Goal: Task Accomplishment & Management: Manage account settings

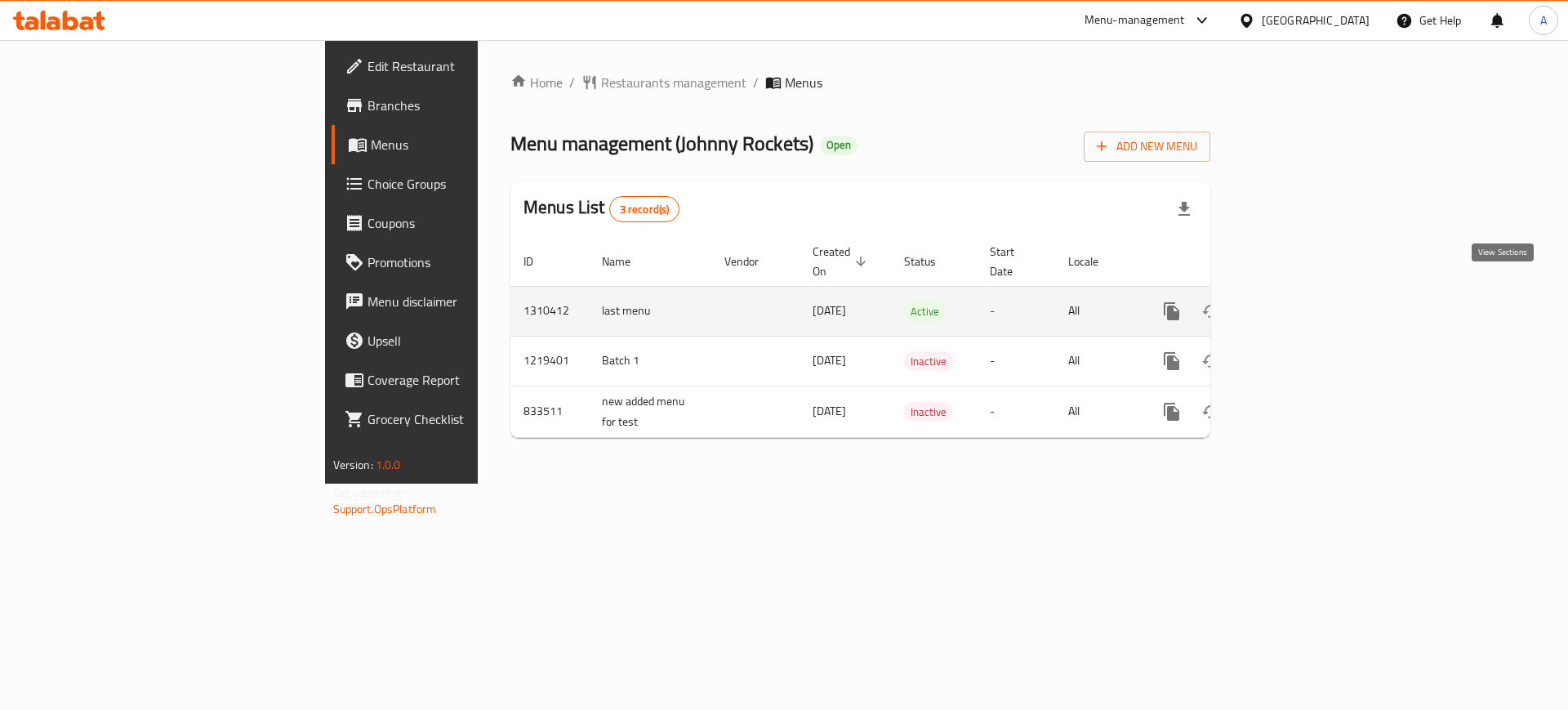
click at [1300, 302] on icon "enhanced table" at bounding box center [1290, 312] width 20 height 20
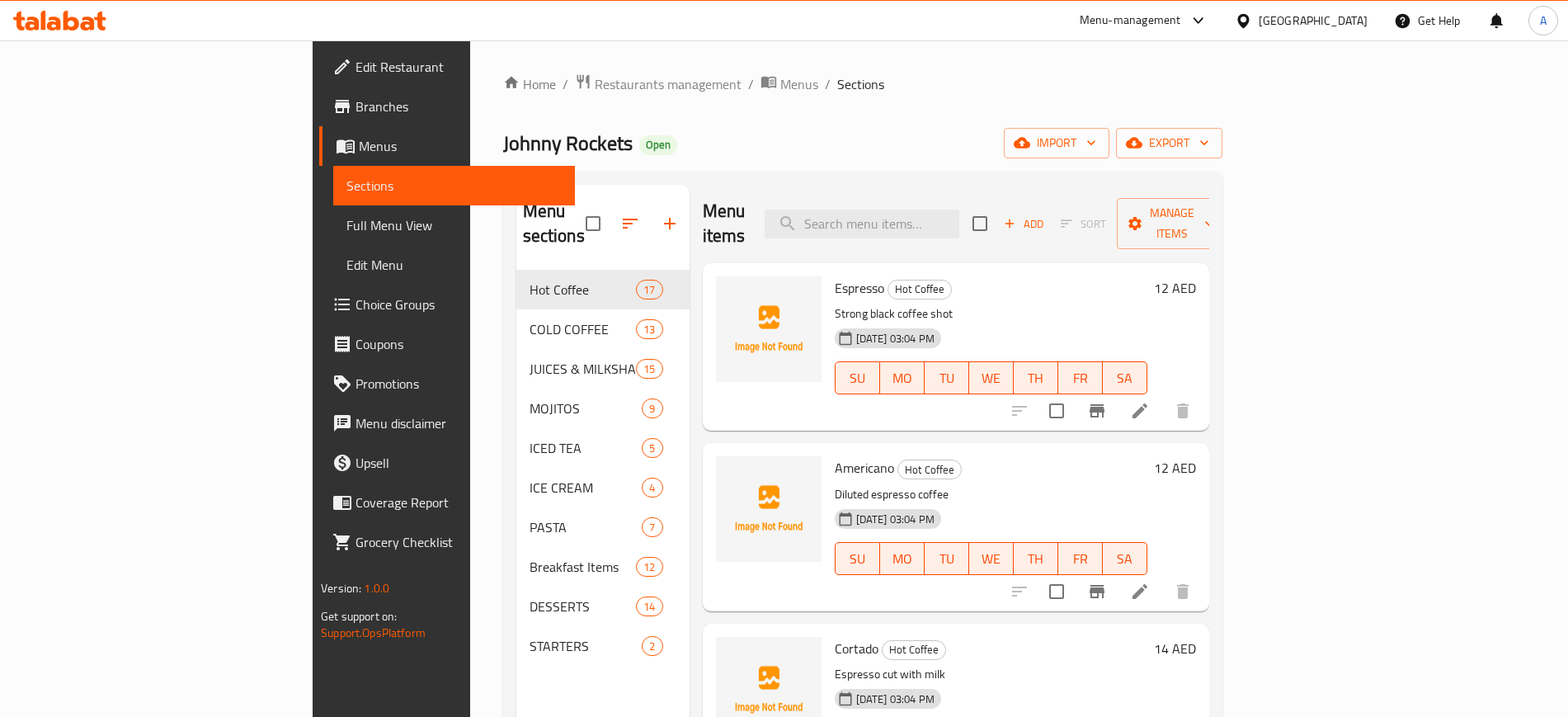
click at [346, 228] on span "Full Menu View" at bounding box center [453, 225] width 214 height 20
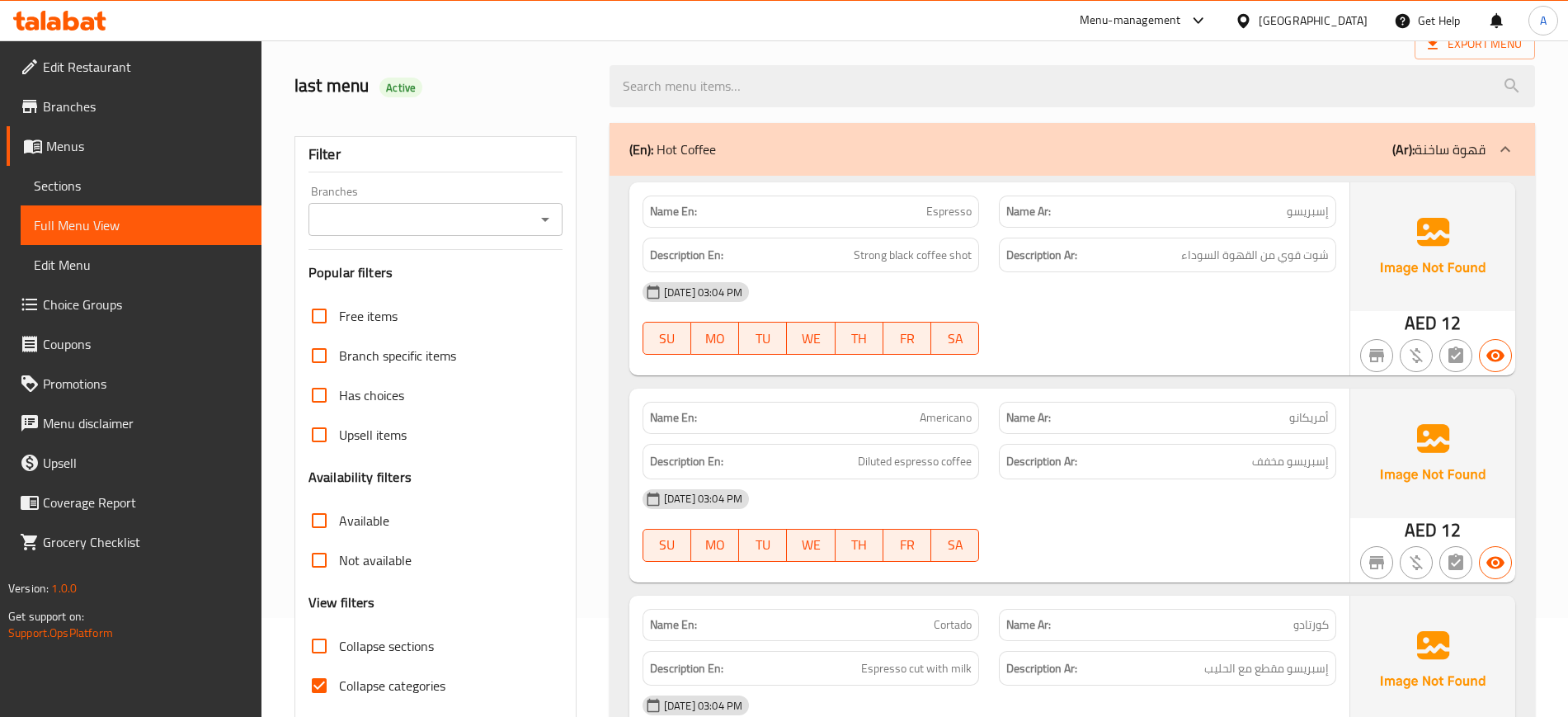
scroll to position [103, 0]
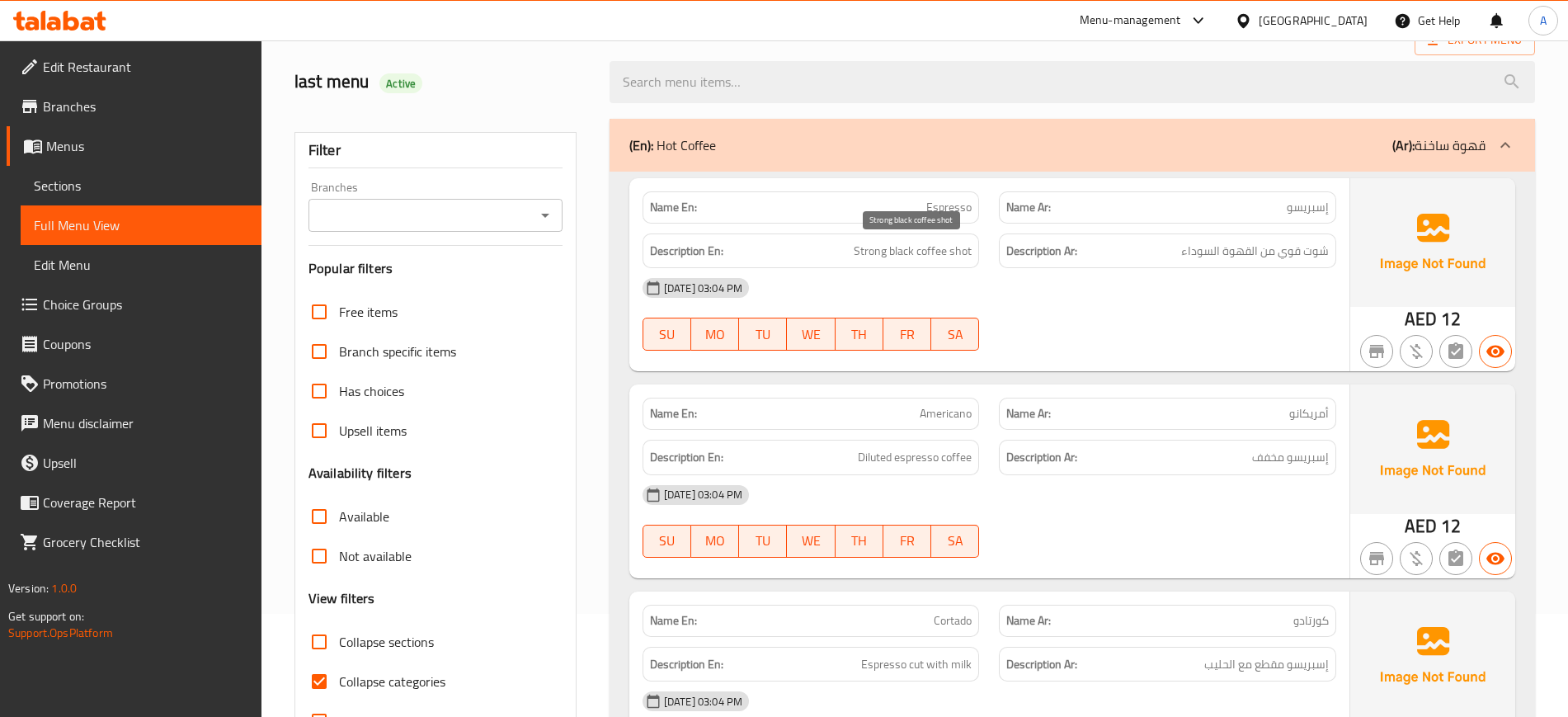
click at [894, 254] on span "Strong black coffee shot" at bounding box center [912, 251] width 118 height 21
click at [835, 244] on h6 "Description En: Strong black coffee shot" at bounding box center [811, 251] width 323 height 21
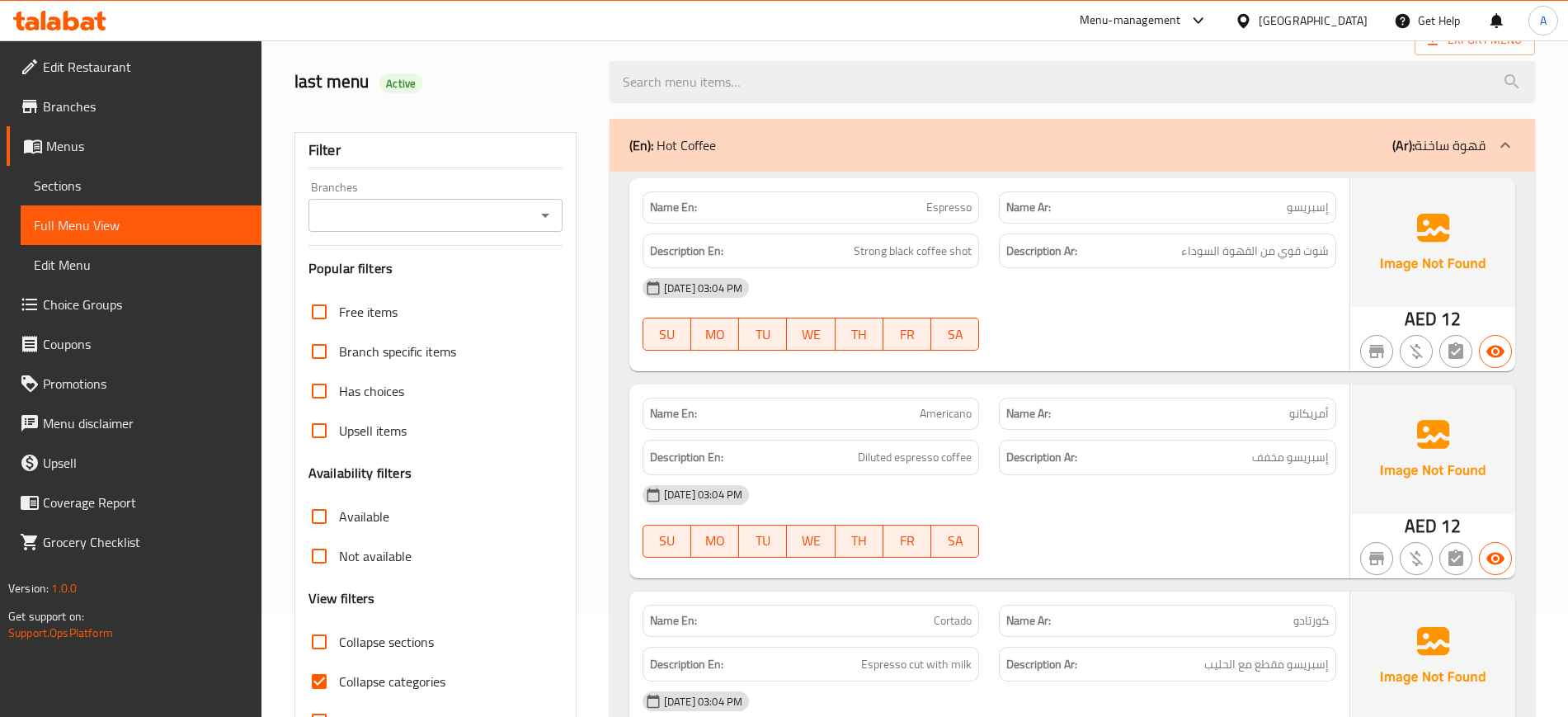
click at [843, 218] on div "Name En: Espresso" at bounding box center [810, 207] width 337 height 32
click at [850, 207] on p "Name En: Espresso" at bounding box center [811, 207] width 323 height 18
click at [877, 206] on p "Name En: Espresso" at bounding box center [811, 207] width 323 height 18
click at [820, 226] on div "Description En: Strong black coffee shot" at bounding box center [810, 251] width 357 height 55
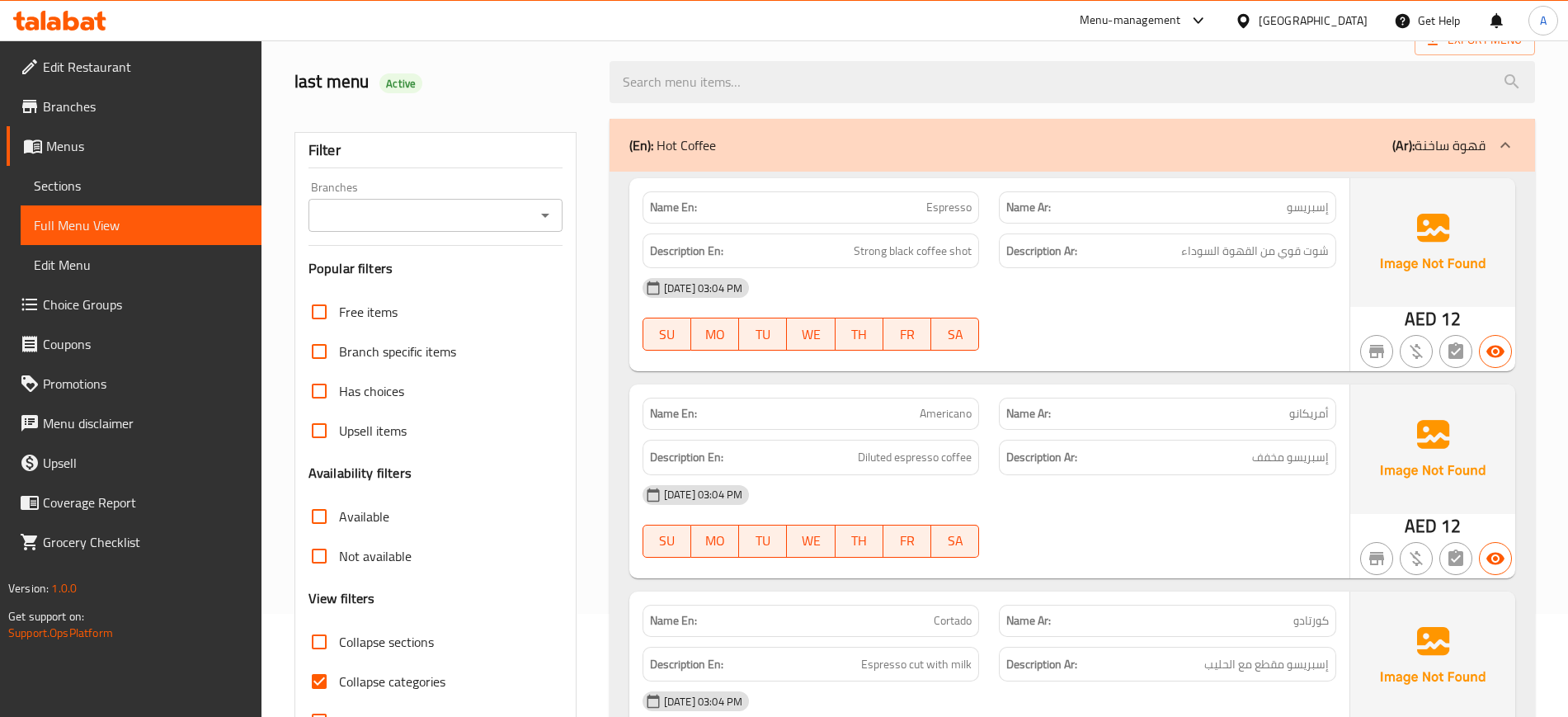
scroll to position [0, 0]
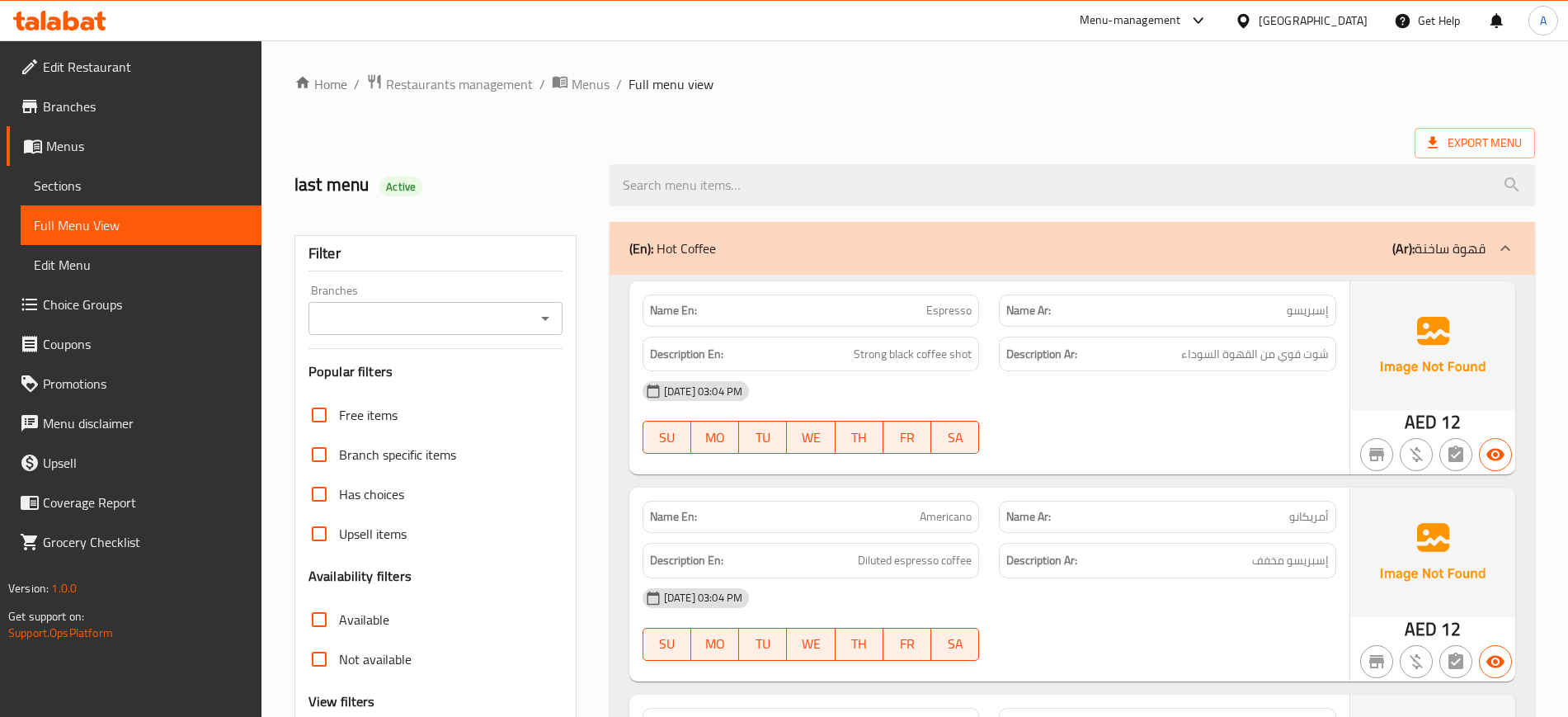
drag, startPoint x: 92, startPoint y: 178, endPoint x: 94, endPoint y: 161, distance: 17.1
click at [92, 178] on span "Sections" at bounding box center [140, 186] width 214 height 20
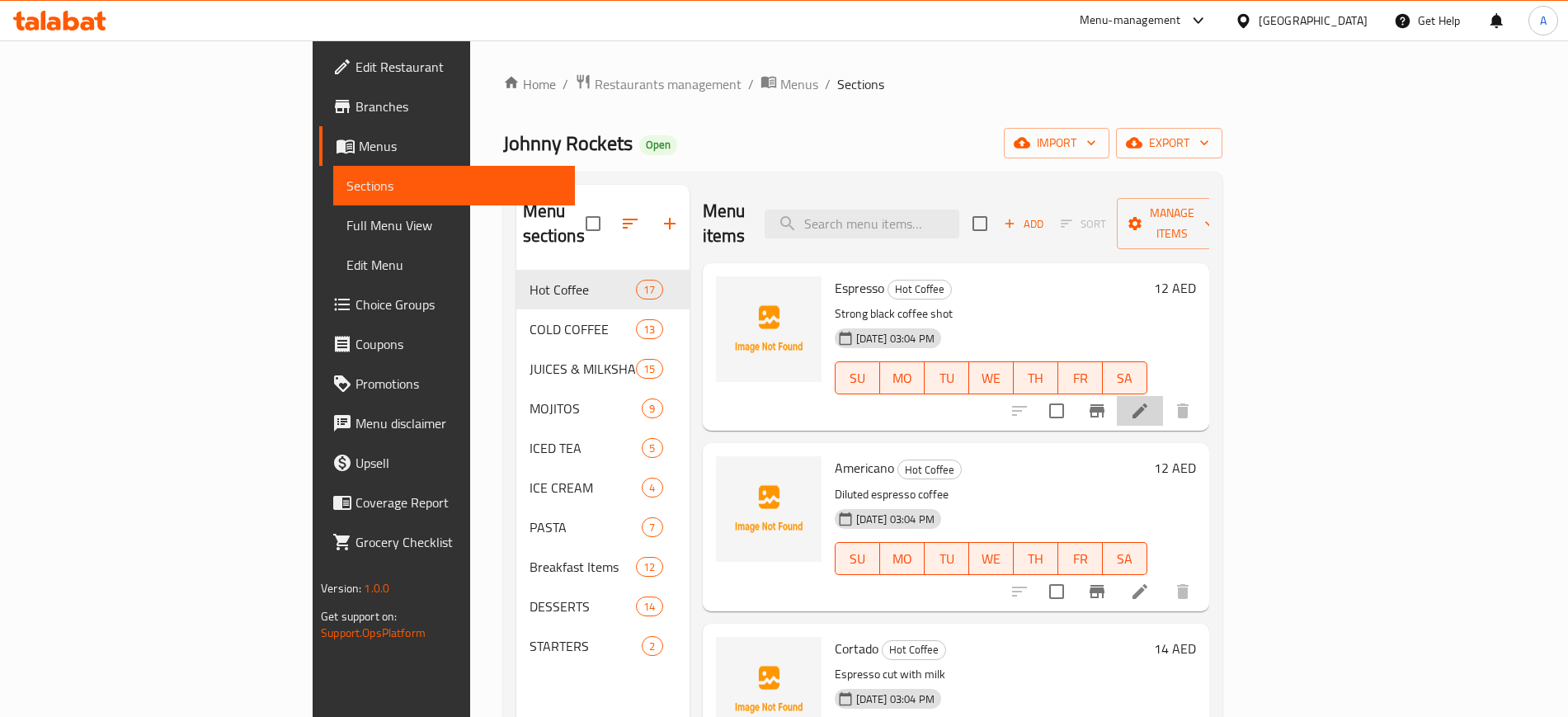
click at [1162, 396] on li at bounding box center [1139, 411] width 46 height 30
click at [1196, 276] on h6 "12 AED" at bounding box center [1175, 288] width 42 height 23
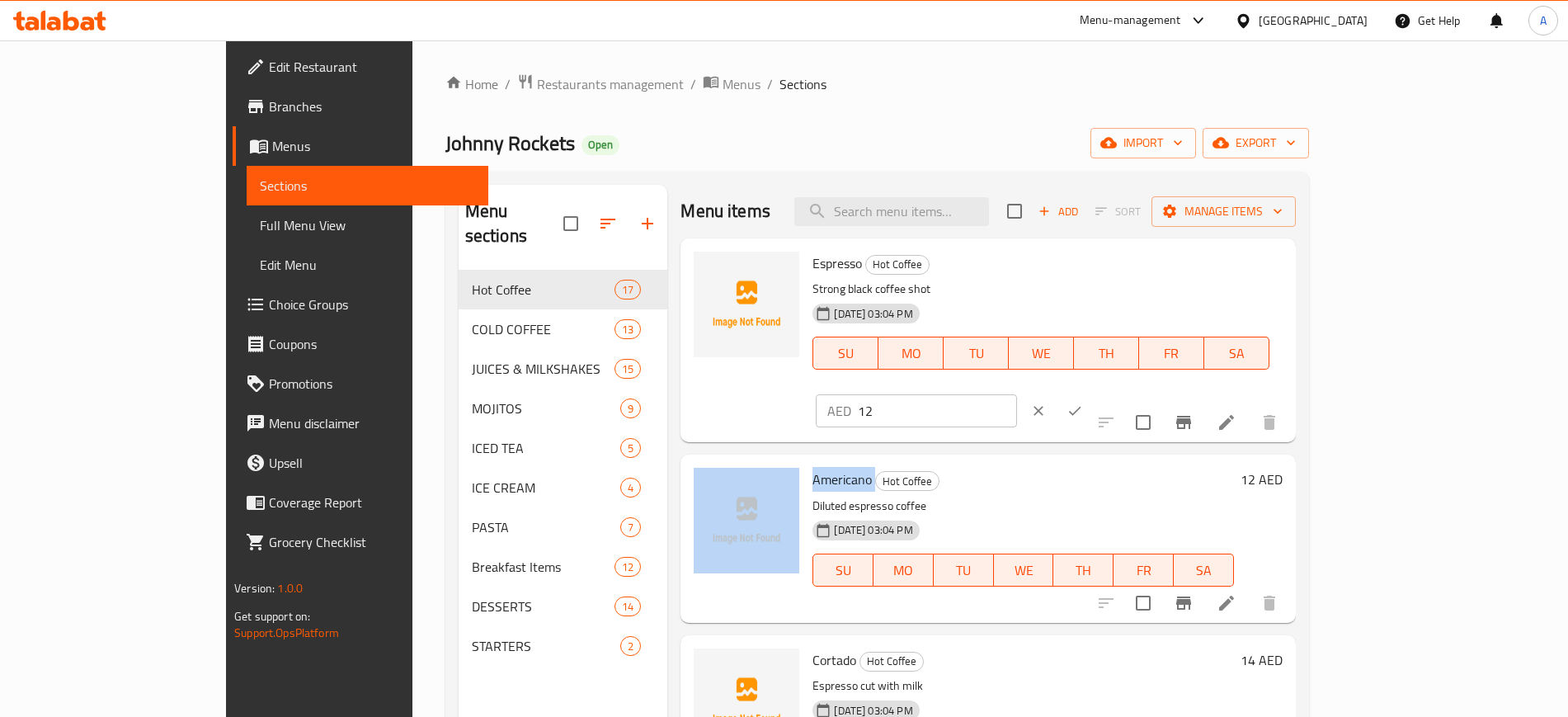
click at [1093, 392] on div at bounding box center [1056, 410] width 73 height 36
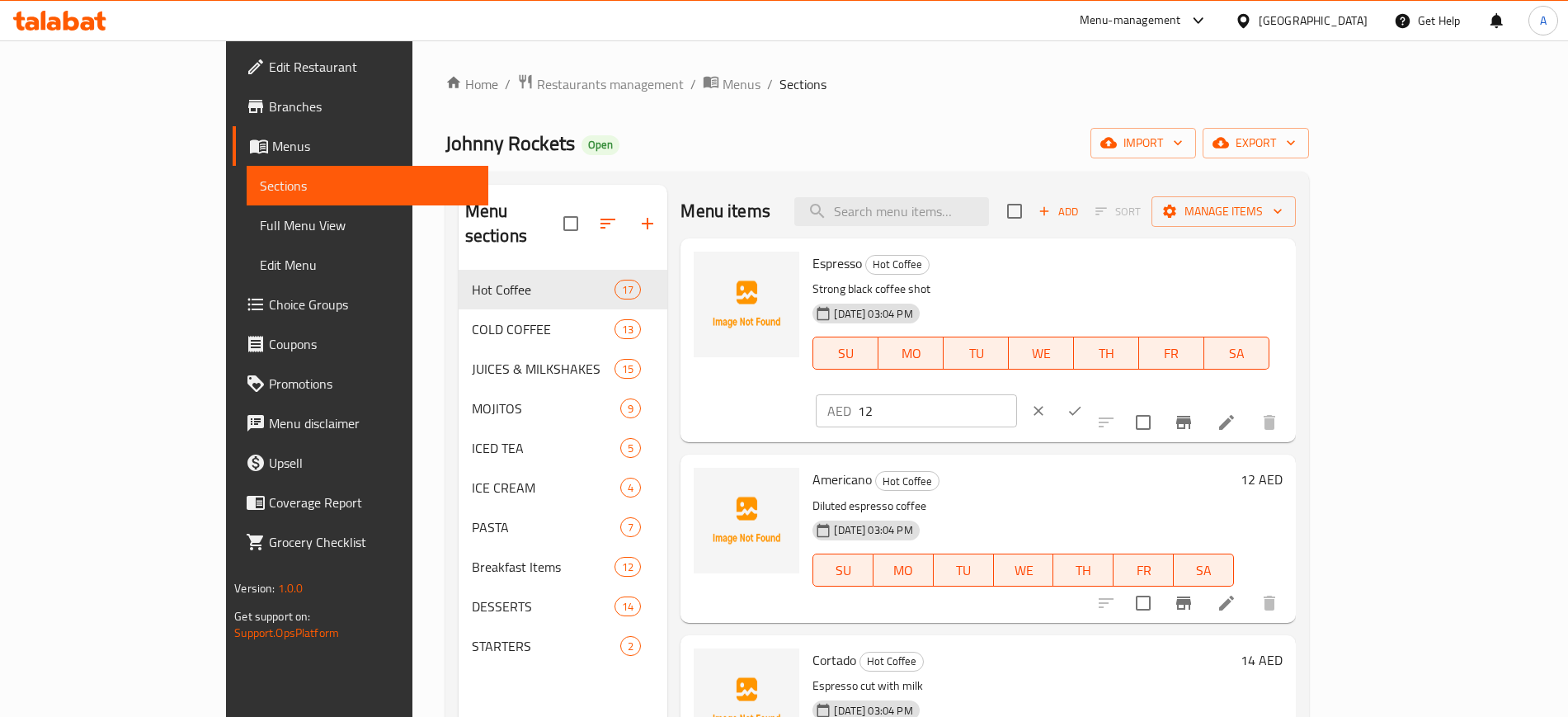
click at [1117, 392] on div "AED 12 ​" at bounding box center [964, 410] width 305 height 36
click at [844, 136] on div "Johnny Rockets Open import export" at bounding box center [877, 143] width 863 height 30
click at [1017, 394] on input "12" at bounding box center [937, 410] width 159 height 33
click at [1236, 412] on icon at bounding box center [1227, 423] width 20 height 20
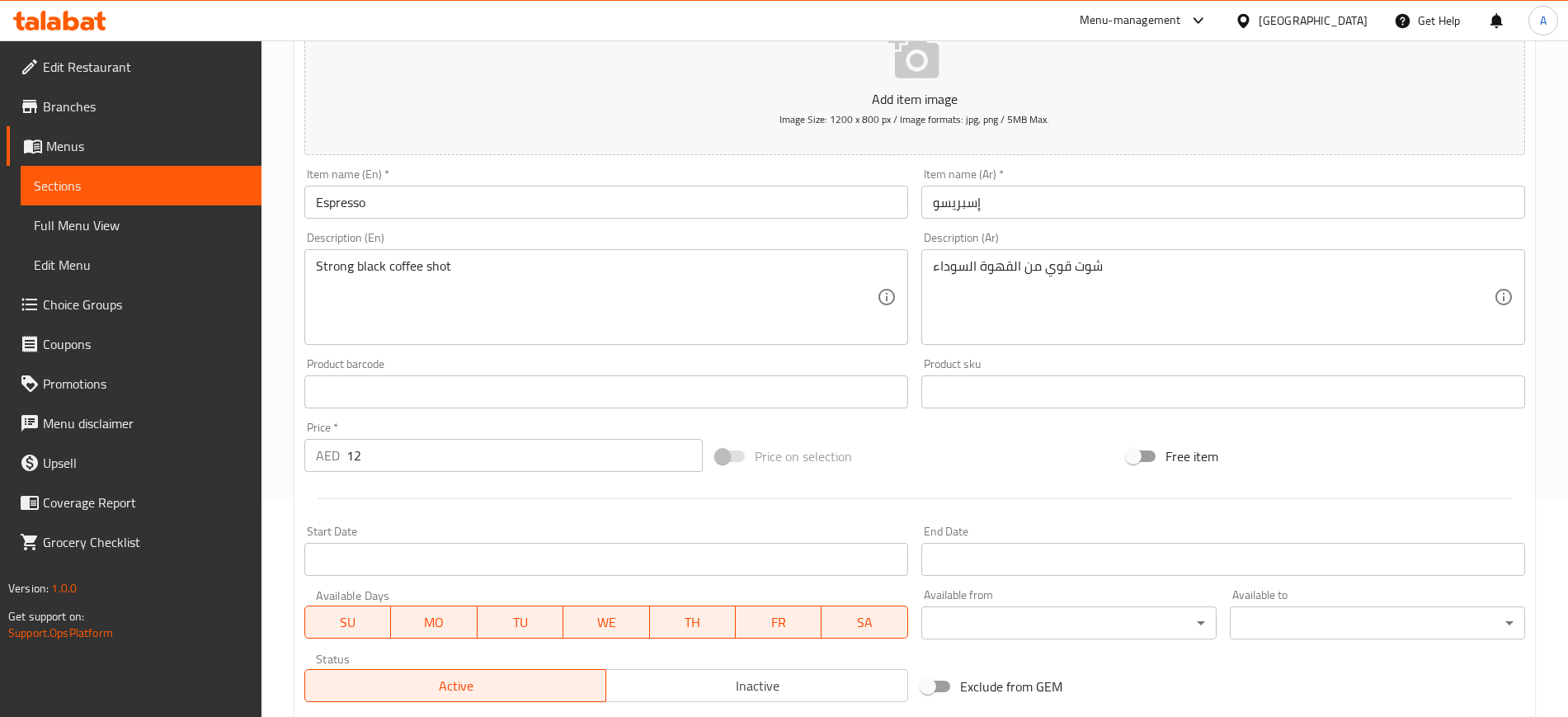
scroll to position [126, 0]
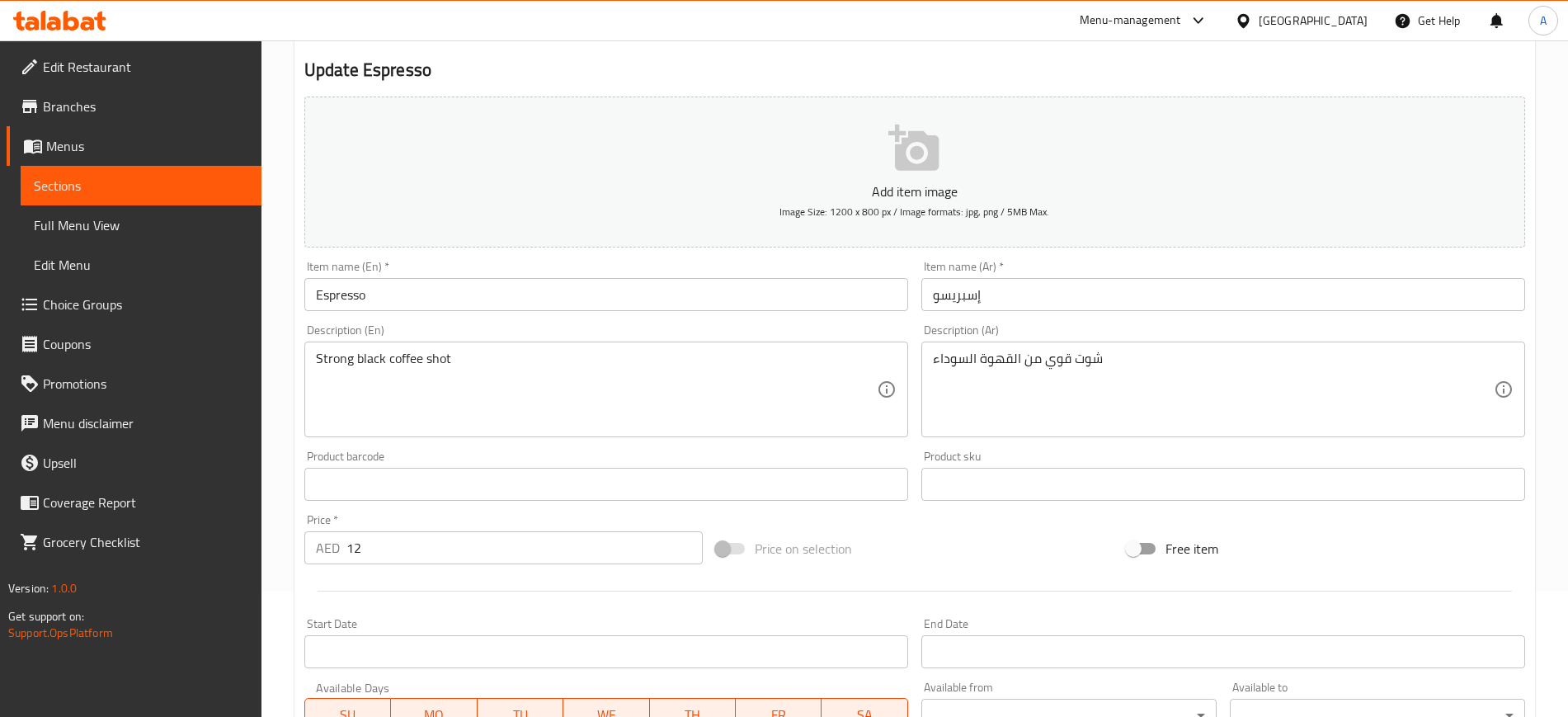
click at [475, 550] on input "12" at bounding box center [524, 547] width 356 height 33
click at [528, 263] on div "Item name (En)   * Espresso Item name (En) *" at bounding box center [606, 286] width 604 height 50
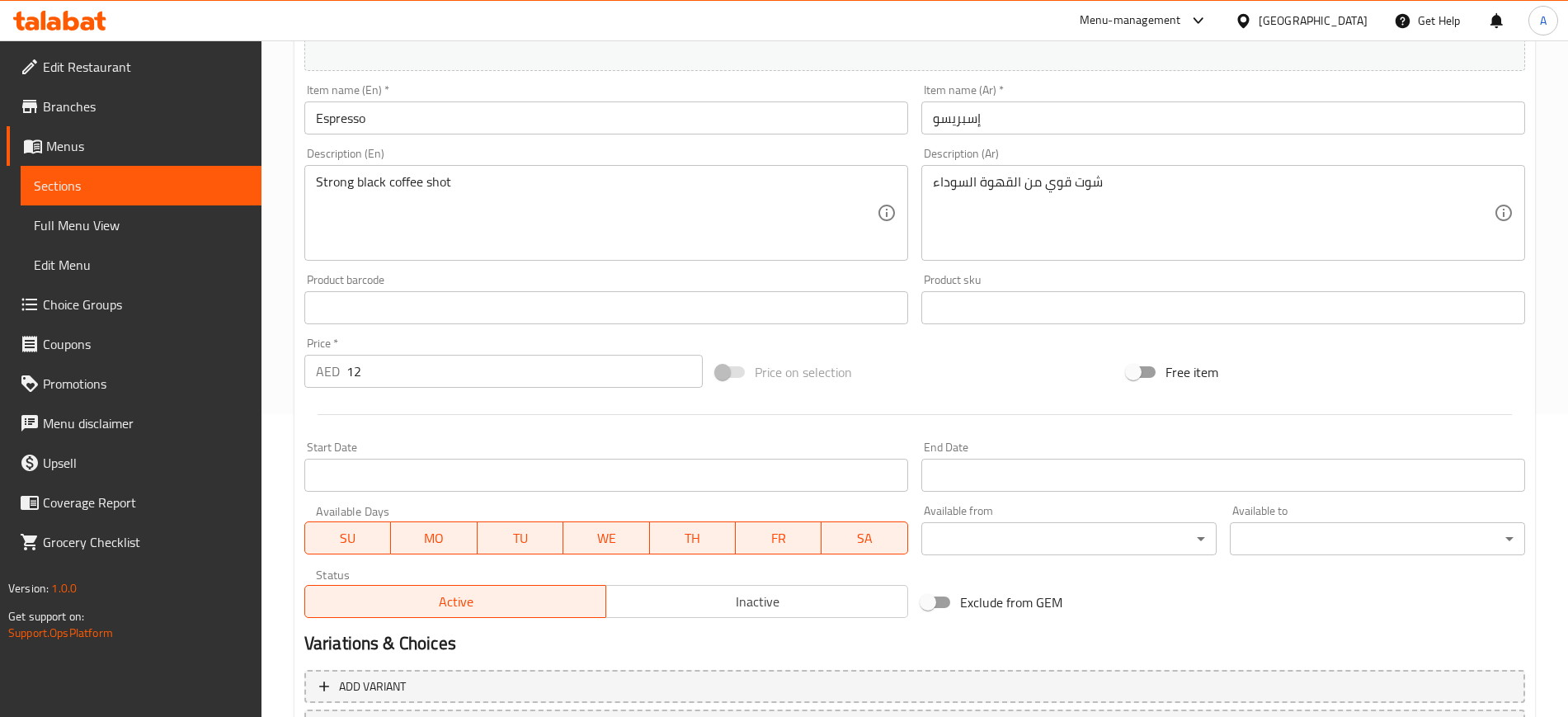
scroll to position [23, 0]
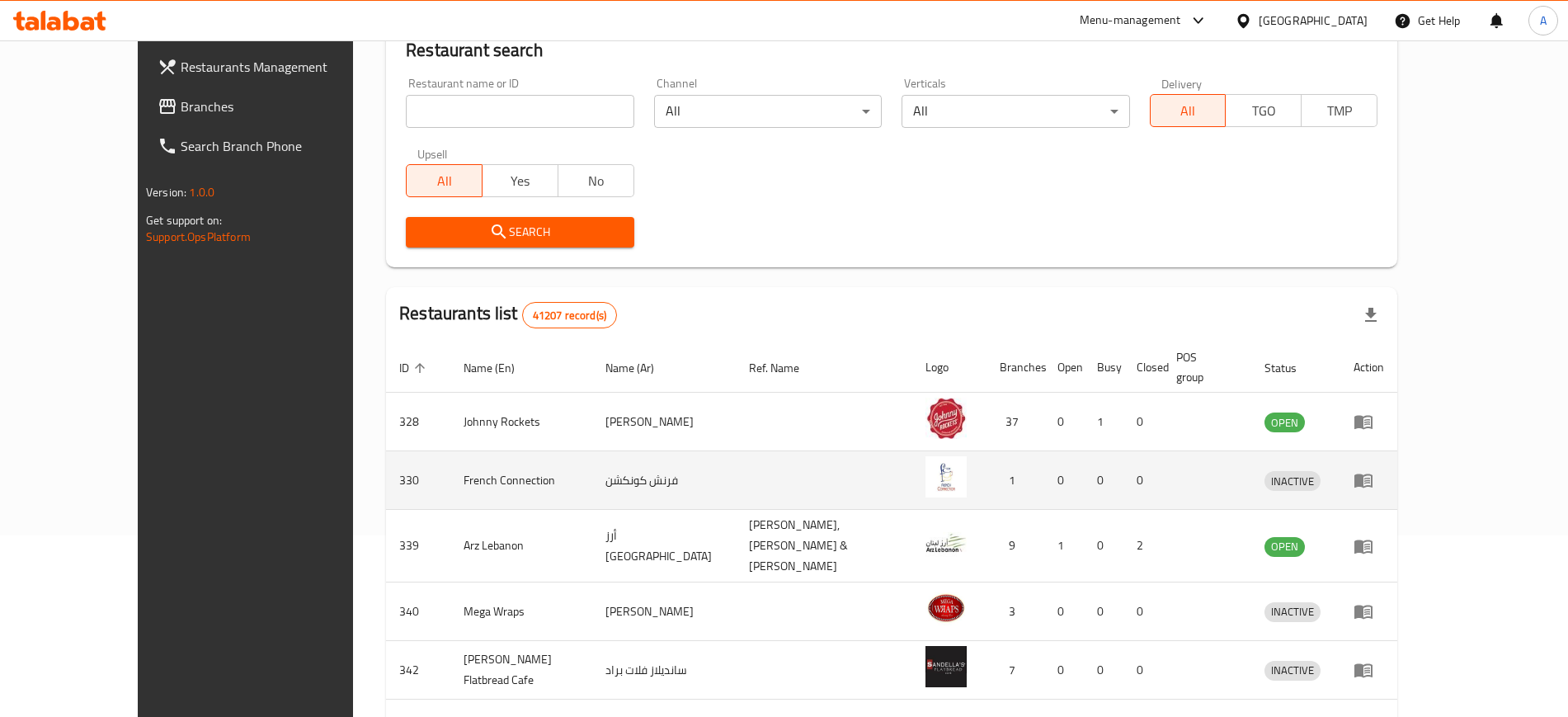
scroll to position [207, 0]
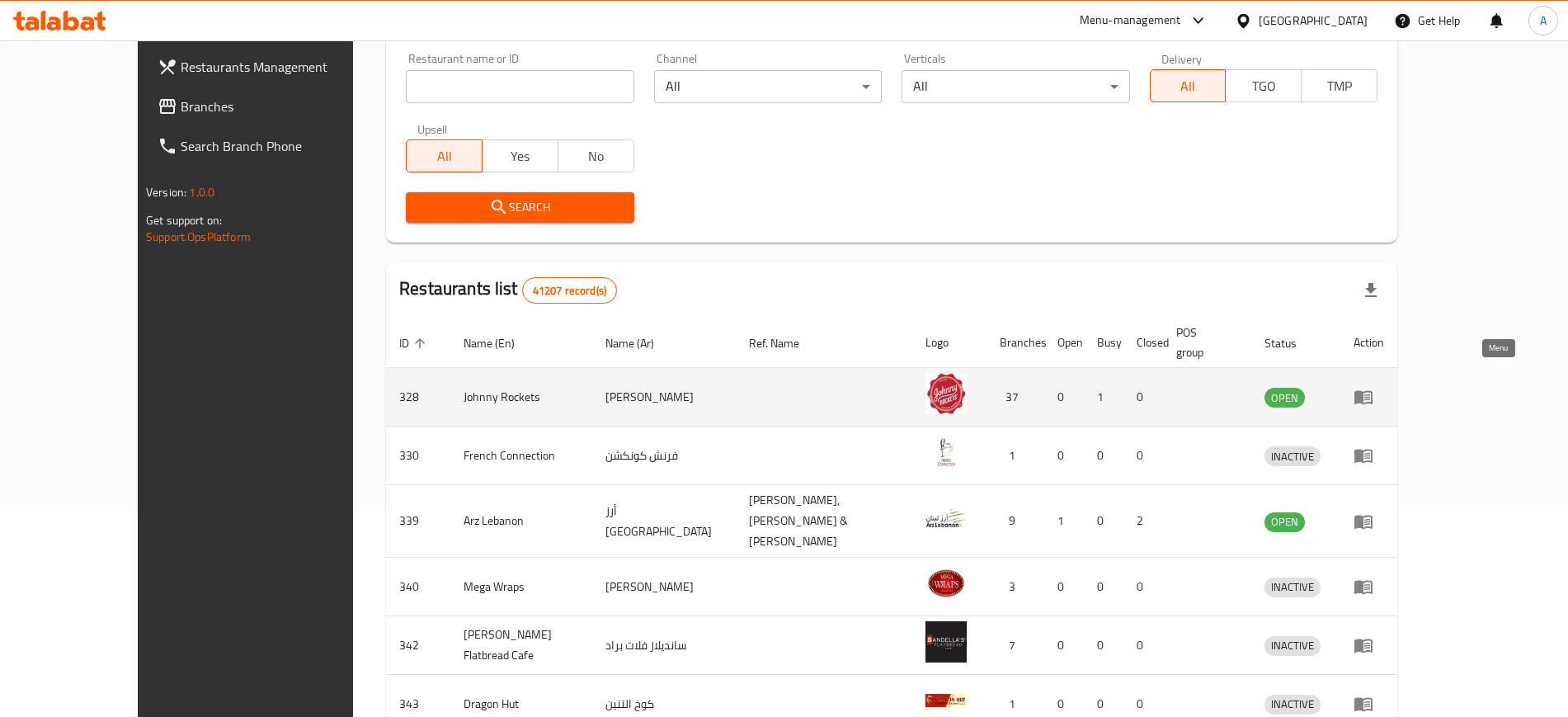
click at [1373, 387] on icon "enhanced table" at bounding box center [1363, 397] width 20 height 20
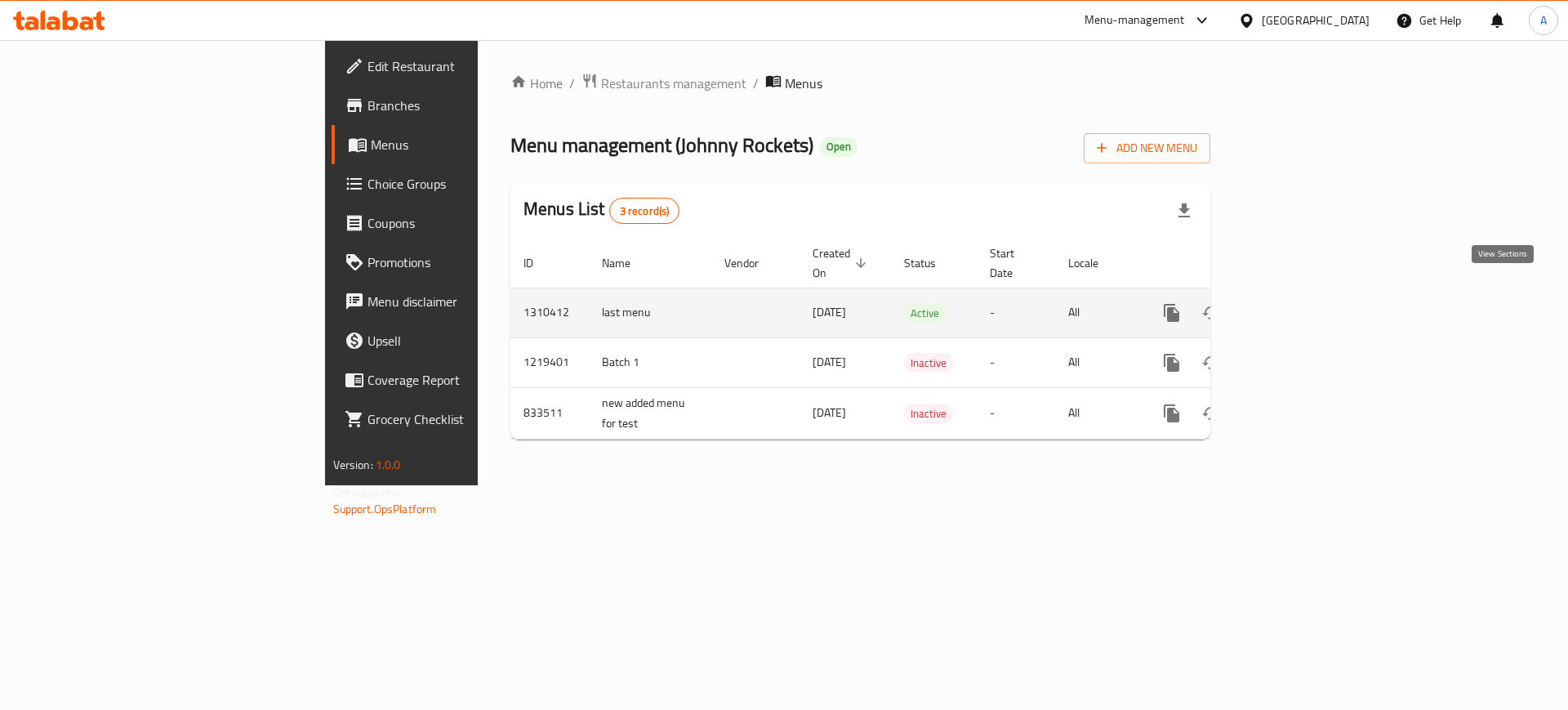
click at [1310, 307] on link "enhanced table" at bounding box center [1289, 312] width 39 height 39
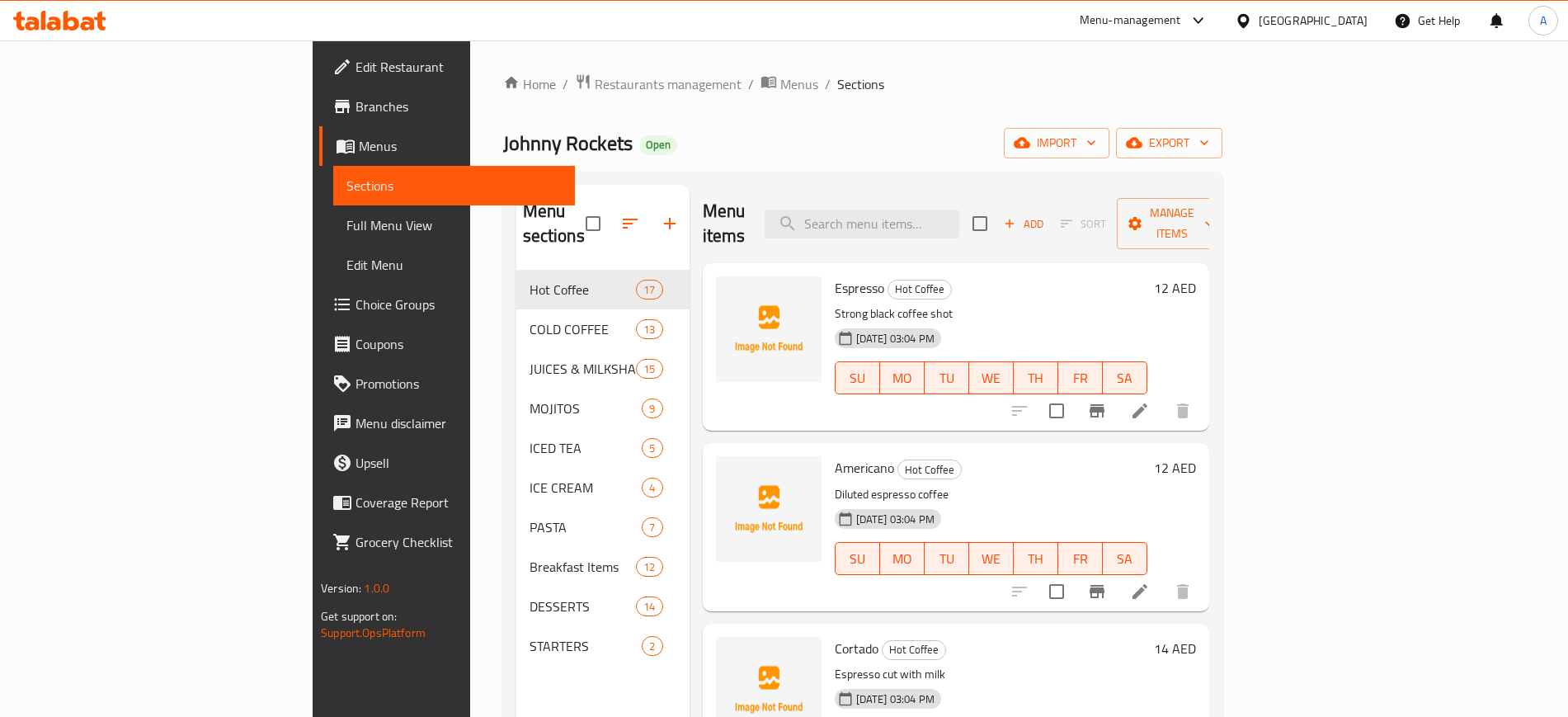
click at [1196, 276] on h6 "12 AED" at bounding box center [1175, 288] width 42 height 23
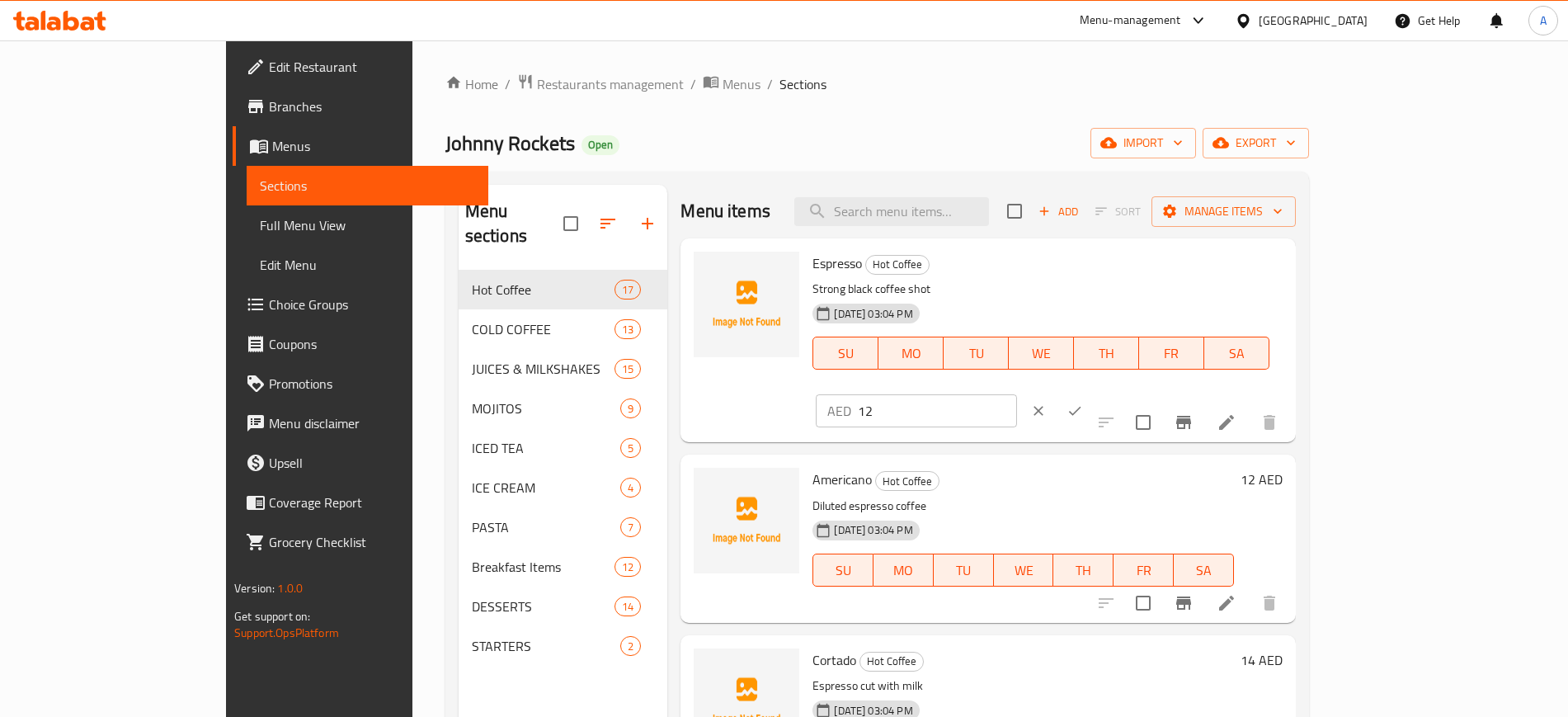
click at [1017, 394] on input "12" at bounding box center [937, 410] width 159 height 33
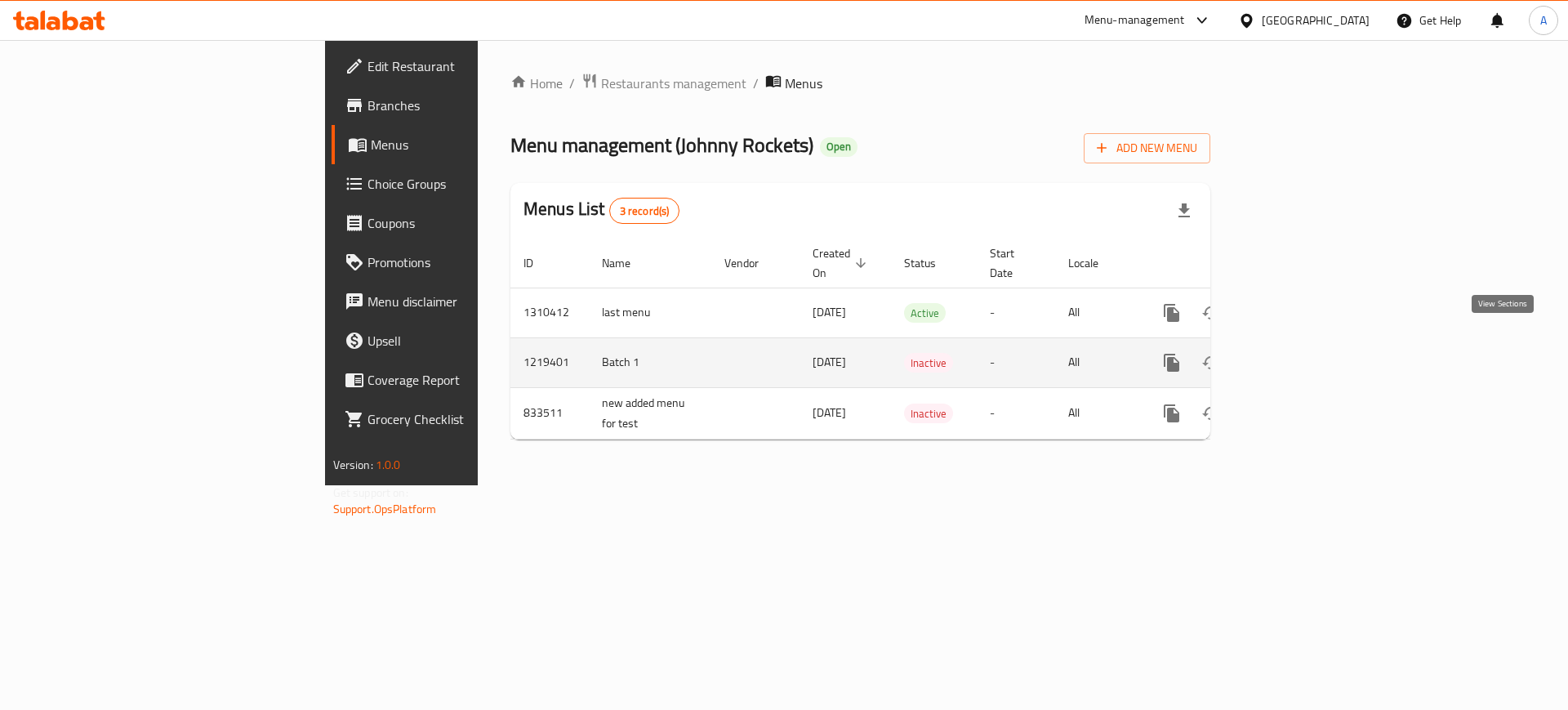
click at [1300, 353] on icon "enhanced table" at bounding box center [1290, 363] width 20 height 20
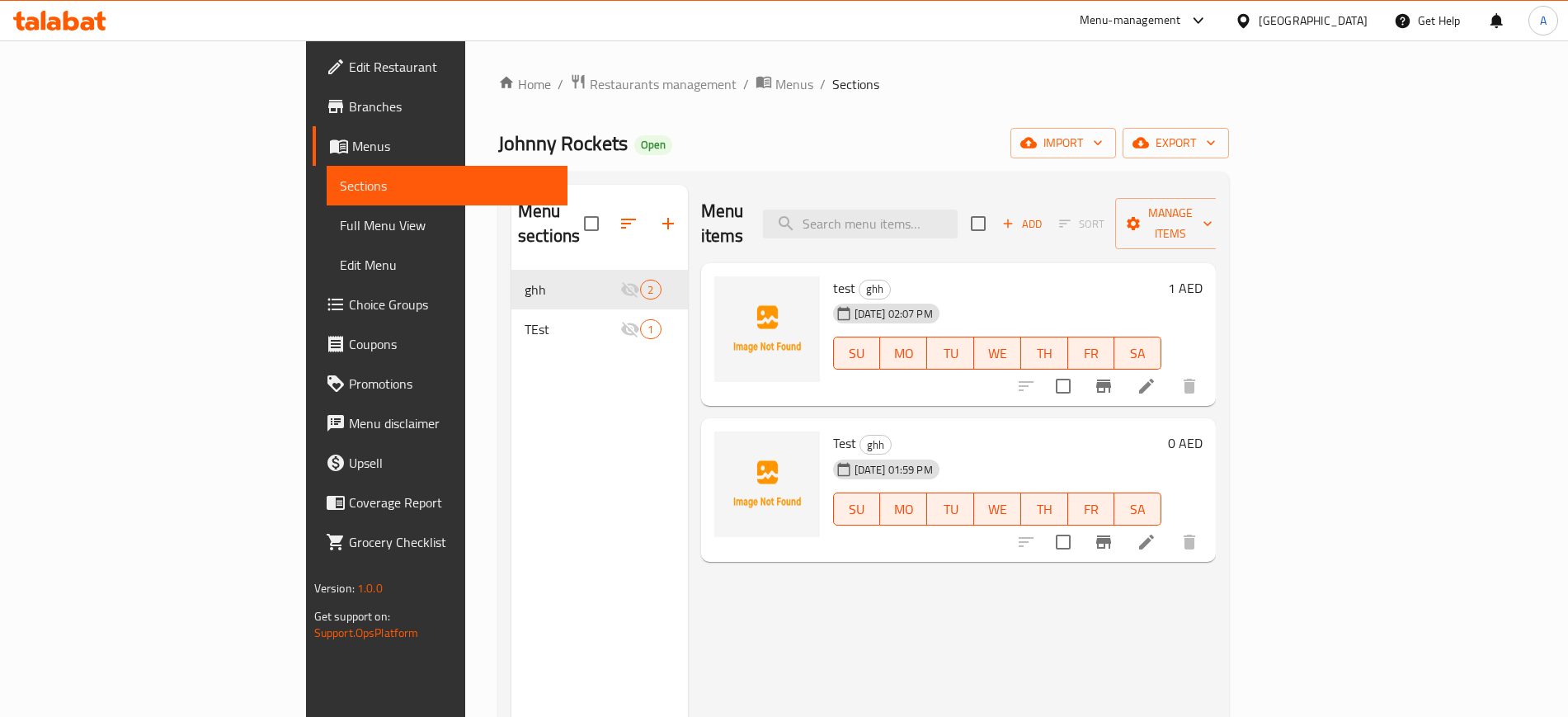
click at [1023, 297] on div "[DATE] 02:07 PM SU MO TU WE TH FR SA" at bounding box center [997, 341] width 342 height 90
click at [1203, 276] on h6 "1 AED" at bounding box center [1184, 288] width 34 height 23
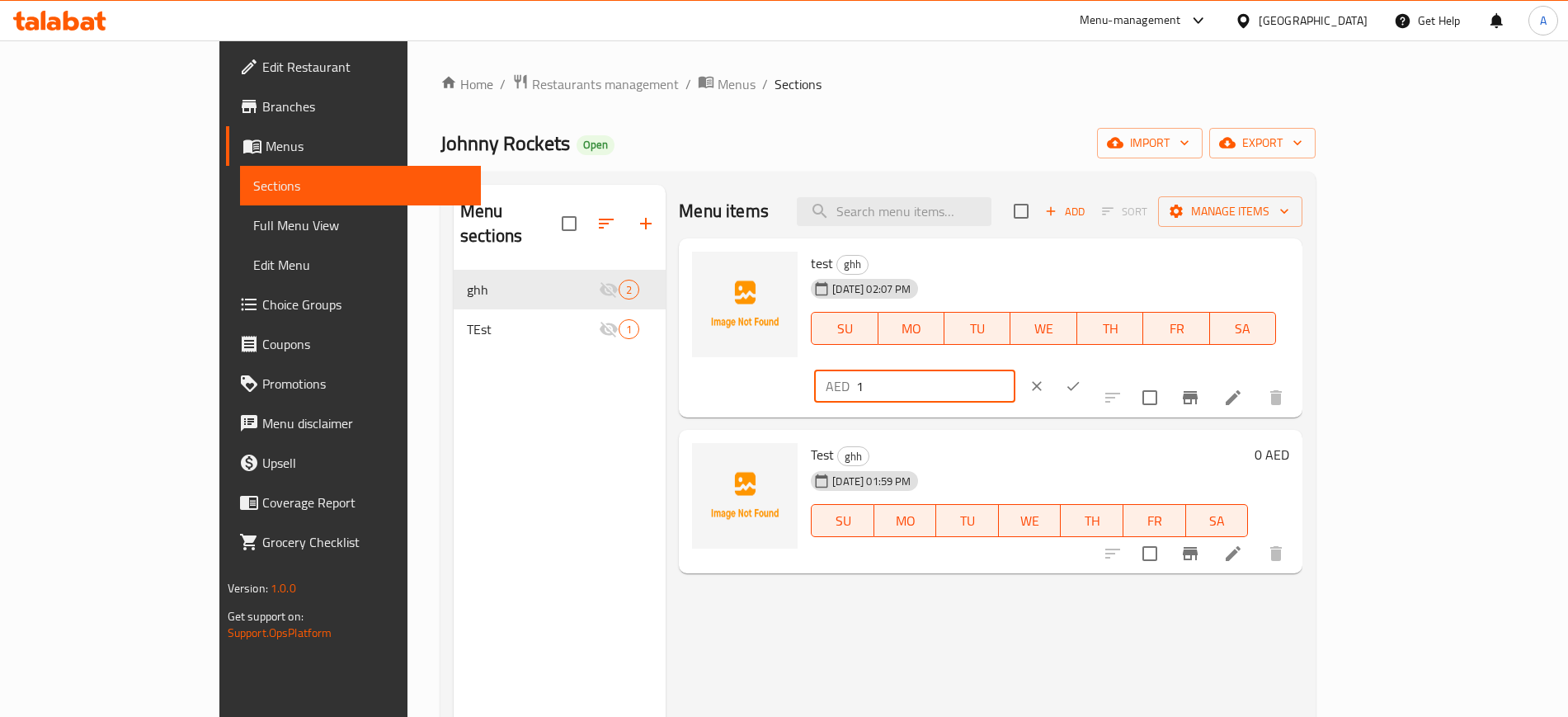
click at [1015, 370] on input "1" at bounding box center [936, 386] width 159 height 33
type input "5"
click at [1081, 378] on icon "ok" at bounding box center [1073, 387] width 17 height 17
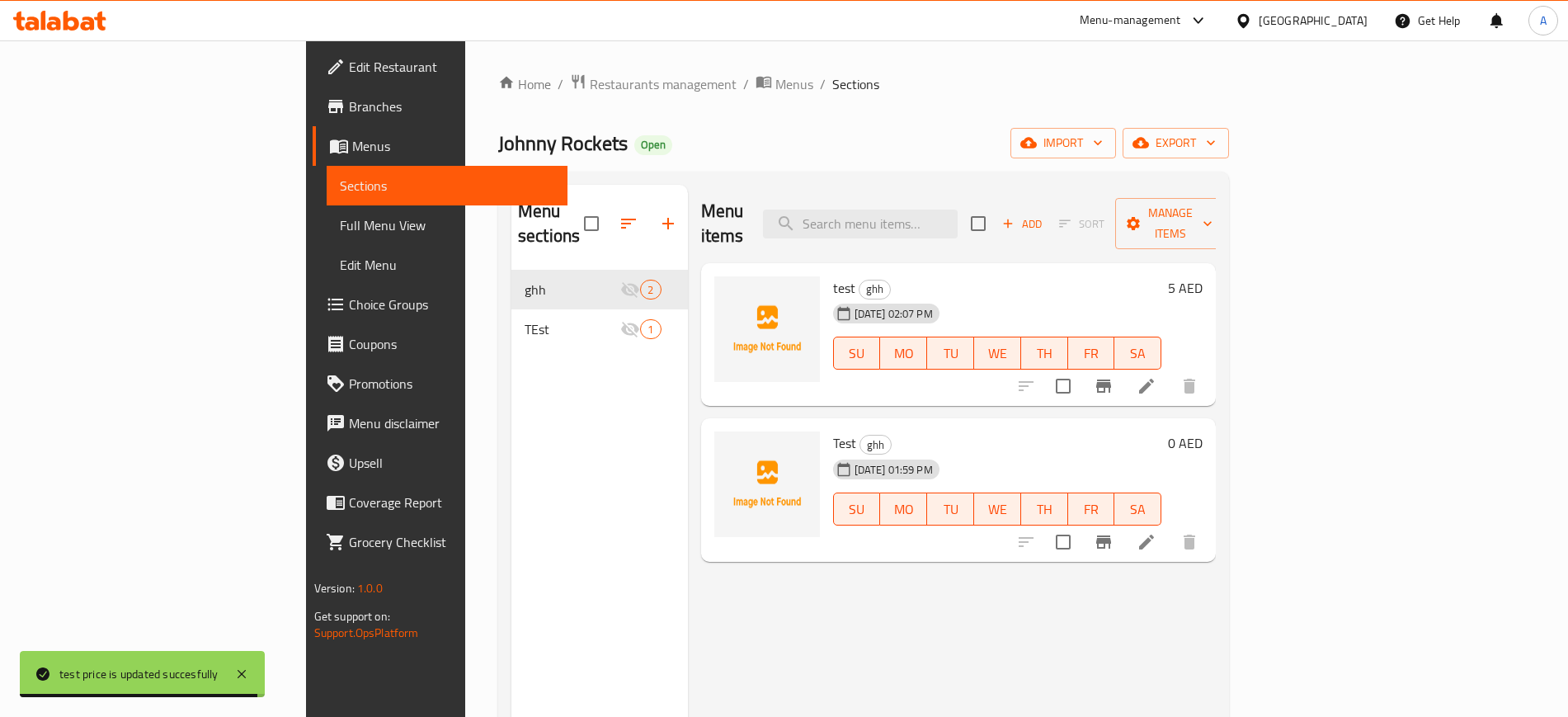
click at [1203, 280] on div "5 AED" at bounding box center [1181, 335] width 41 height 117
click at [1203, 276] on h6 "5 AED" at bounding box center [1184, 288] width 34 height 23
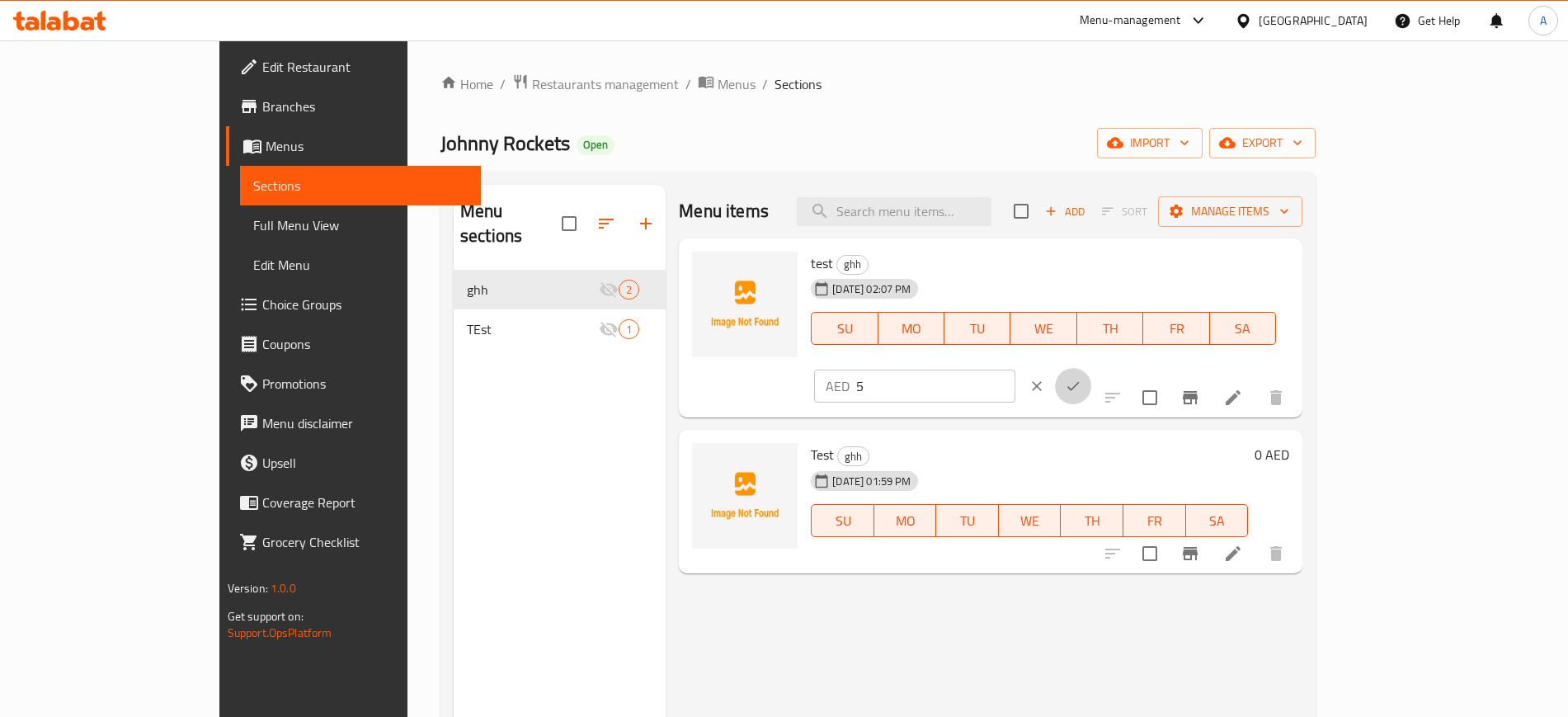
click at [1091, 368] on button "ok" at bounding box center [1072, 386] width 36 height 36
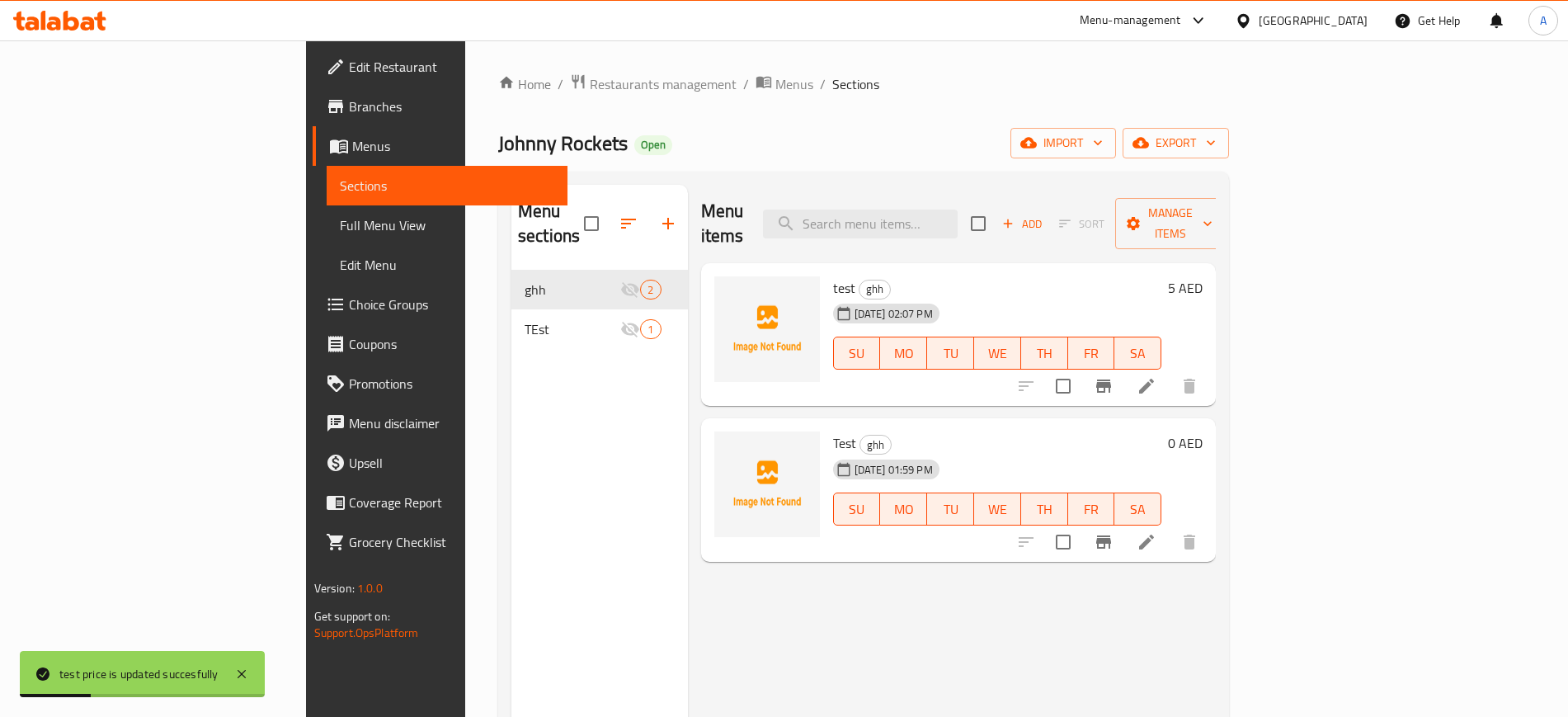
click at [1168, 453] on div "28-01-2025 01:59 PM SU MO TU WE TH FR SA" at bounding box center [997, 497] width 342 height 90
click at [1157, 532] on icon at bounding box center [1147, 542] width 20 height 20
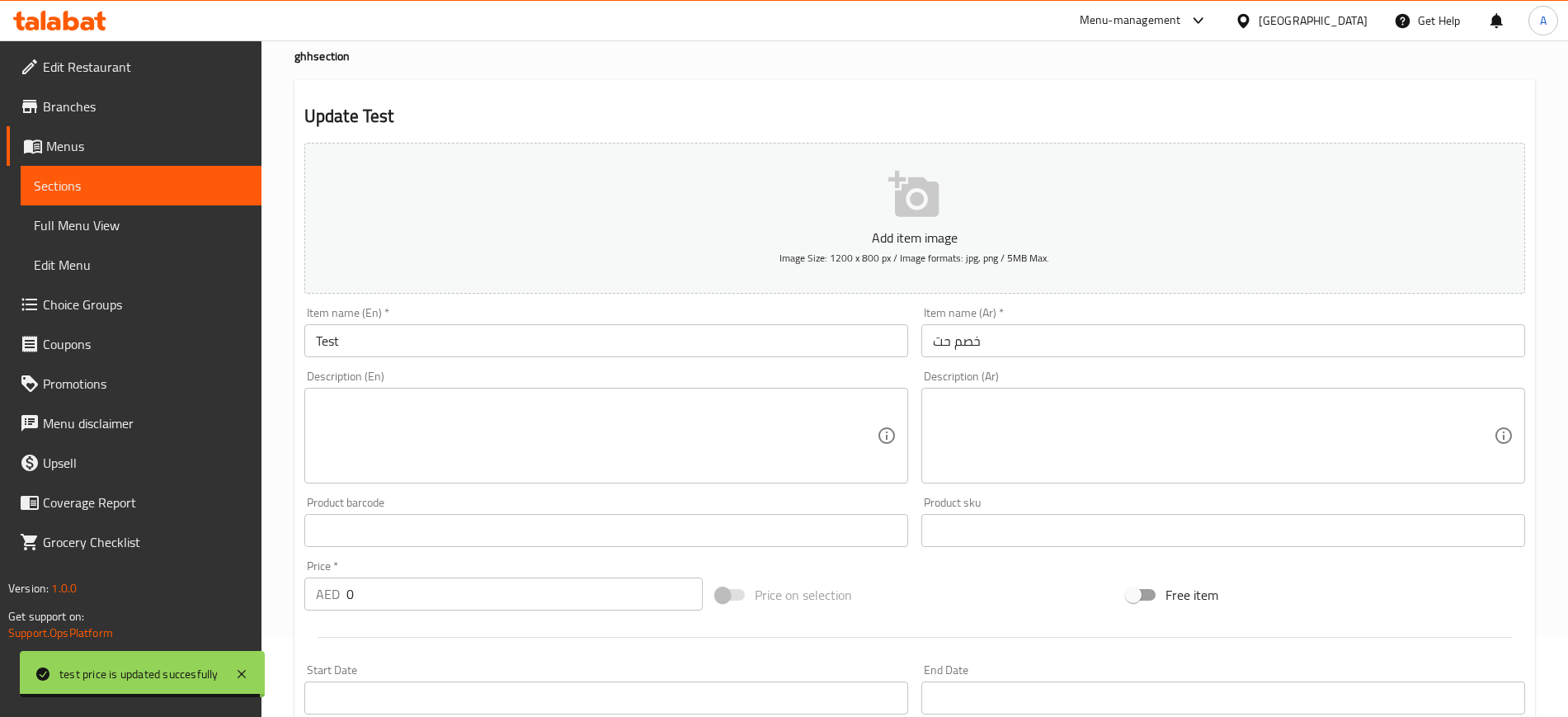
scroll to position [103, 0]
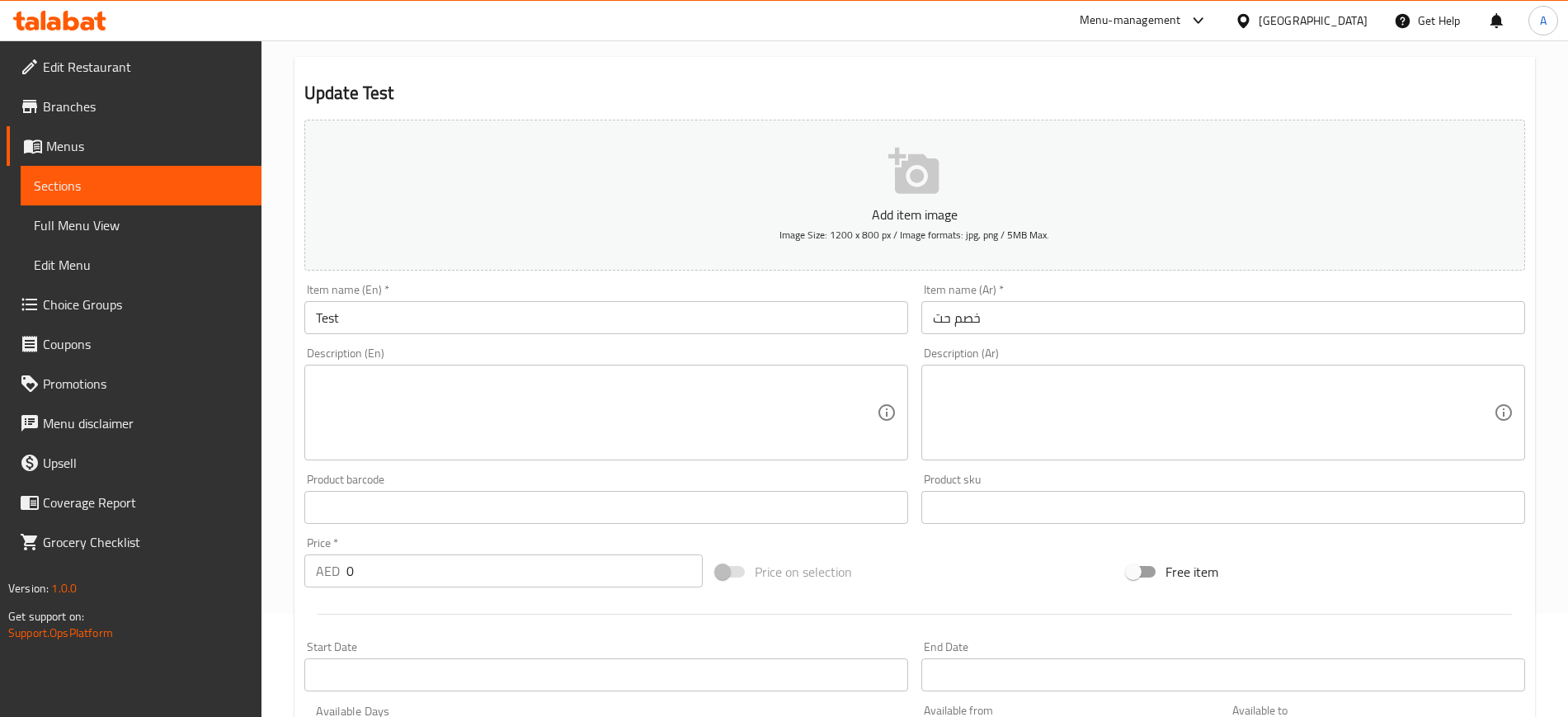
click at [476, 316] on input "Test" at bounding box center [606, 317] width 604 height 33
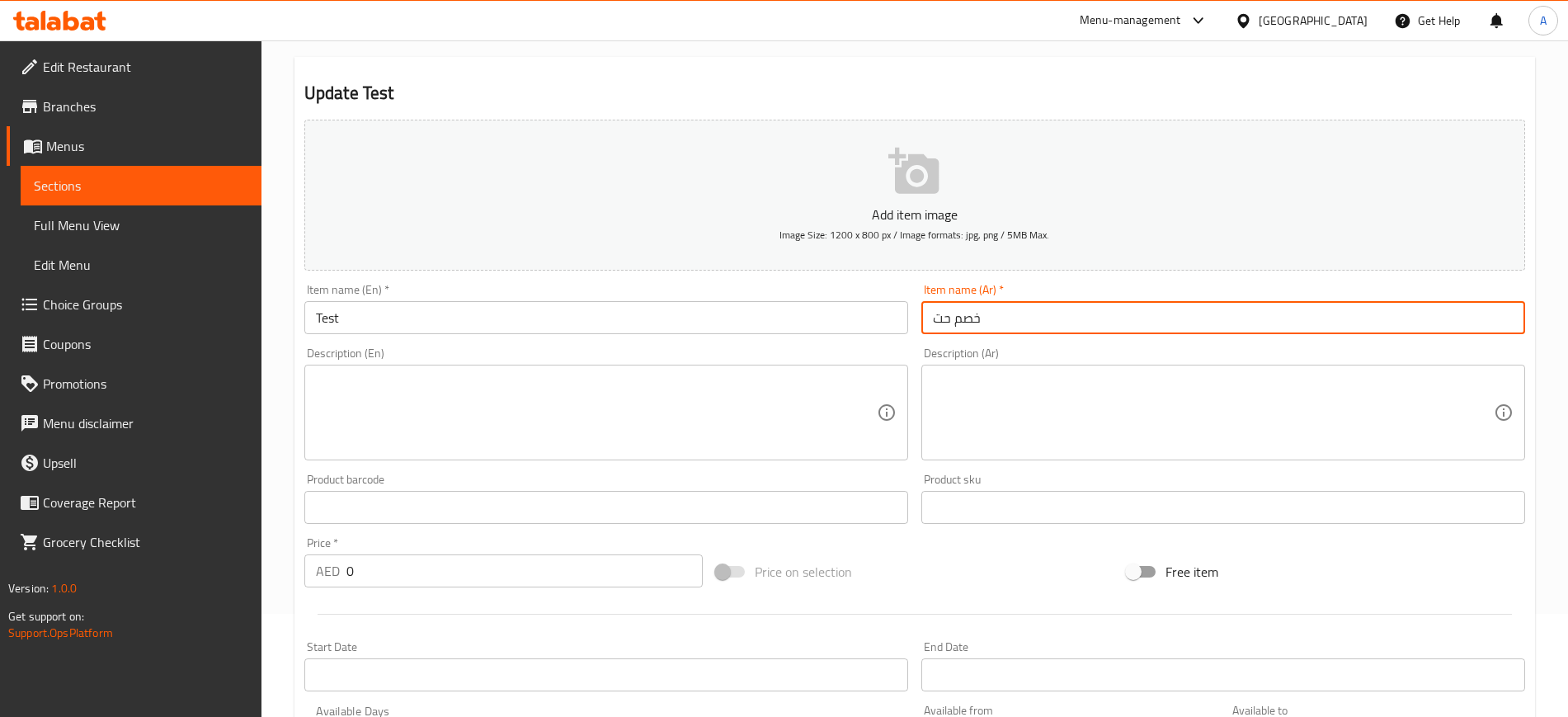
click at [1038, 320] on input "خصم حت" at bounding box center [1223, 317] width 604 height 33
click at [692, 349] on div "Description (En) Description (En)" at bounding box center [606, 403] width 604 height 113
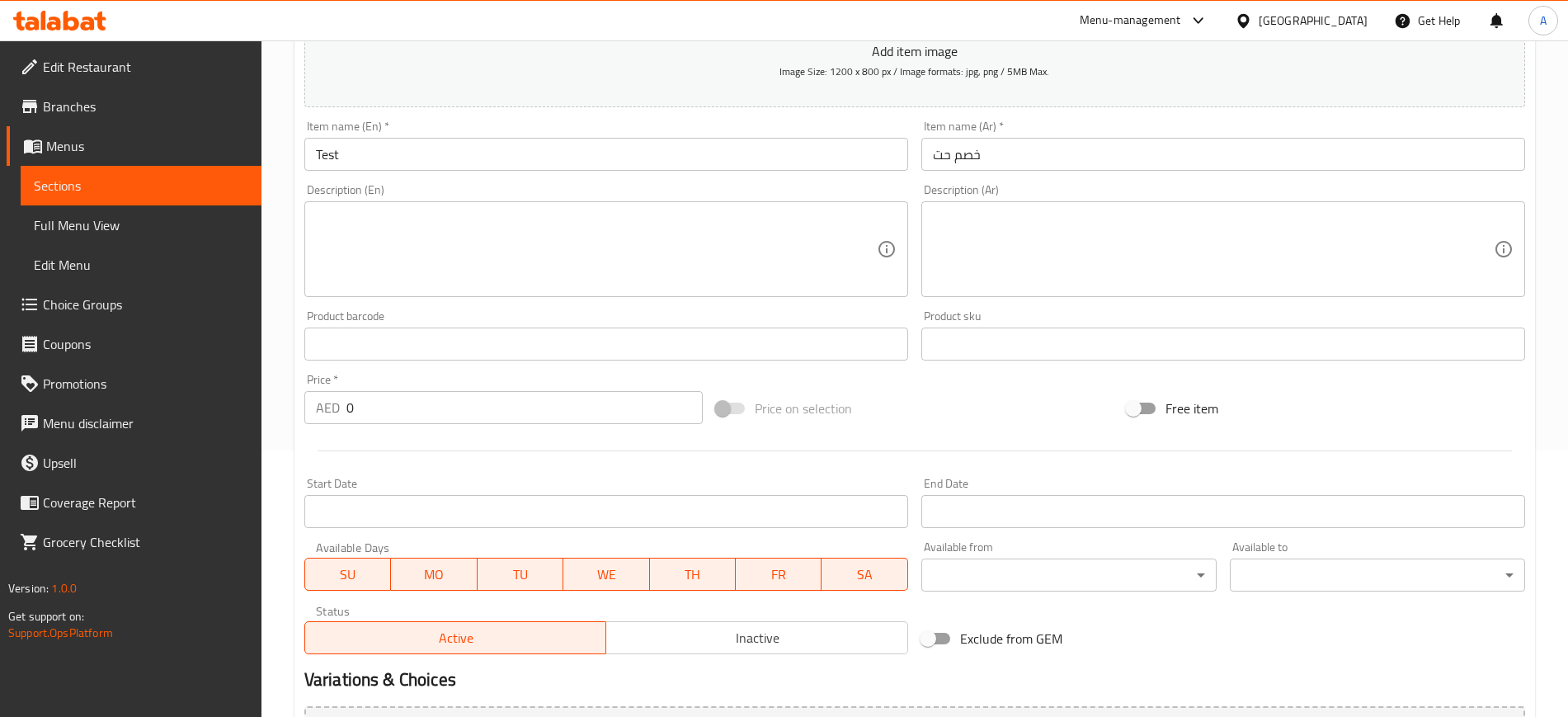
scroll to position [23, 0]
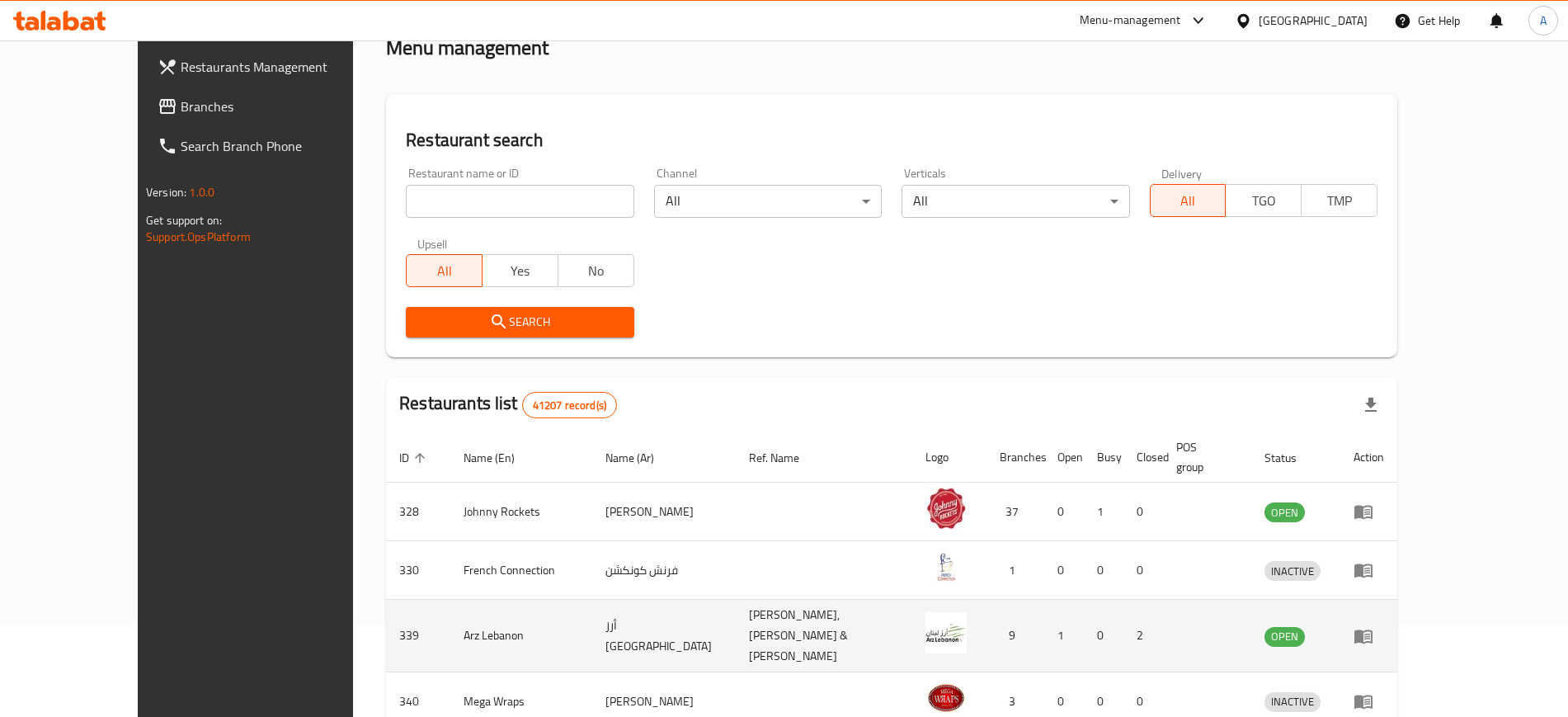
scroll to position [207, 0]
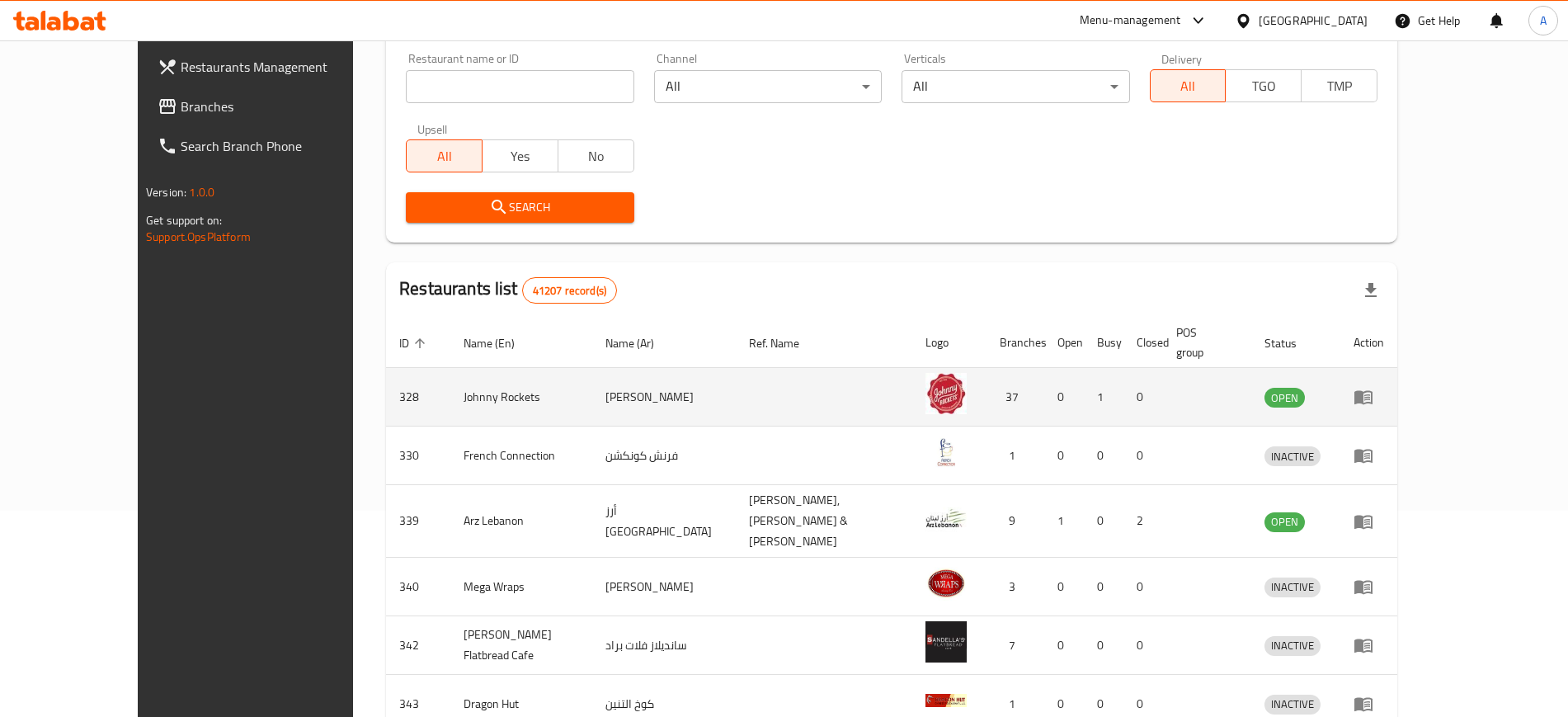
click at [1372, 391] on icon "enhanced table" at bounding box center [1363, 397] width 18 height 14
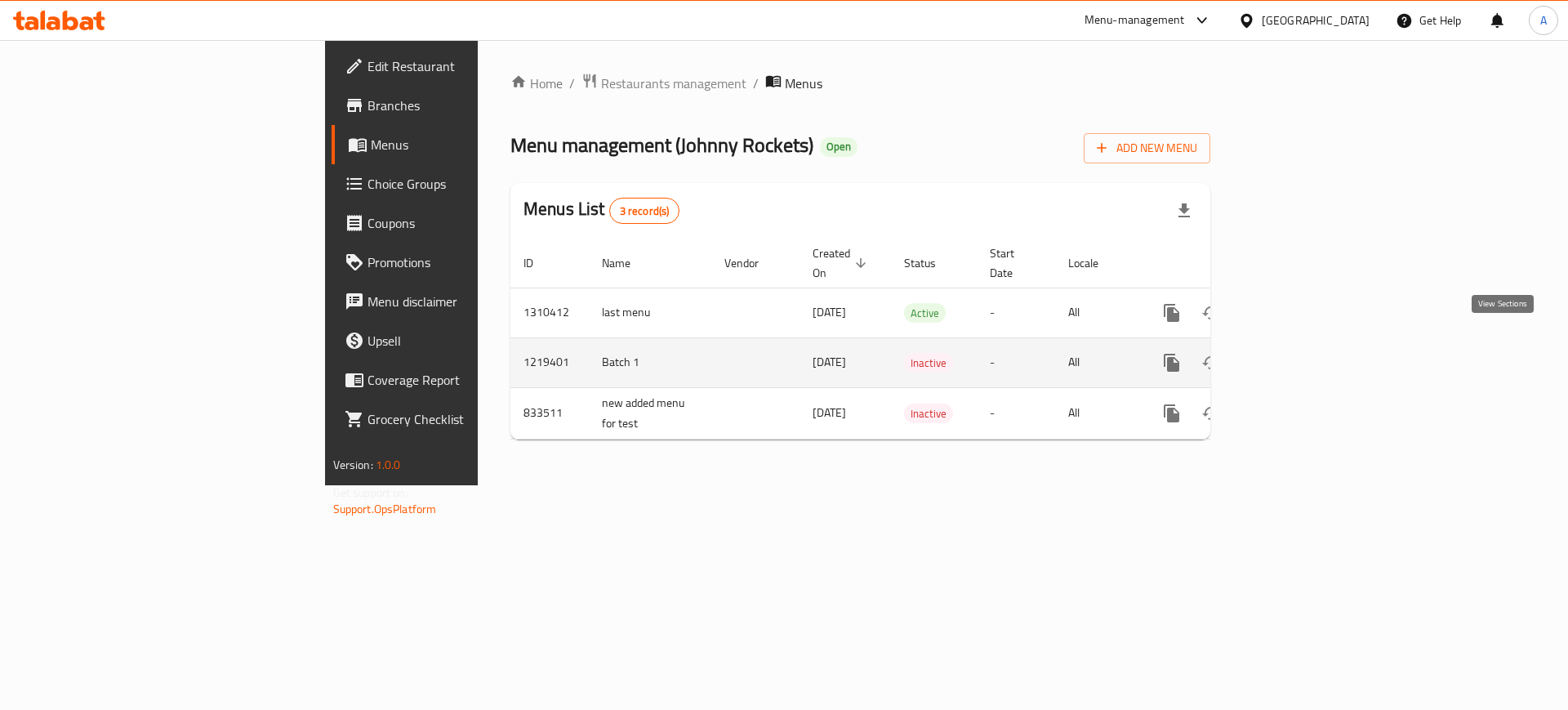
click at [1300, 353] on icon "enhanced table" at bounding box center [1290, 363] width 20 height 20
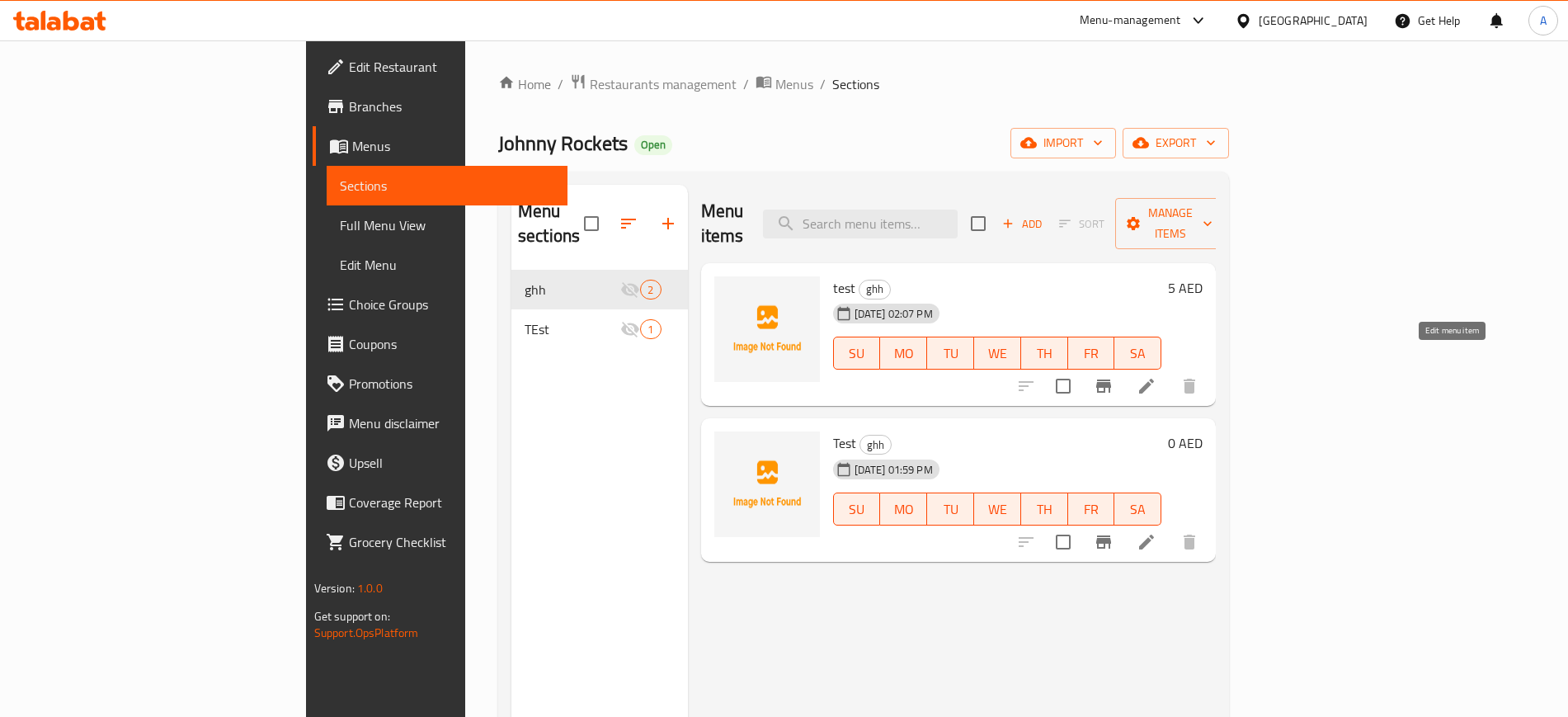
click at [1157, 376] on icon at bounding box center [1147, 387] width 20 height 20
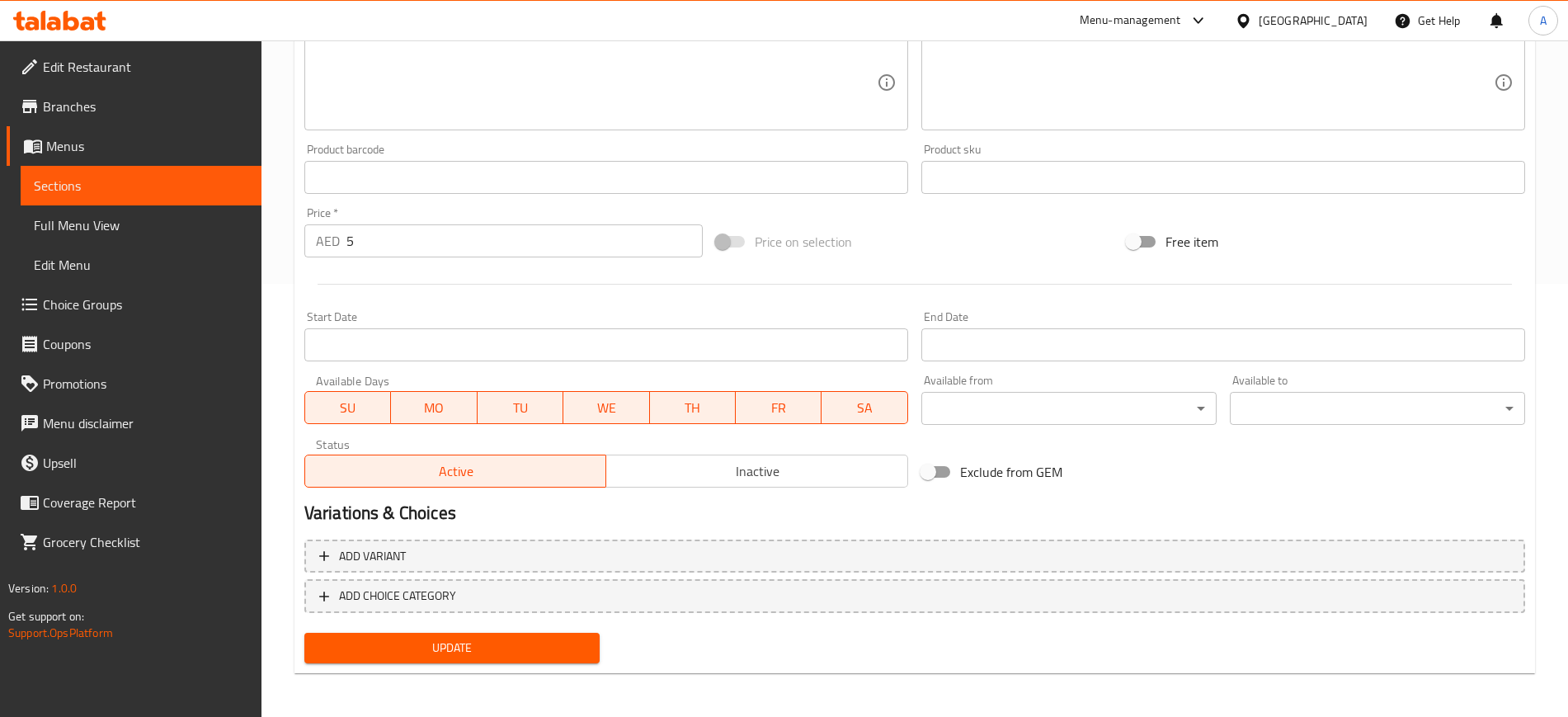
scroll to position [436, 0]
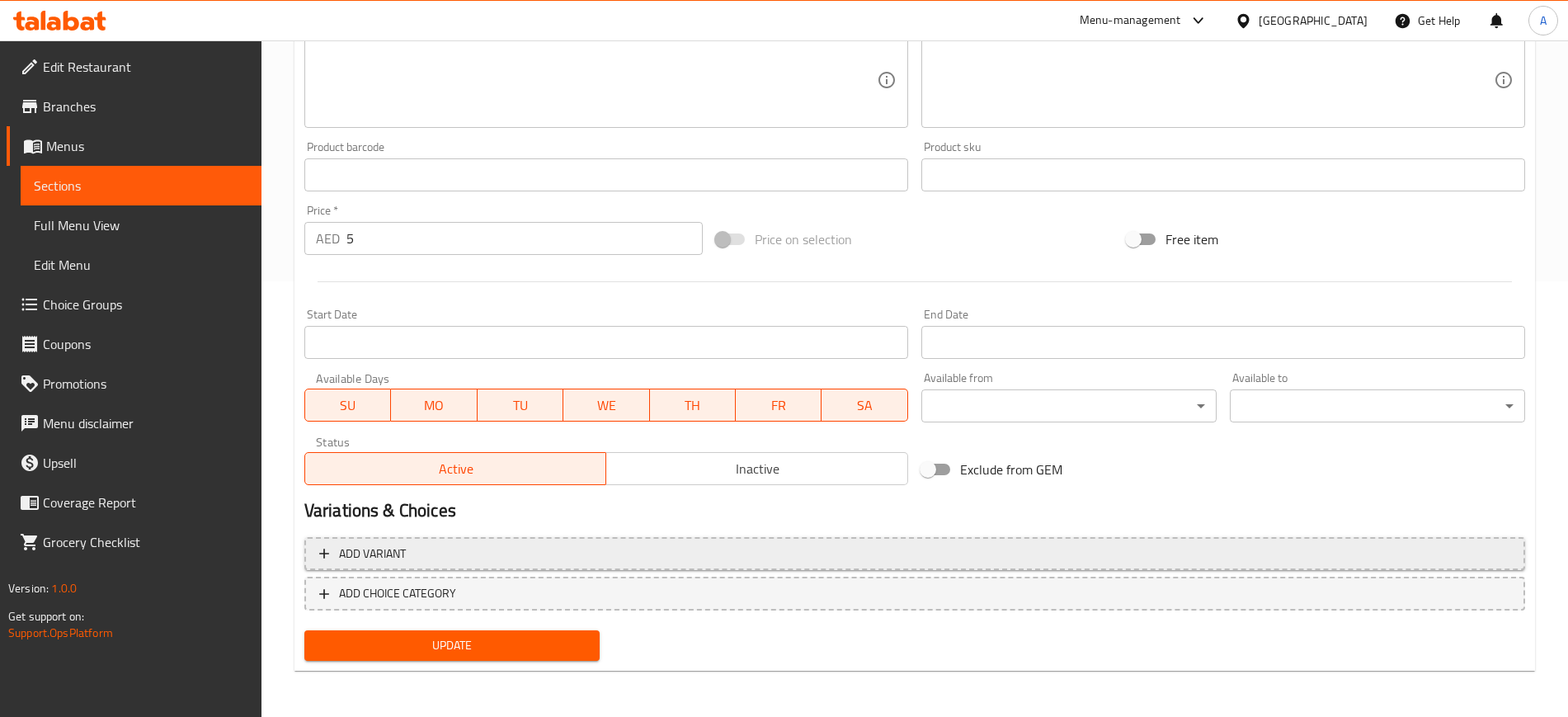
click at [542, 545] on span "Add variant" at bounding box center [915, 554] width 1191 height 21
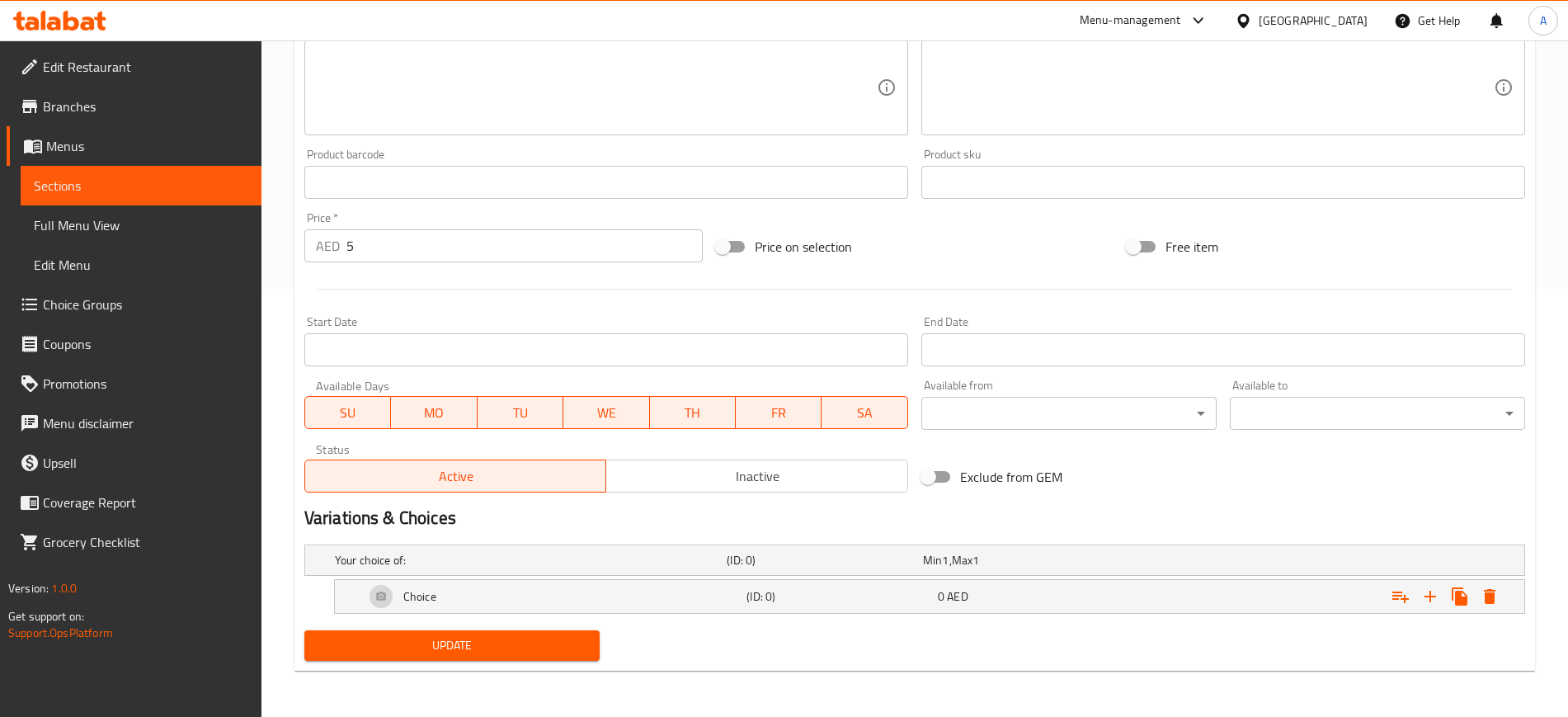
scroll to position [428, 0]
click at [547, 579] on div "Choice" at bounding box center [552, 596] width 382 height 39
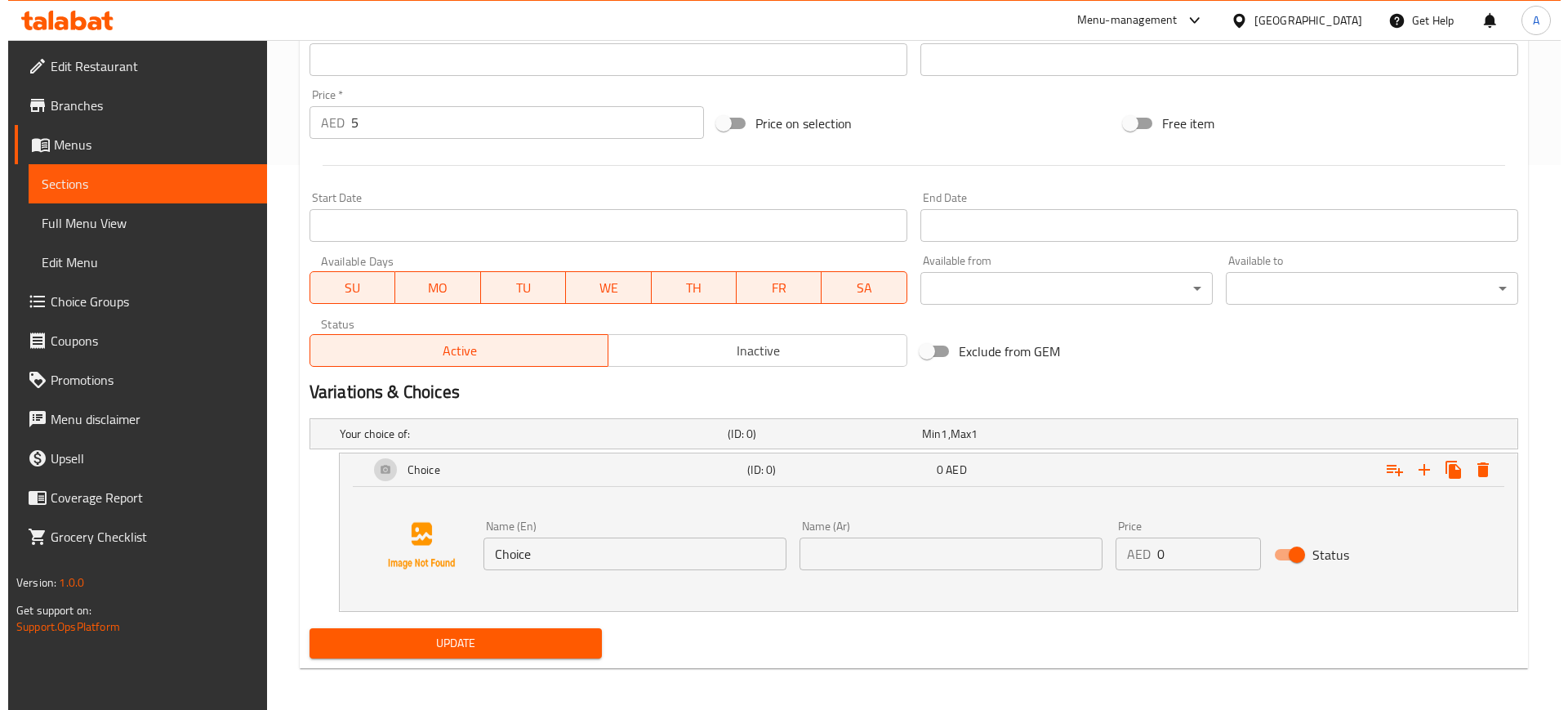
scroll to position [549, 0]
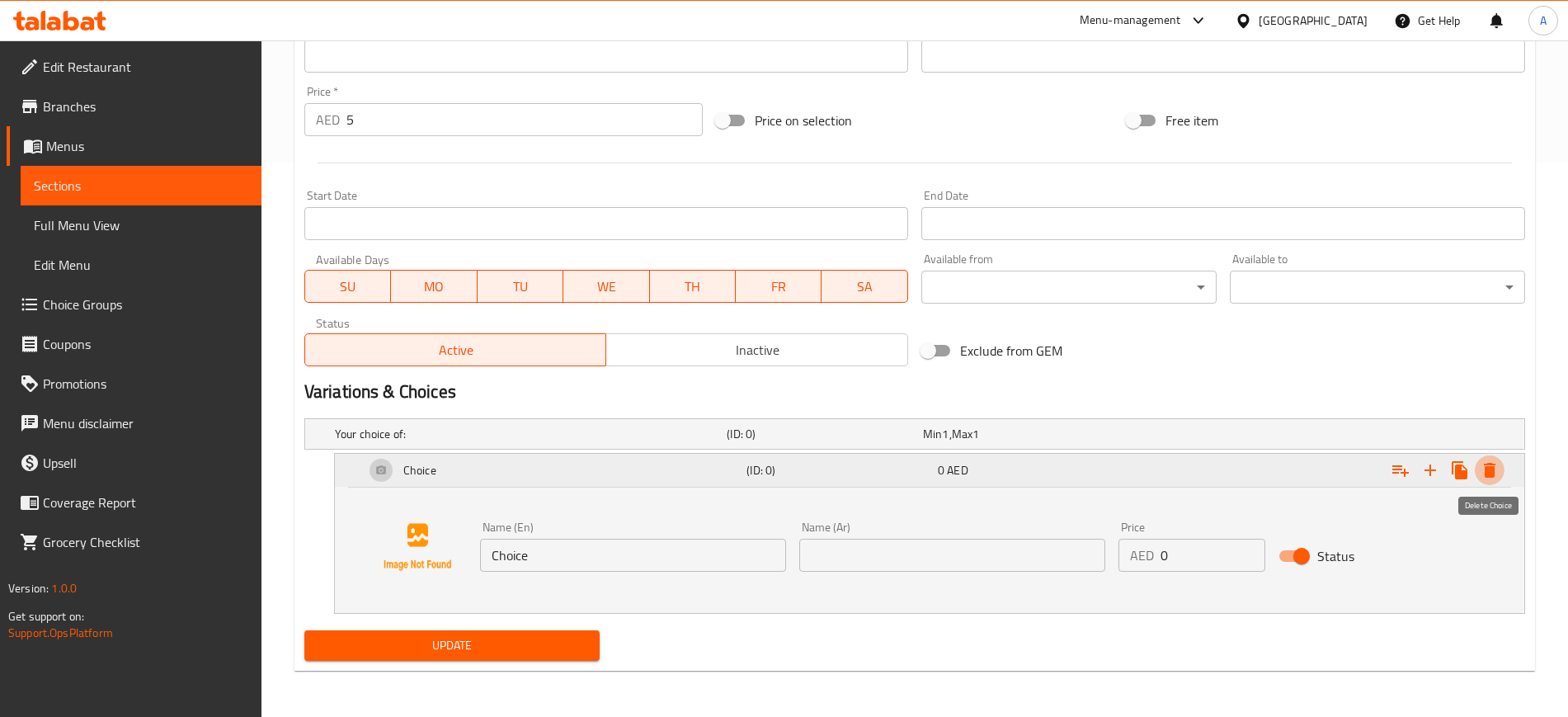
click at [1496, 467] on icon "Expand" at bounding box center [1489, 470] width 20 height 20
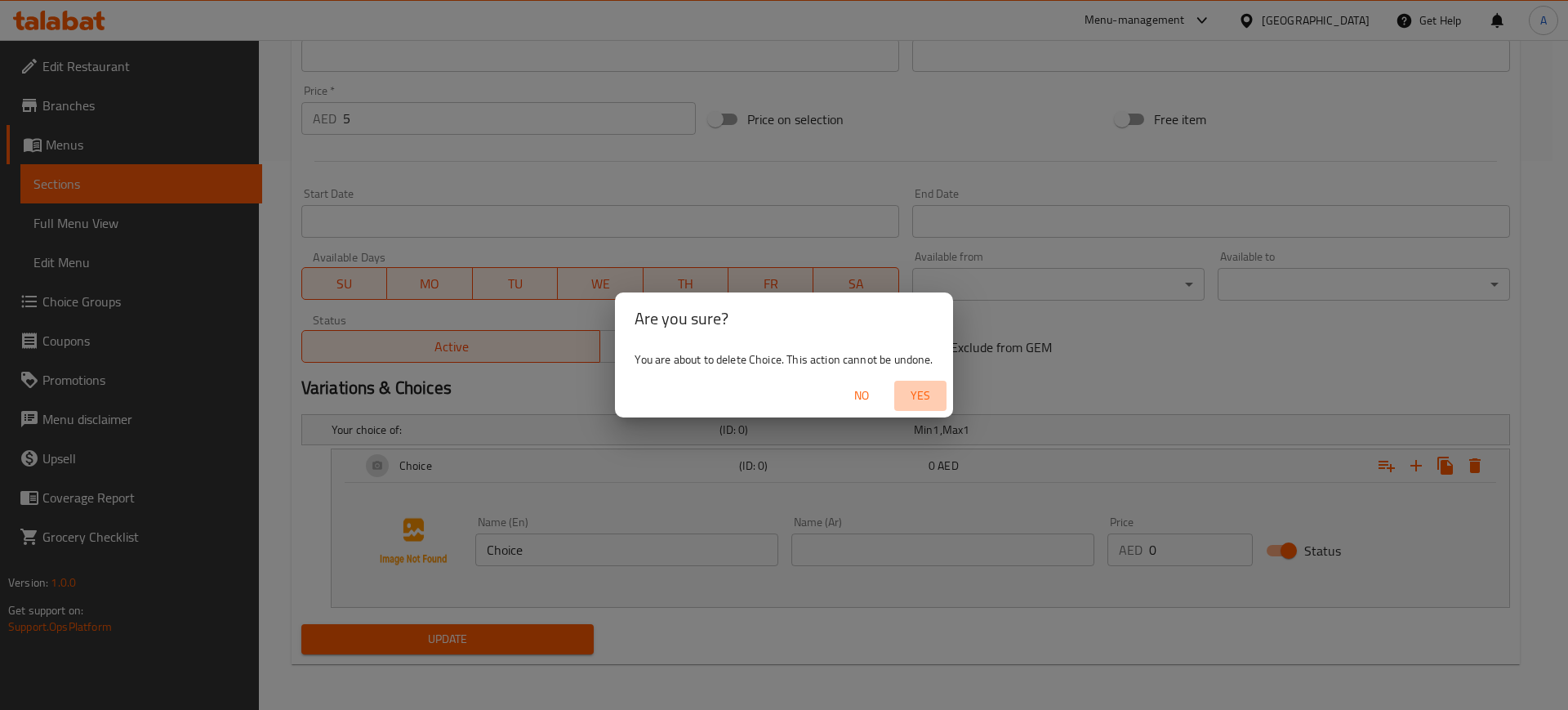
click at [936, 398] on span "Yes" at bounding box center [920, 395] width 39 height 21
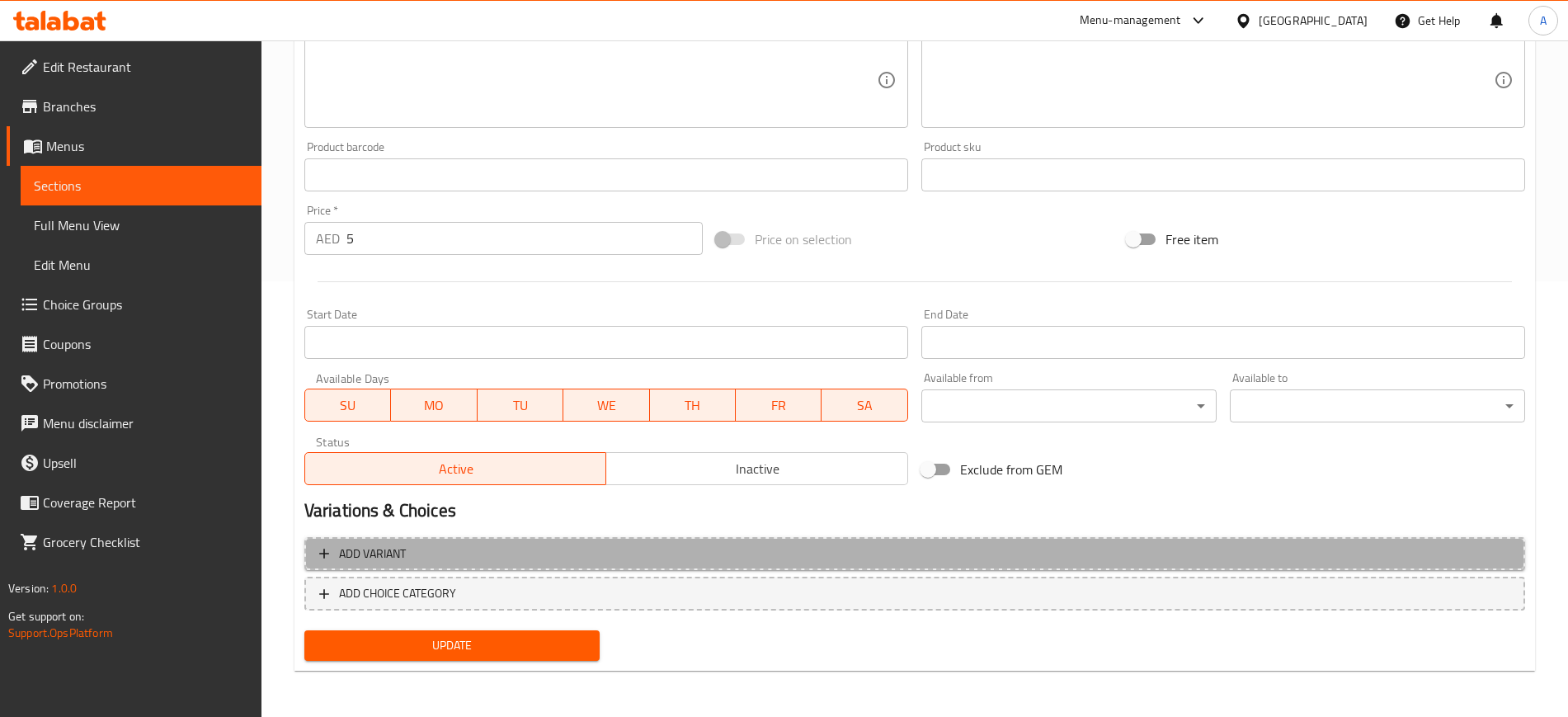
click at [533, 551] on span "Add variant" at bounding box center [915, 554] width 1191 height 21
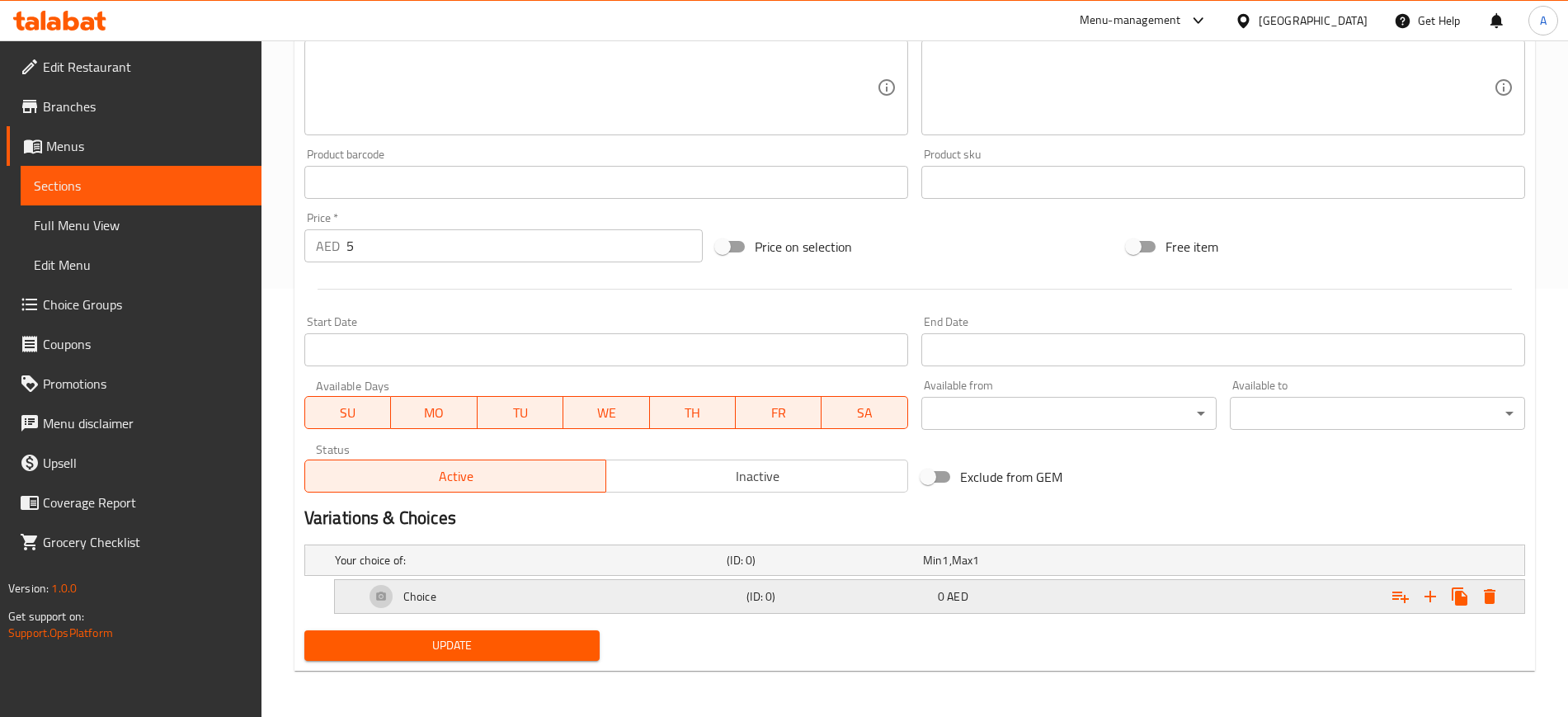
click at [527, 601] on div "Choice" at bounding box center [552, 596] width 382 height 39
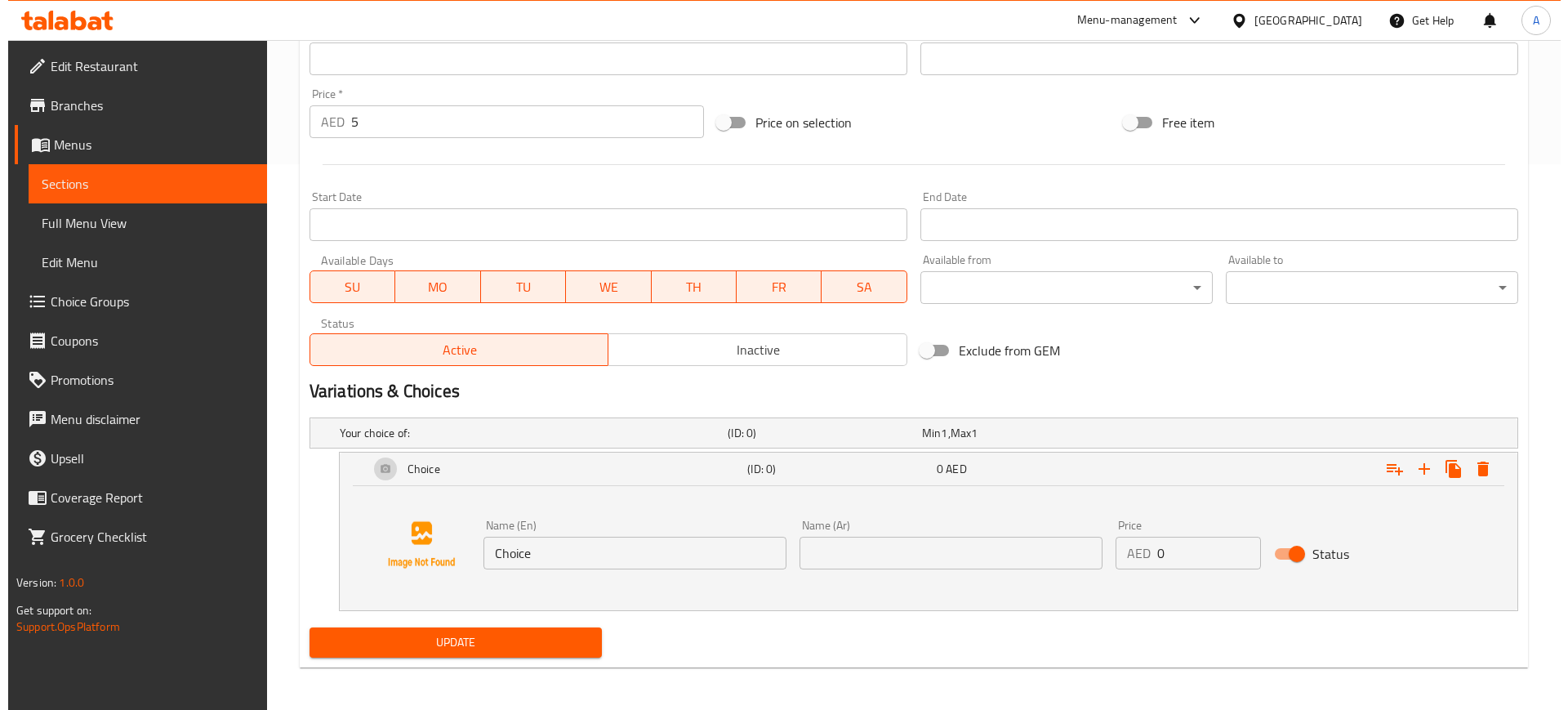
scroll to position [549, 0]
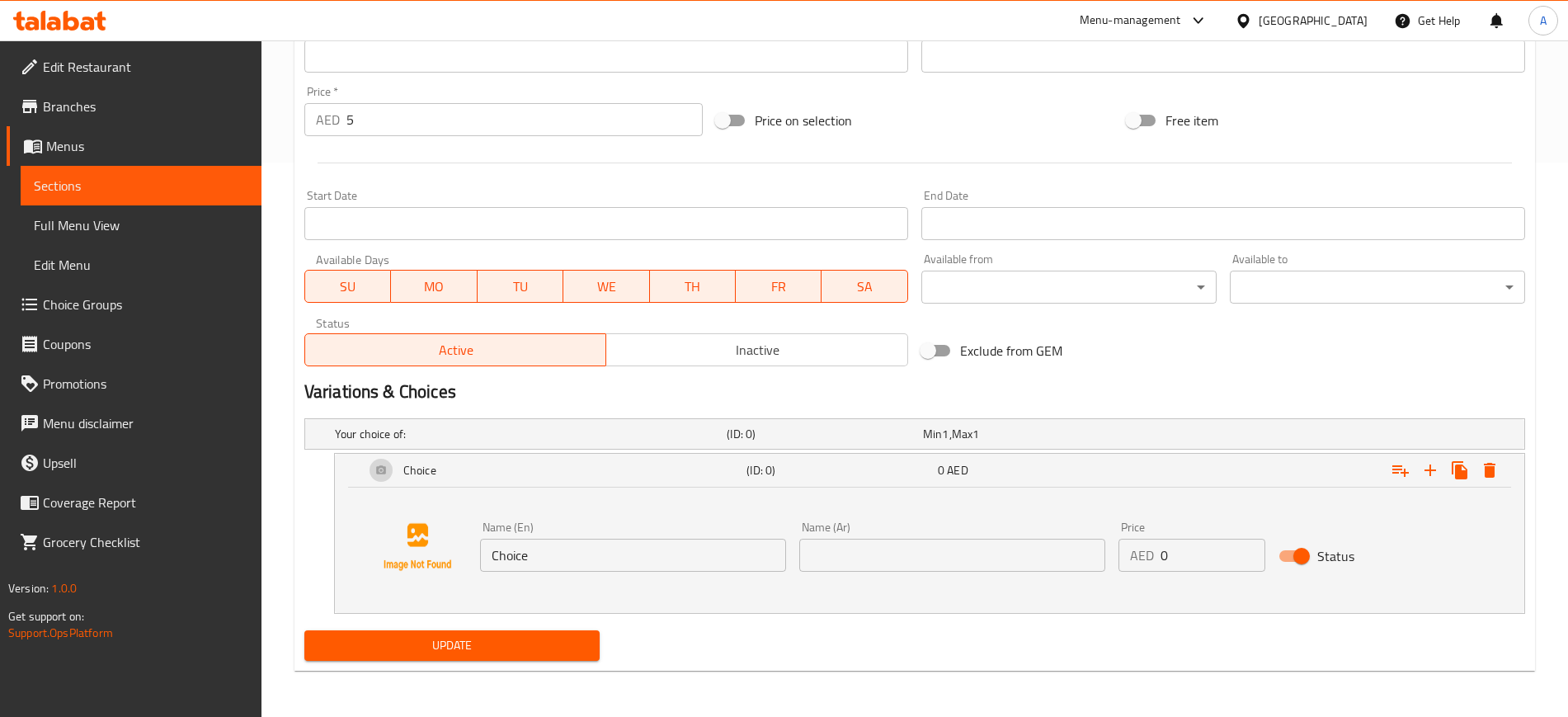
click at [564, 556] on input "Choice" at bounding box center [633, 555] width 306 height 33
click at [850, 551] on input "text" at bounding box center [953, 555] width 306 height 33
click at [554, 550] on input "Choice" at bounding box center [633, 555] width 306 height 33
click at [1164, 558] on input "0" at bounding box center [1212, 555] width 105 height 33
click at [1490, 469] on icon "Expand" at bounding box center [1489, 470] width 12 height 15
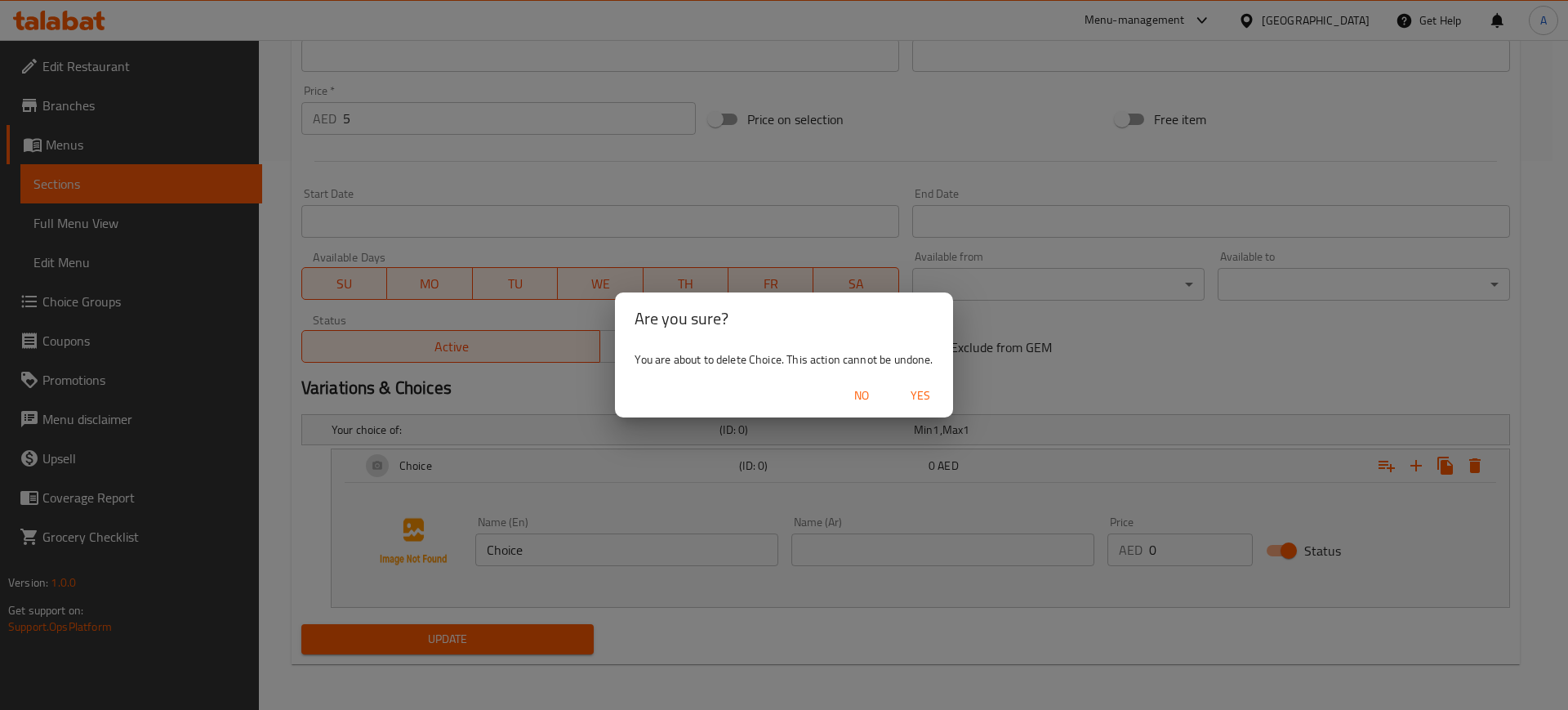
click at [916, 385] on span "Yes" at bounding box center [920, 395] width 39 height 21
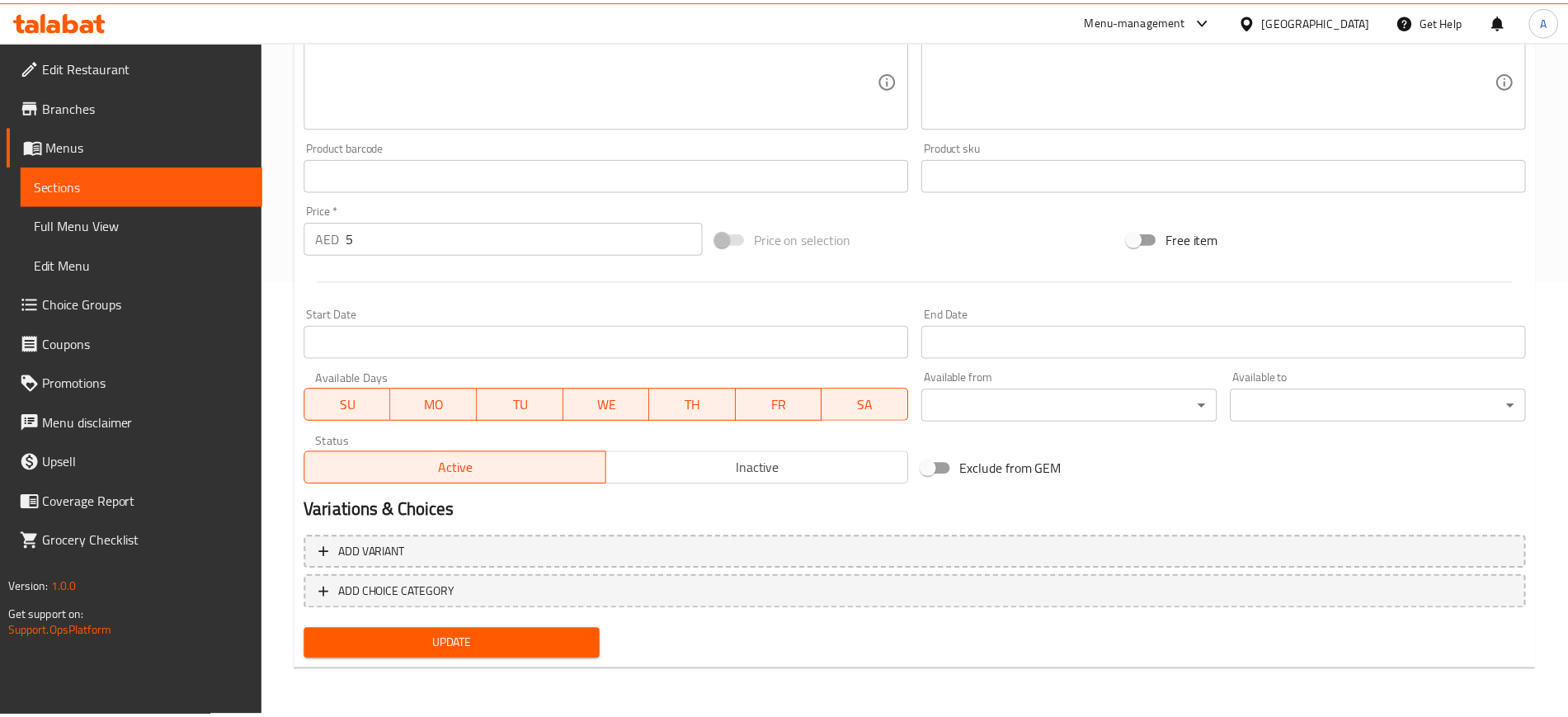
scroll to position [436, 0]
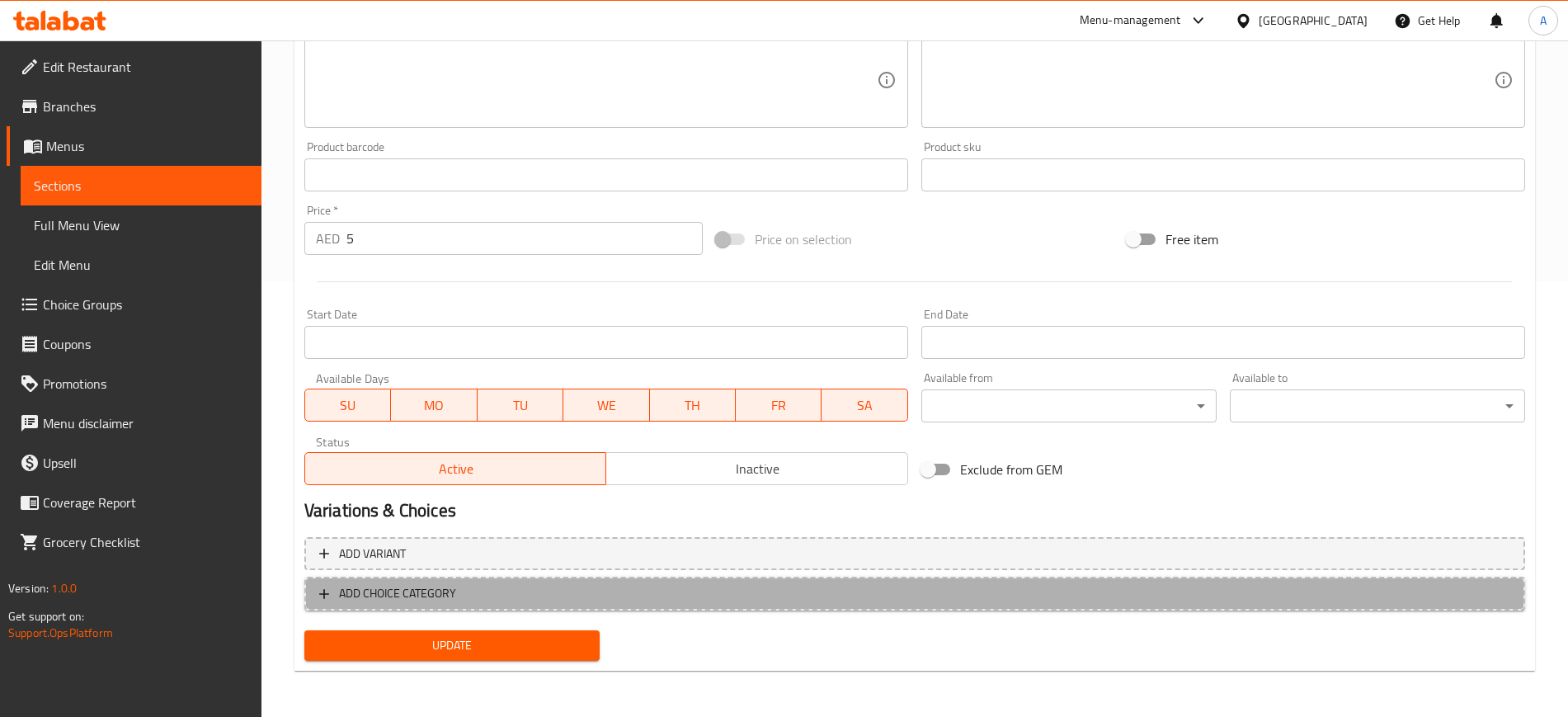
click at [417, 598] on span "ADD CHOICE CATEGORY" at bounding box center [397, 593] width 117 height 21
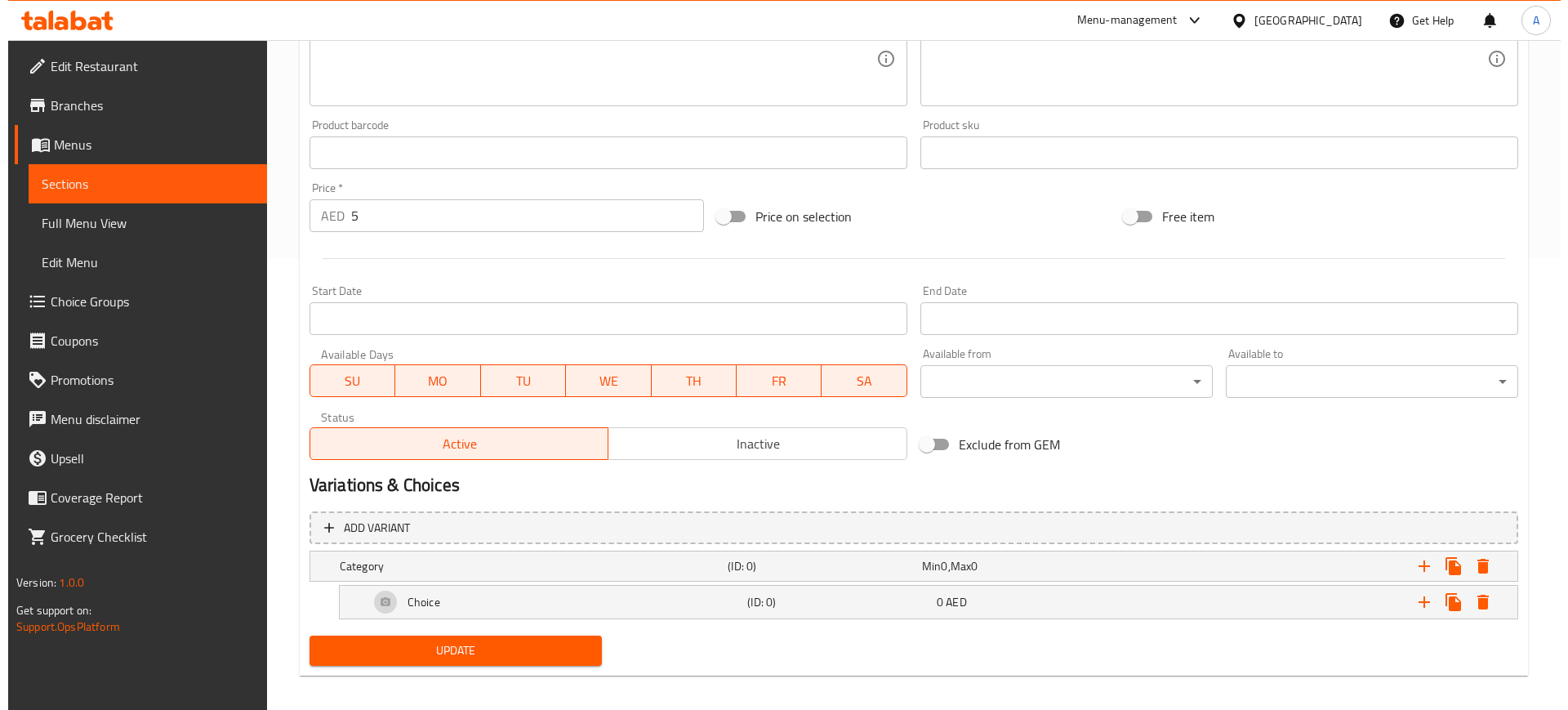
scroll to position [463, 0]
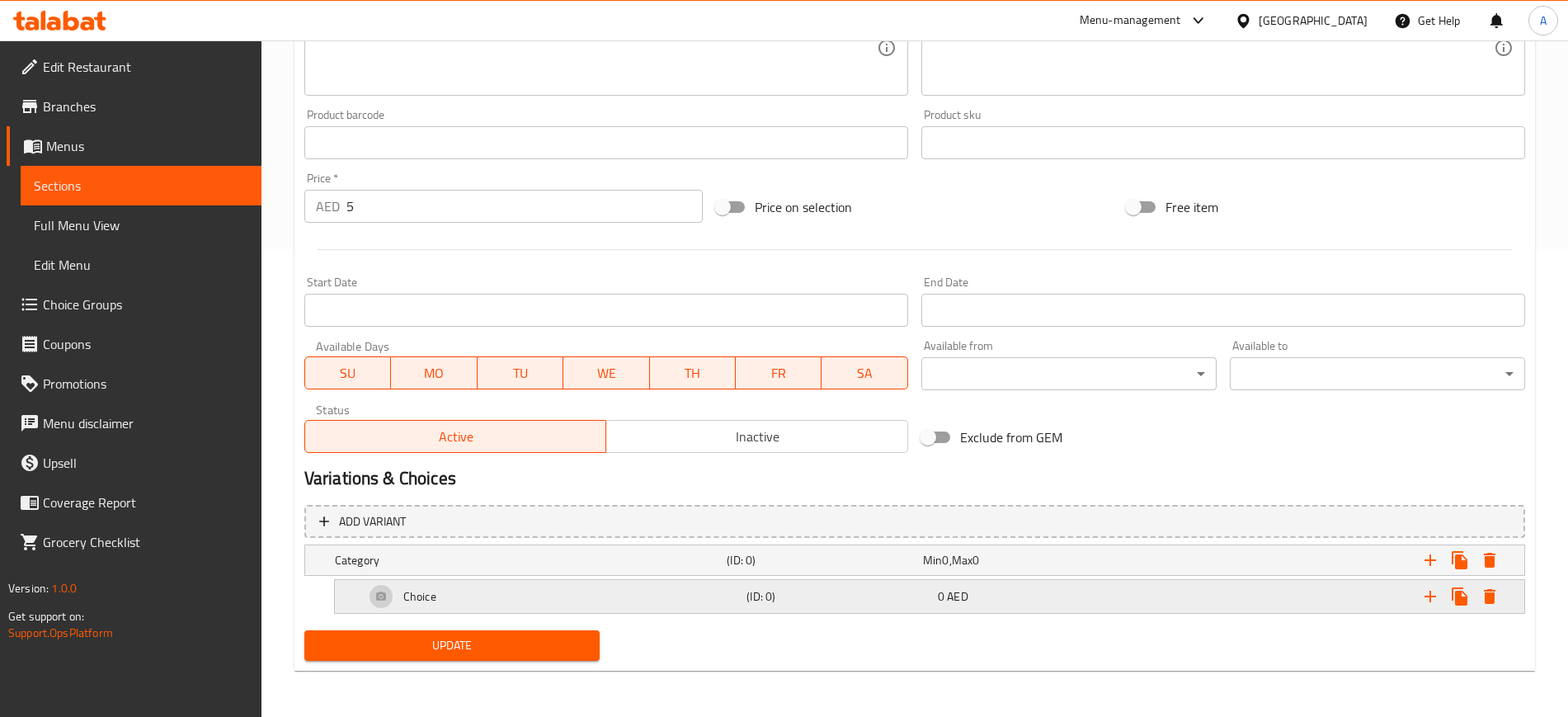
click at [1492, 597] on icon "Expand" at bounding box center [1489, 597] width 12 height 15
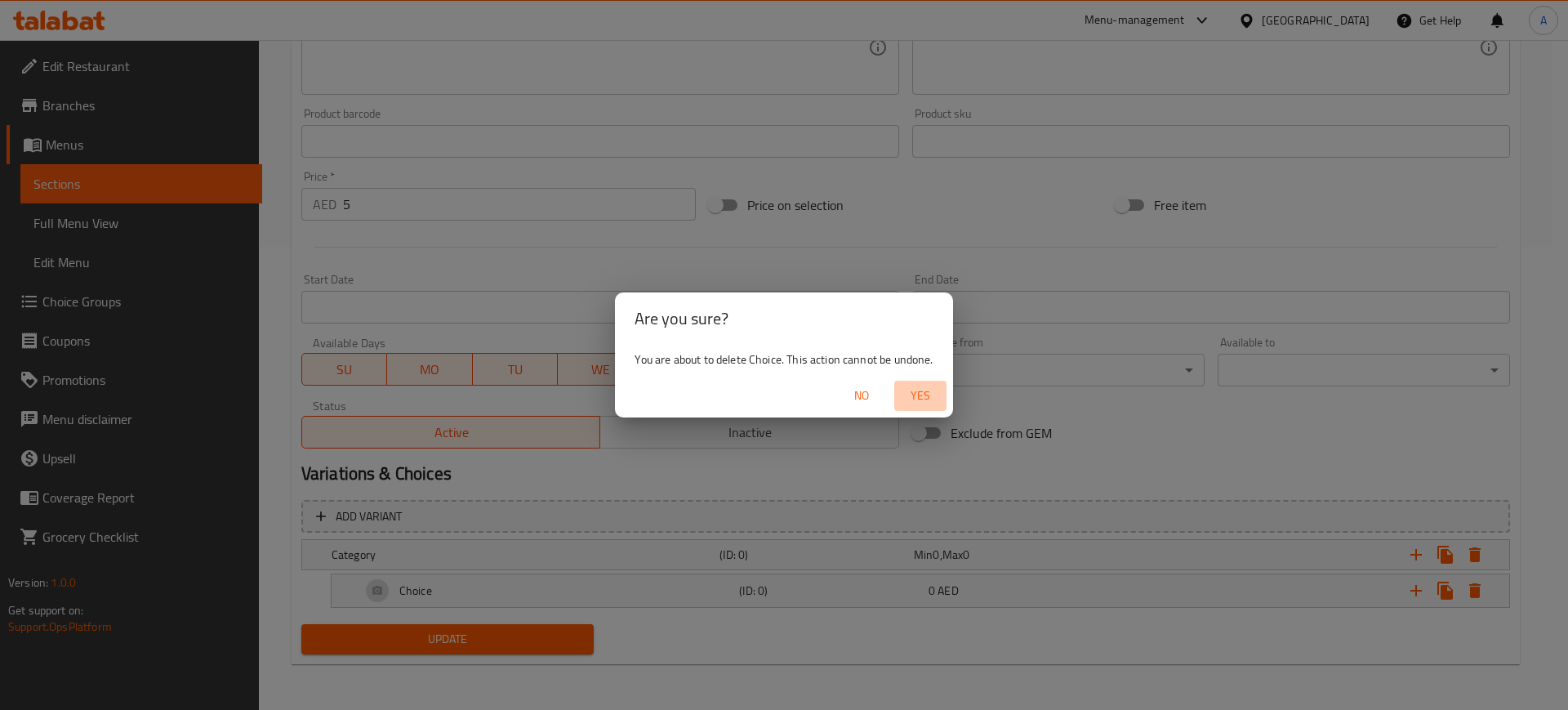
click at [934, 402] on span "Yes" at bounding box center [920, 395] width 39 height 21
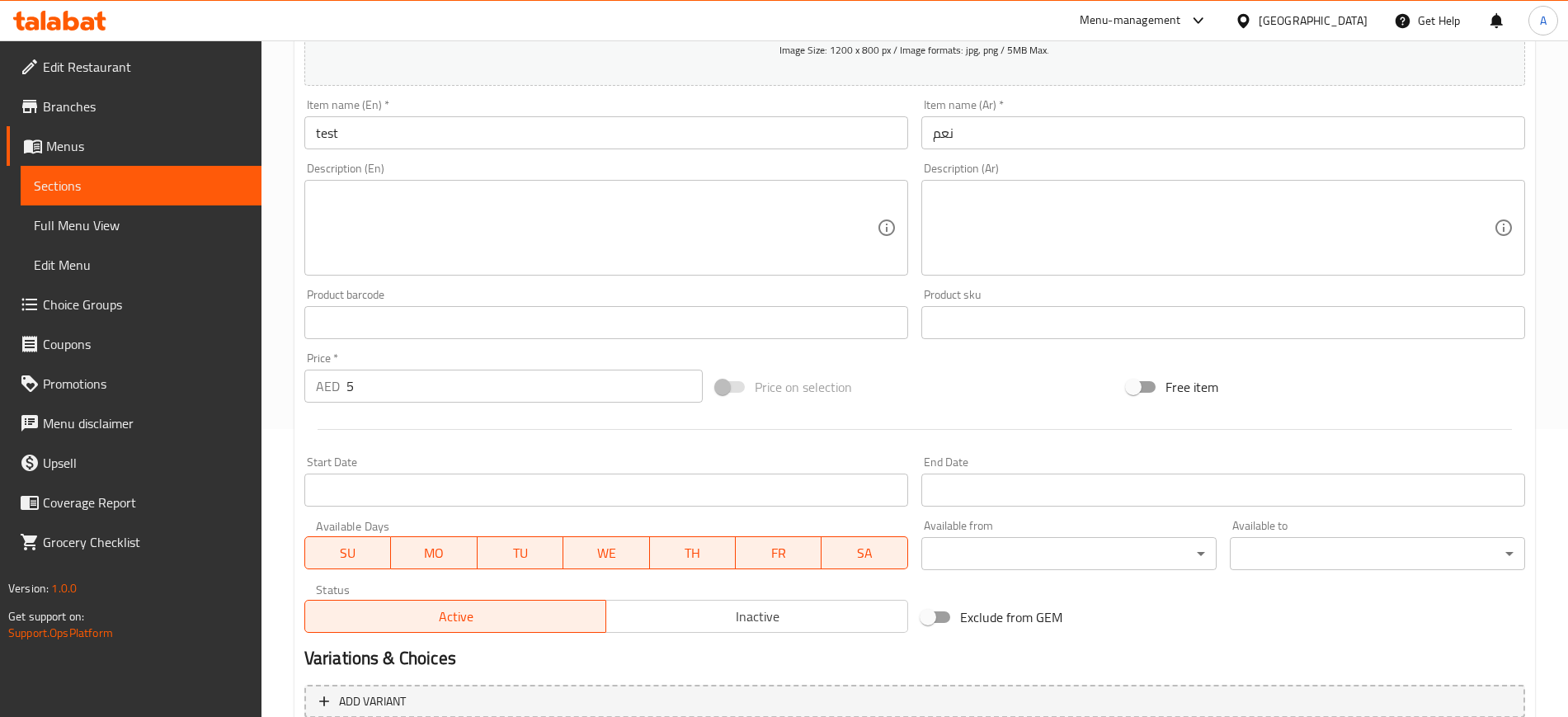
scroll to position [23, 0]
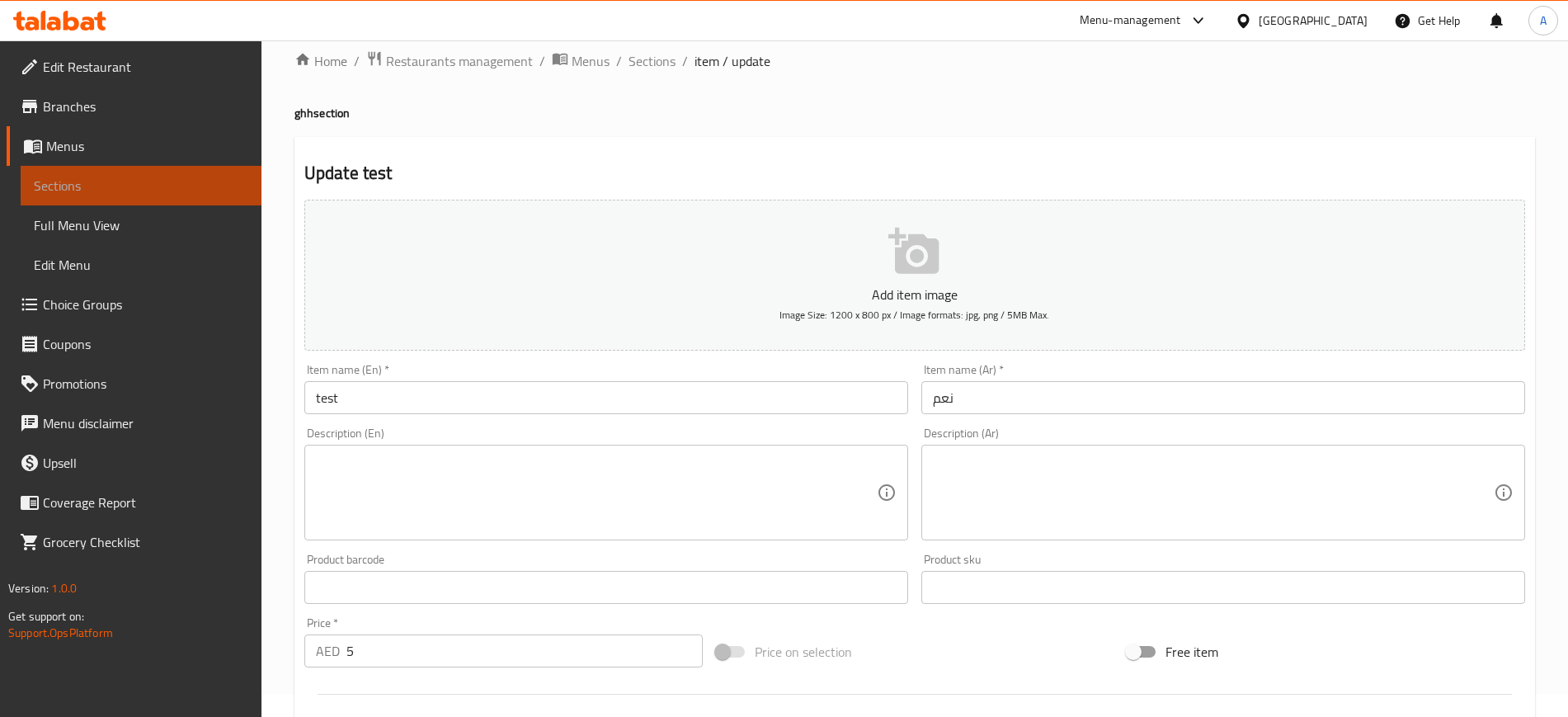
click at [155, 189] on span "Sections" at bounding box center [140, 186] width 214 height 20
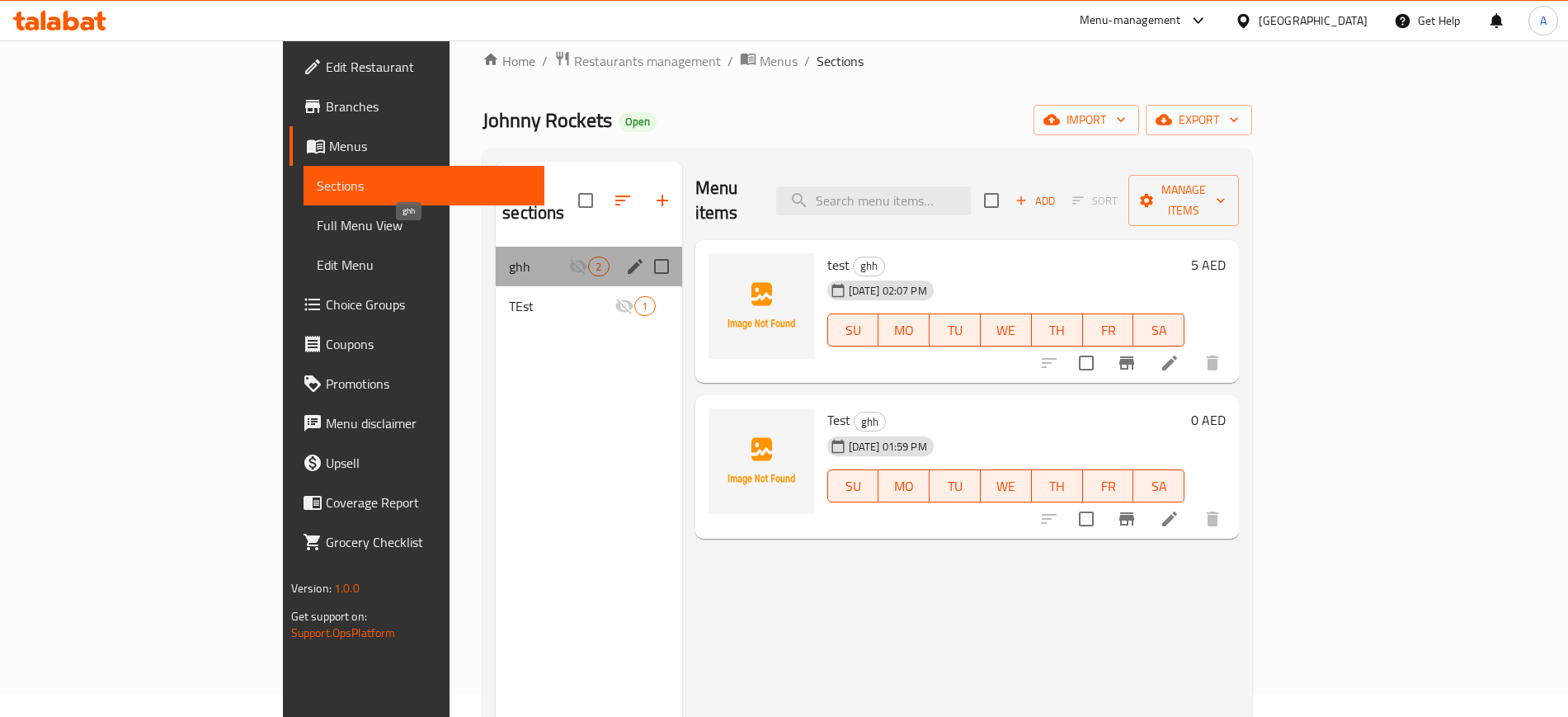
click at [508, 257] on span "ghh" at bounding box center [538, 267] width 59 height 20
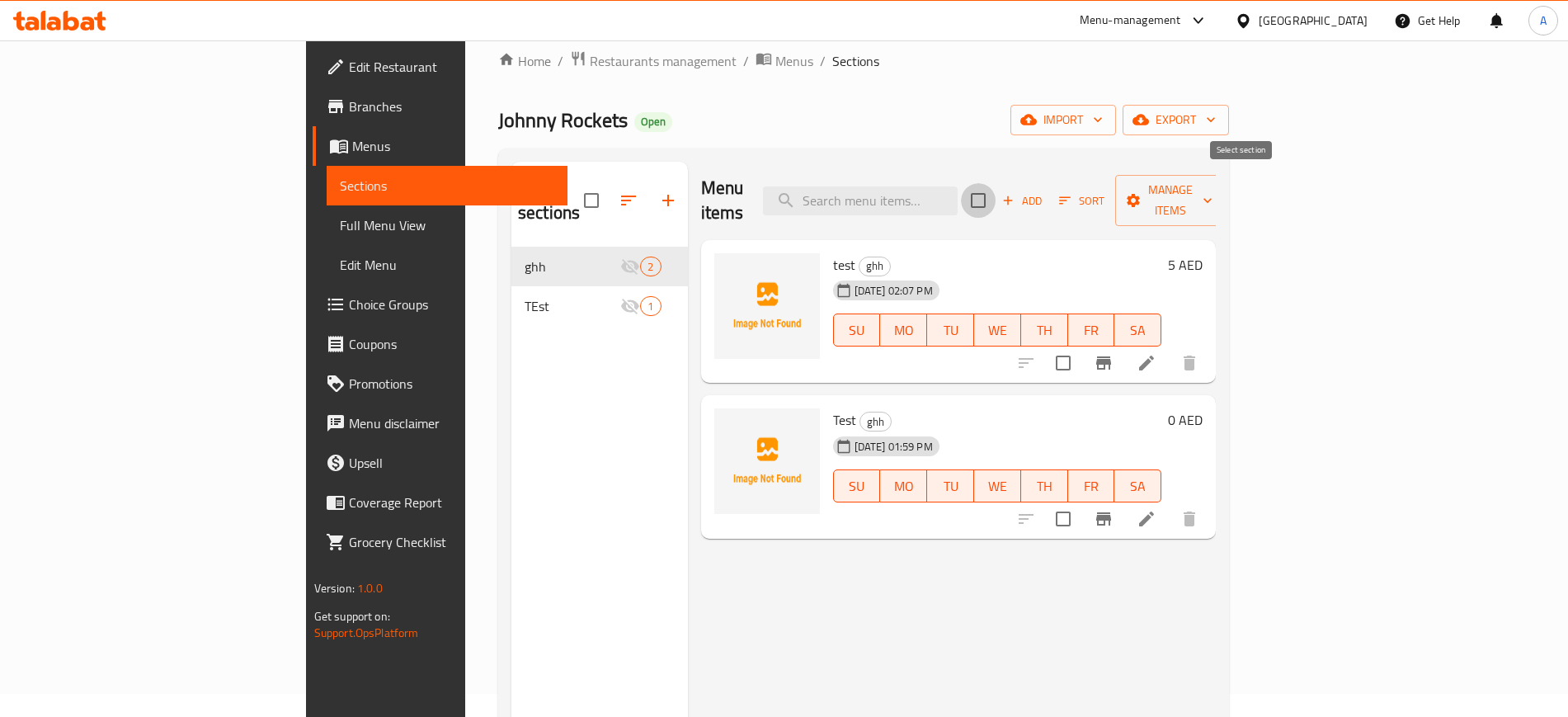
click at [995, 195] on input "checkbox" at bounding box center [978, 200] width 34 height 34
checkbox input "true"
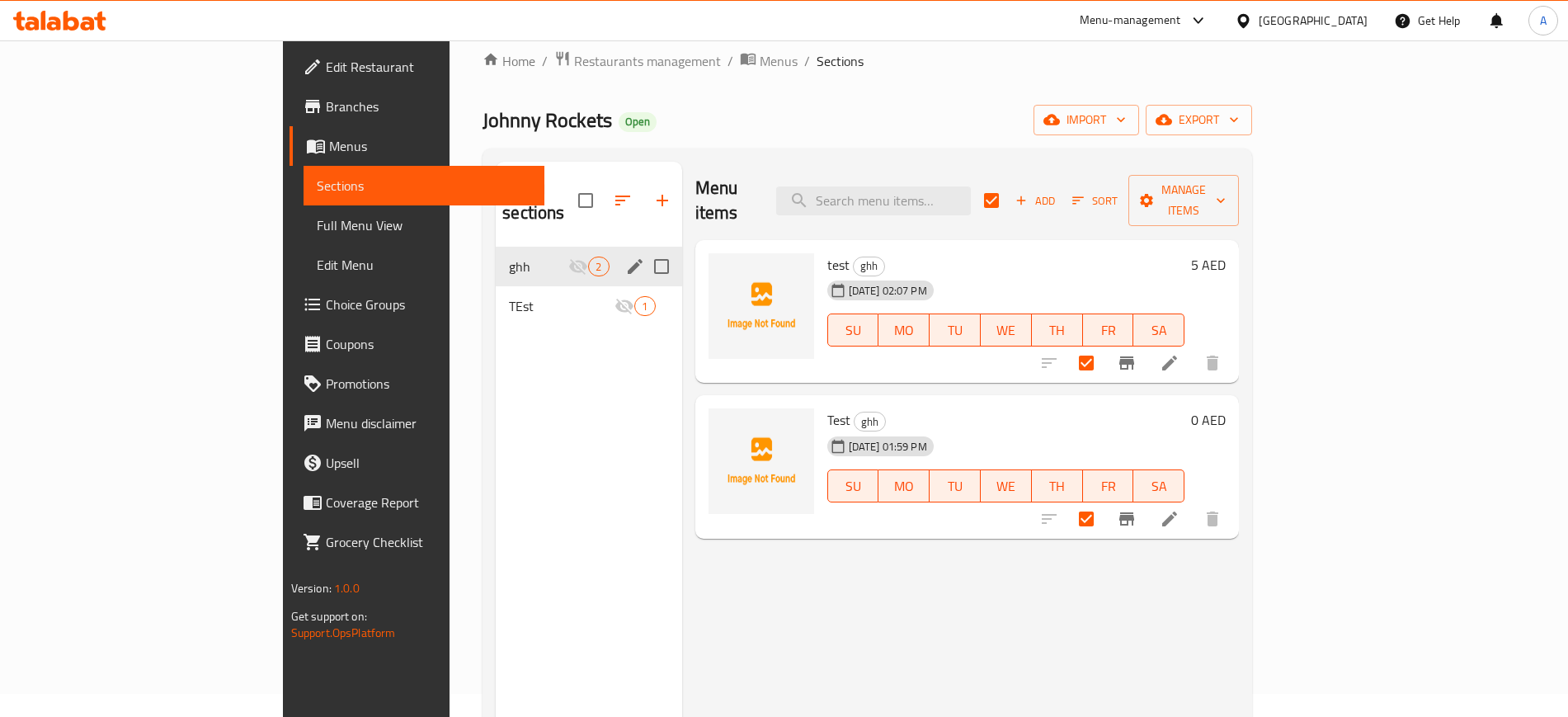
click at [644, 249] on input "Menu sections" at bounding box center [661, 266] width 34 height 34
checkbox input "true"
click at [599, 191] on icon "button" at bounding box center [609, 201] width 20 height 20
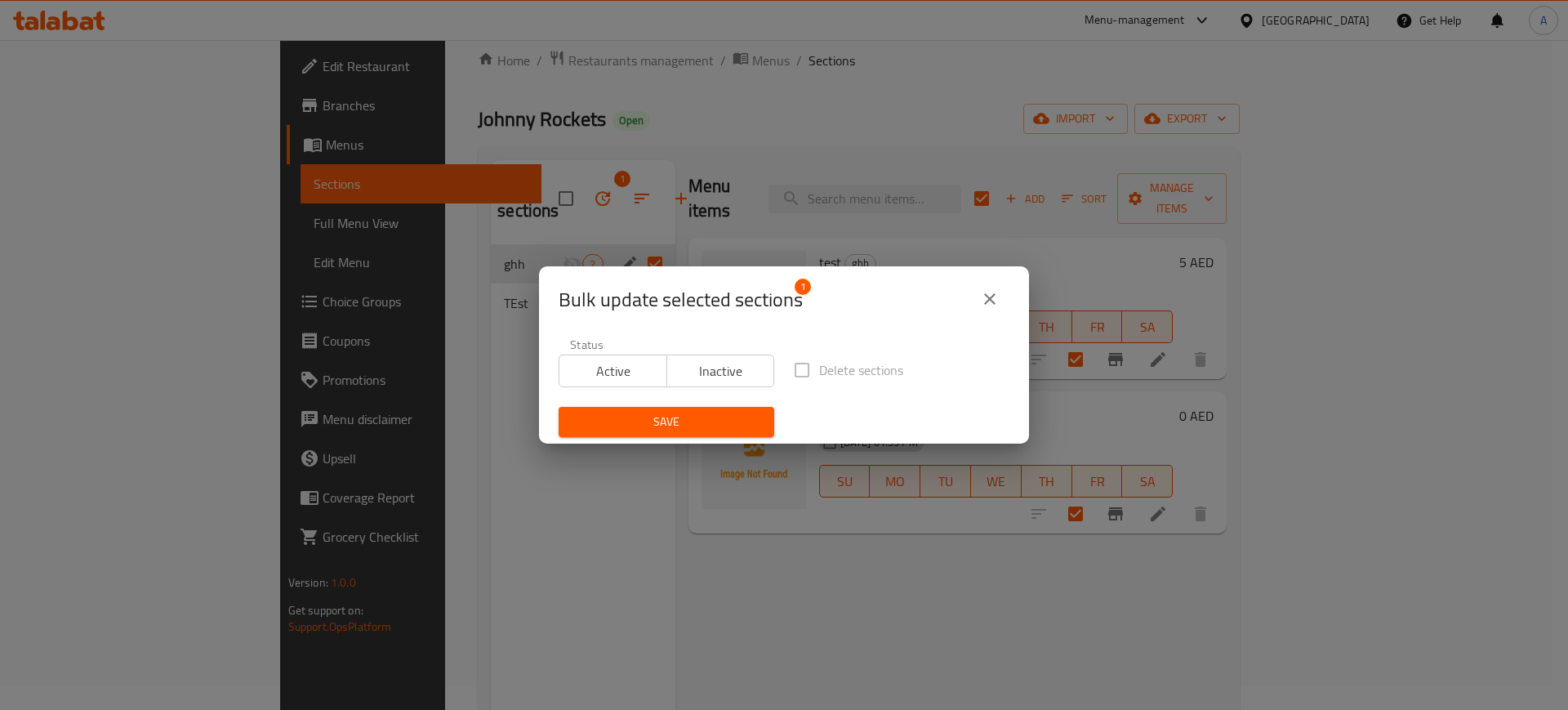
click at [980, 307] on icon "close" at bounding box center [990, 299] width 20 height 20
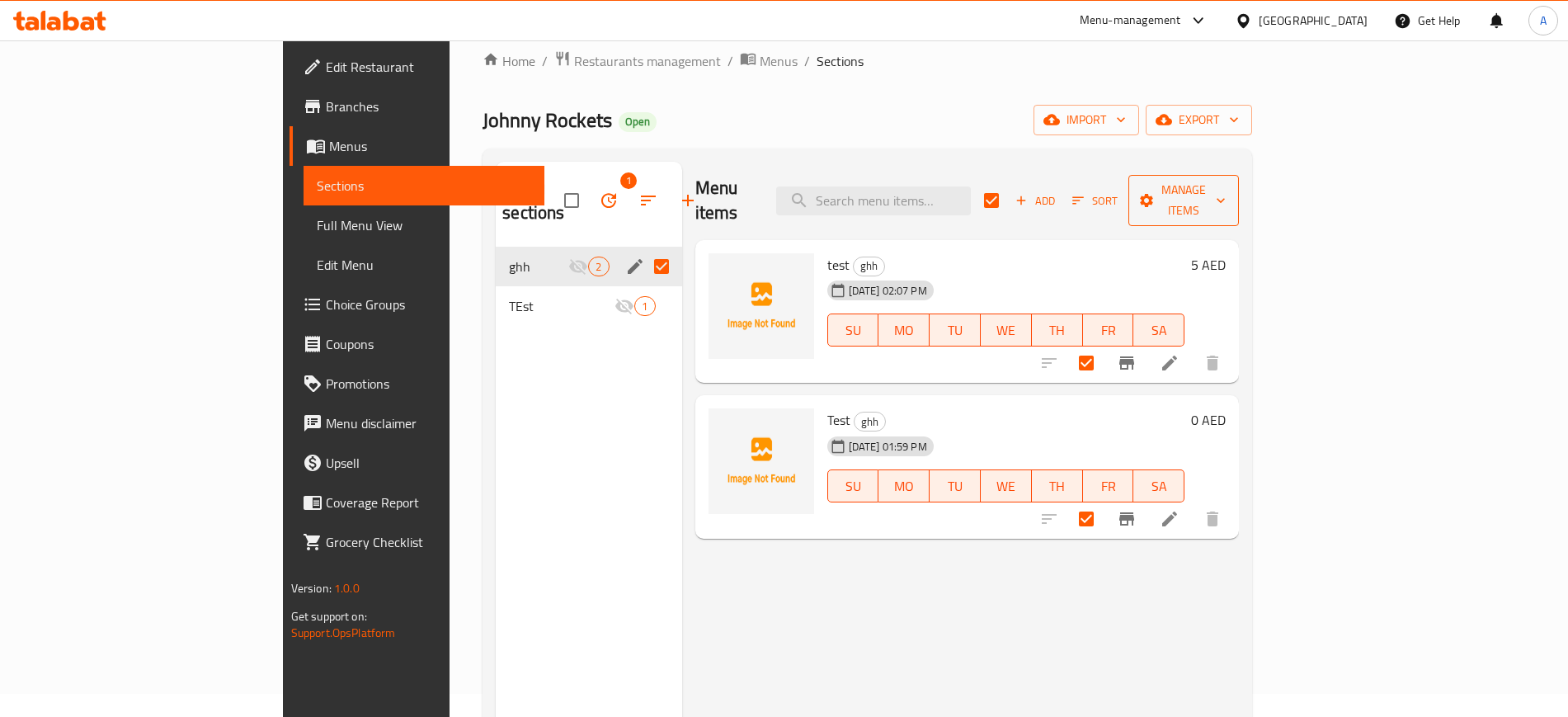
click at [1225, 188] on span "Manage items" at bounding box center [1183, 200] width 84 height 41
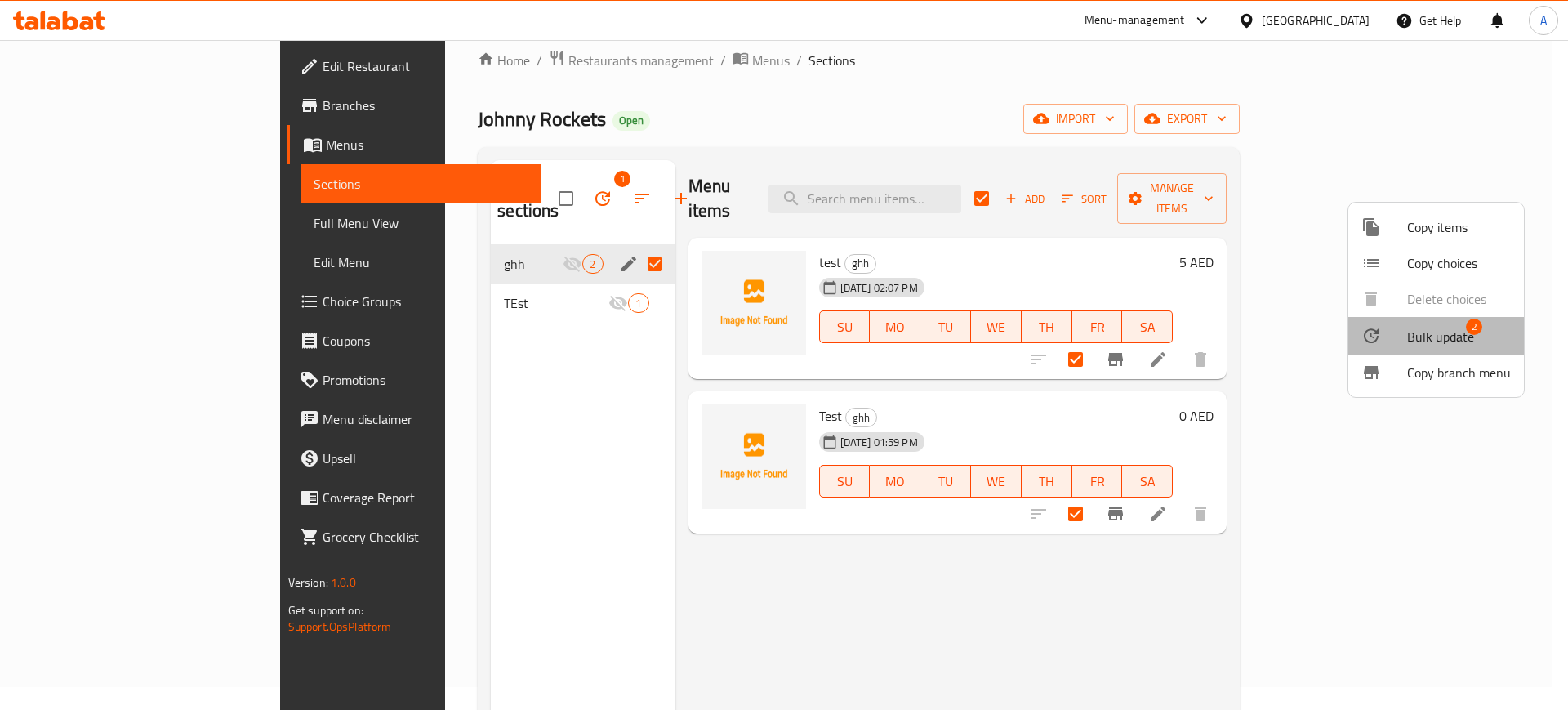
click at [1489, 338] on span "Bulk update 2" at bounding box center [1459, 336] width 104 height 22
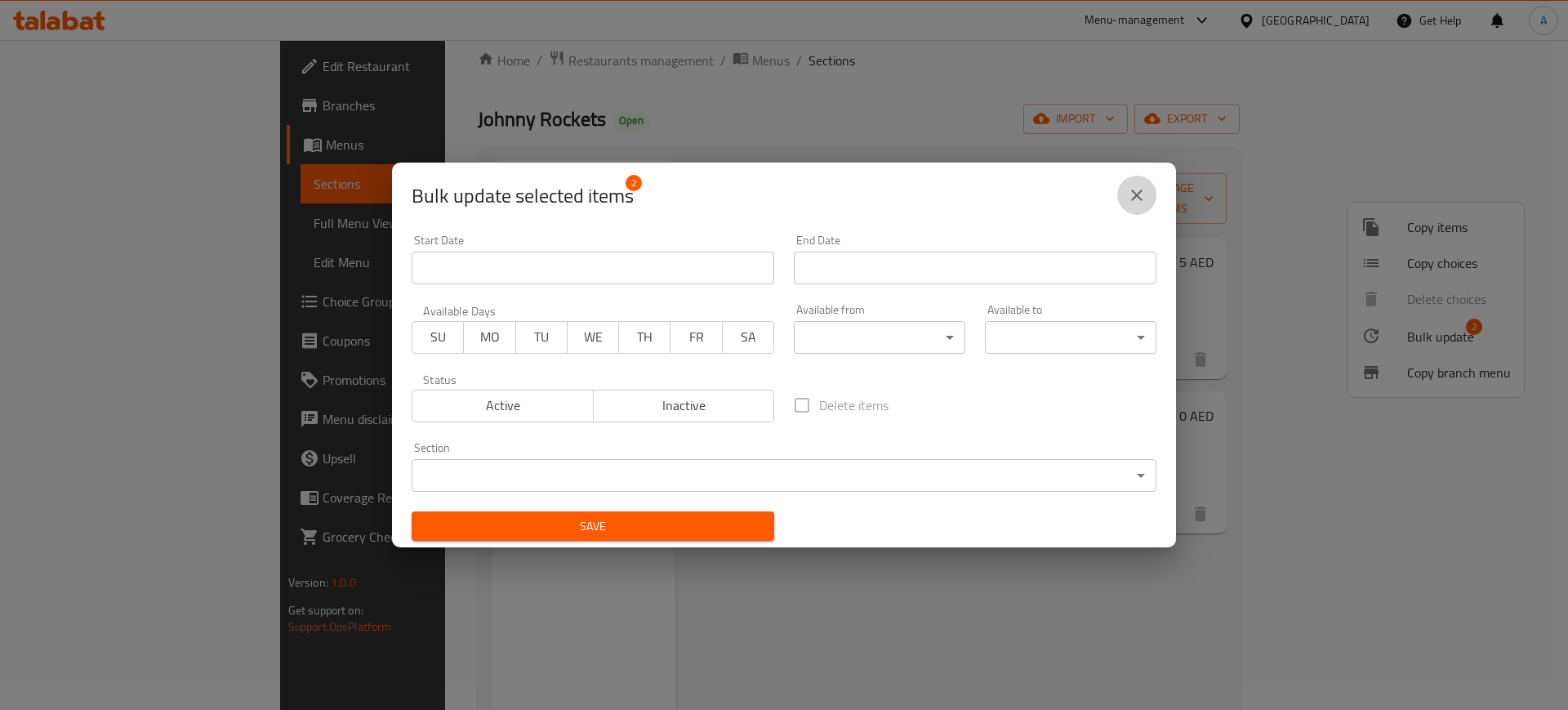
click at [1136, 205] on button "close" at bounding box center [1136, 195] width 39 height 39
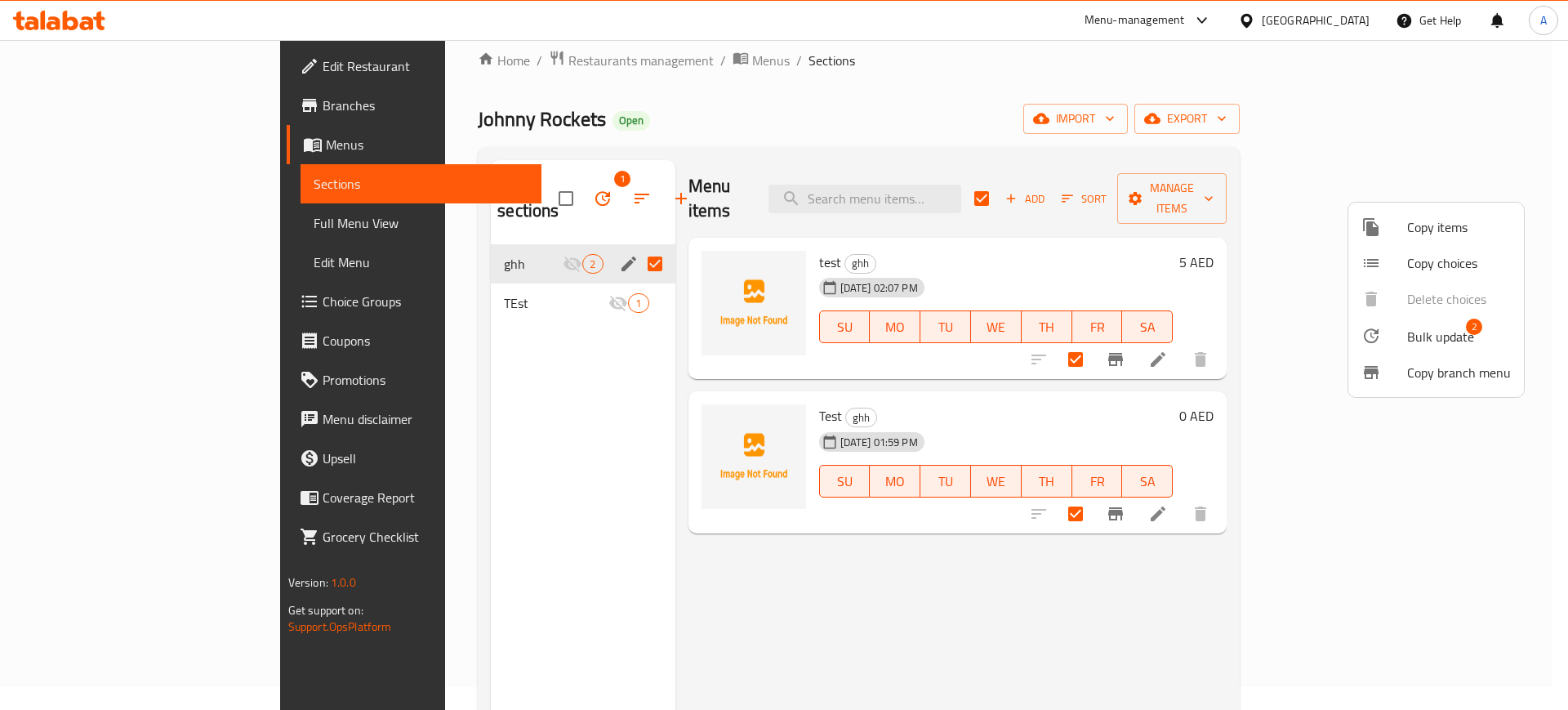
click at [1101, 210] on div at bounding box center [784, 355] width 1568 height 710
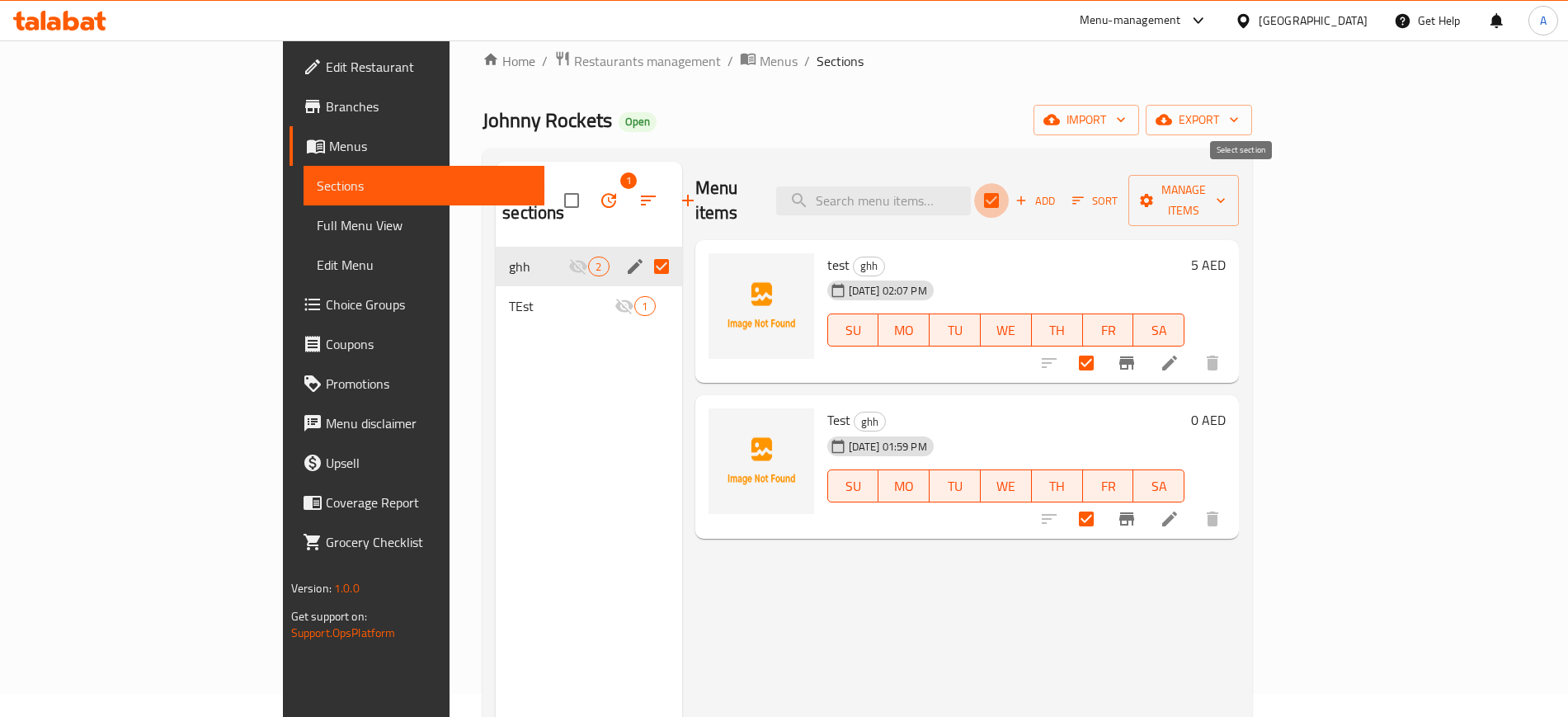
click at [1009, 192] on input "checkbox" at bounding box center [991, 200] width 34 height 34
checkbox input "false"
click at [644, 249] on input "Menu sections" at bounding box center [661, 266] width 34 height 34
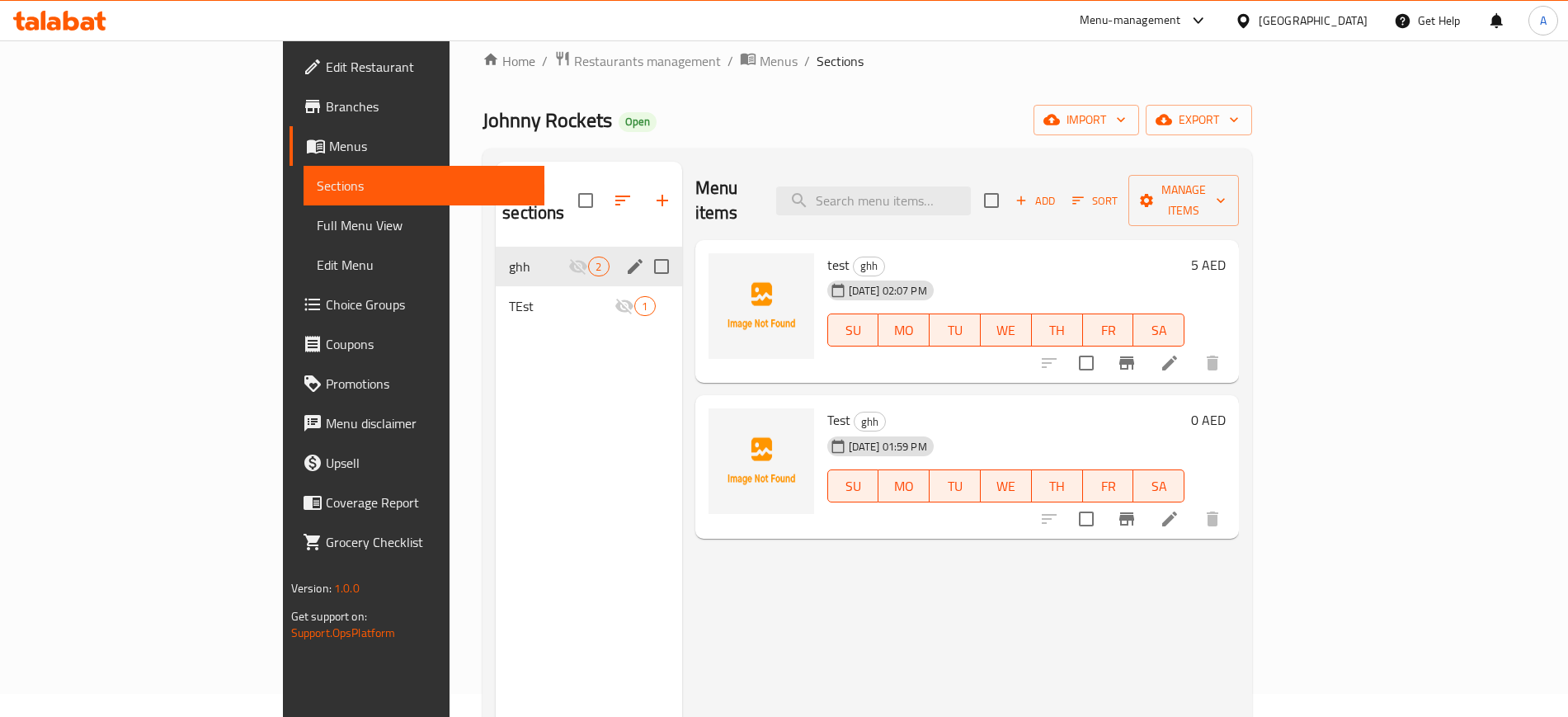
click at [644, 249] on input "Menu sections" at bounding box center [661, 266] width 34 height 34
checkbox input "true"
click at [599, 191] on icon "button" at bounding box center [609, 201] width 20 height 20
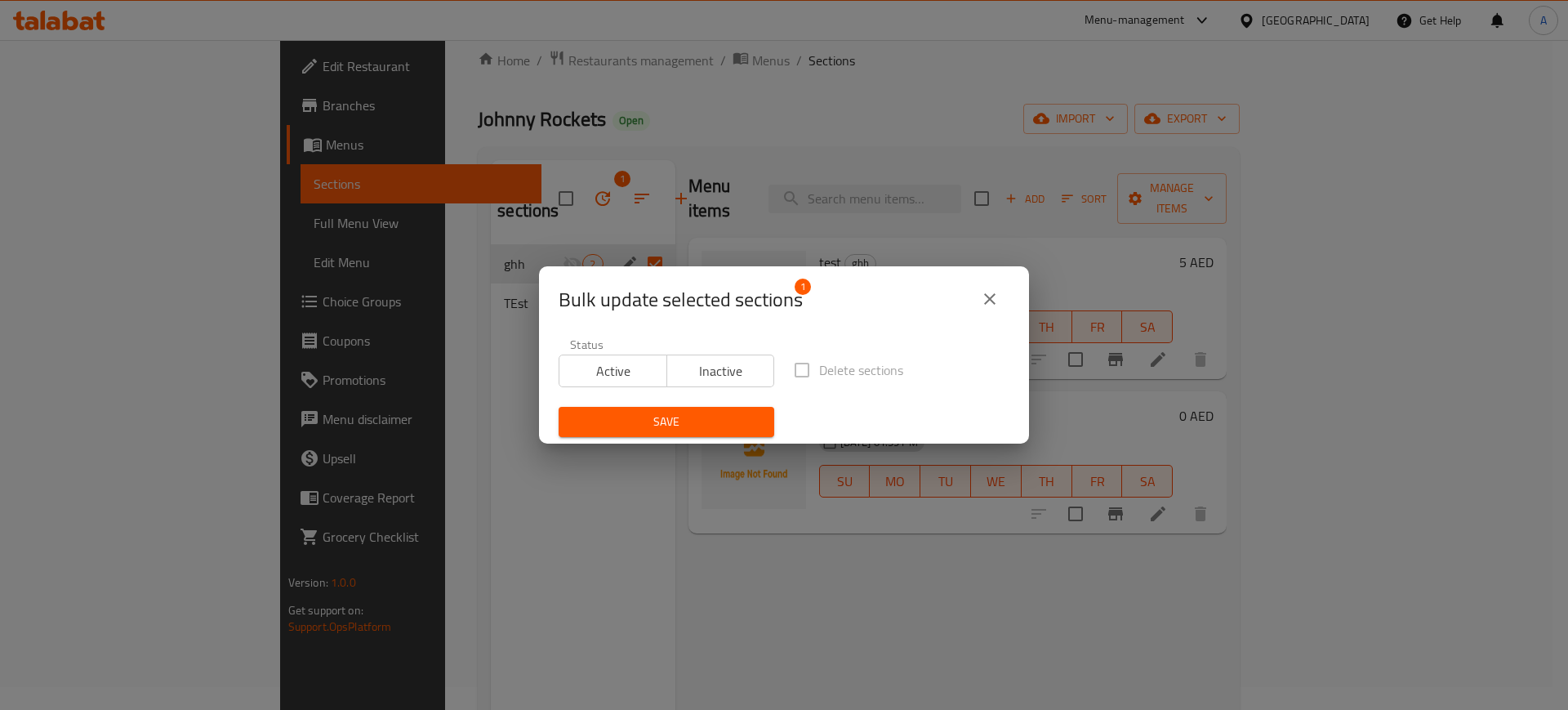
click at [809, 377] on label "Delete sections" at bounding box center [844, 369] width 118 height 34
click at [797, 373] on label "Delete sections" at bounding box center [844, 369] width 118 height 34
click at [796, 371] on label "Delete sections" at bounding box center [844, 369] width 118 height 34
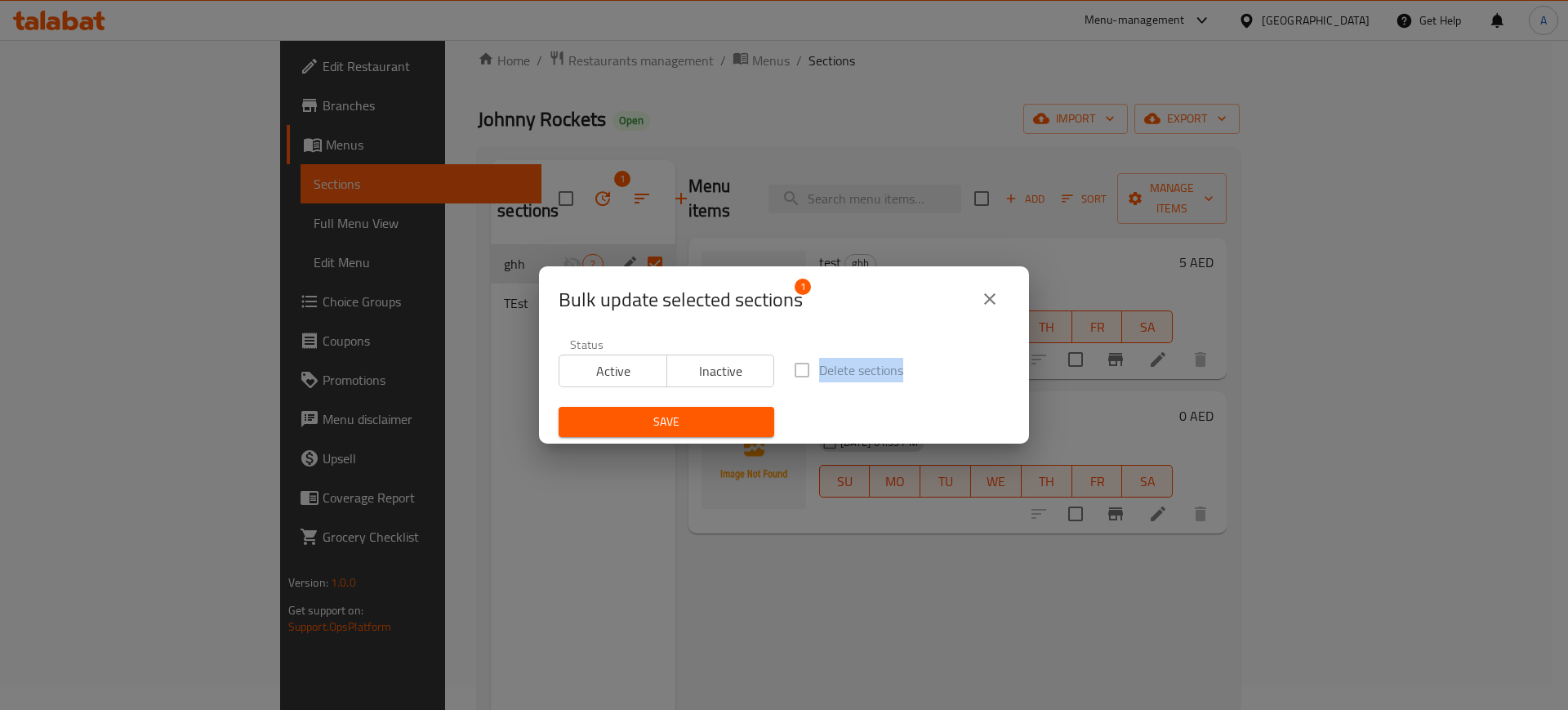
click at [796, 371] on label "Delete sections" at bounding box center [844, 369] width 118 height 34
click at [854, 369] on span "Delete sections" at bounding box center [861, 370] width 84 height 20
click at [683, 355] on button "Inactive" at bounding box center [721, 370] width 109 height 32
click at [808, 315] on div "Bulk update selected sections 1" at bounding box center [784, 298] width 451 height 39
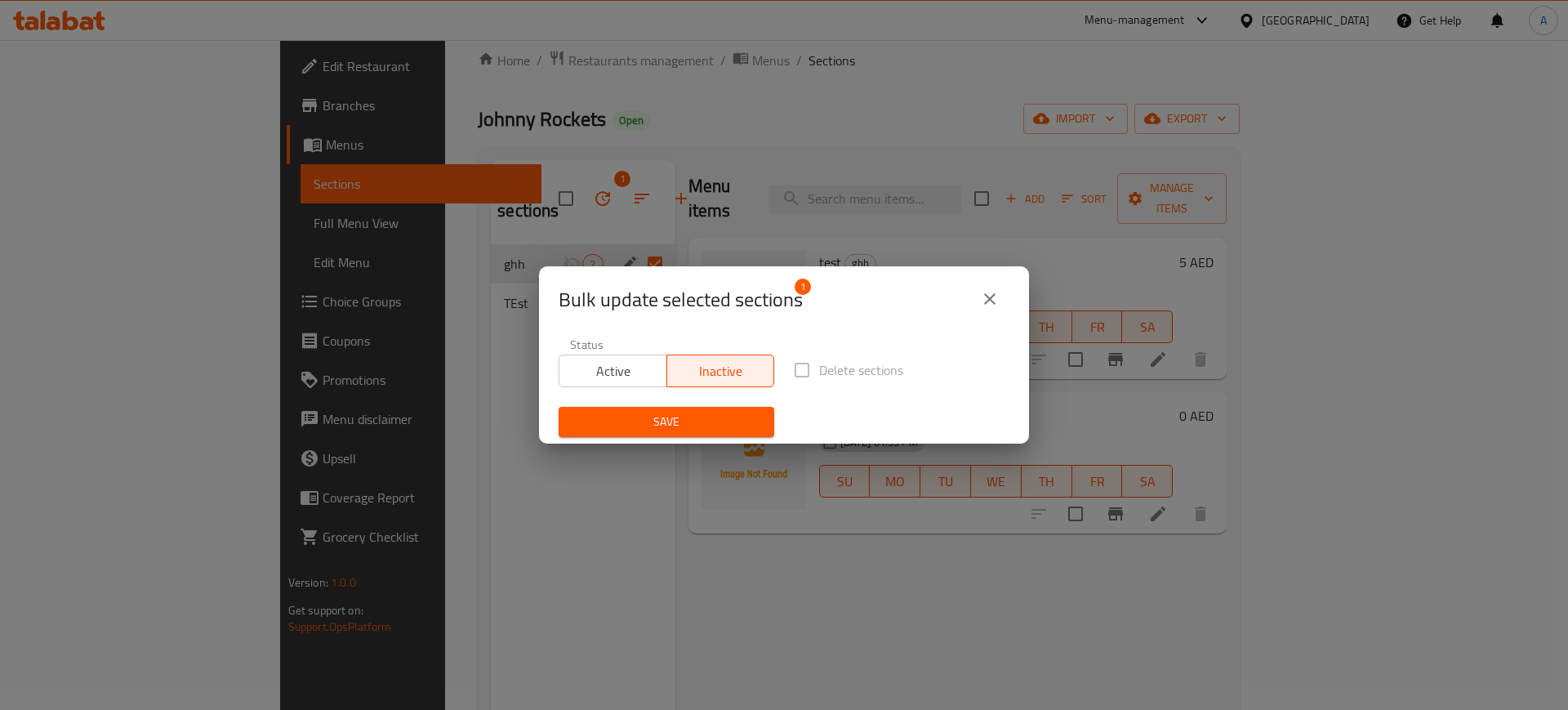
click at [991, 307] on icon "close" at bounding box center [990, 299] width 20 height 20
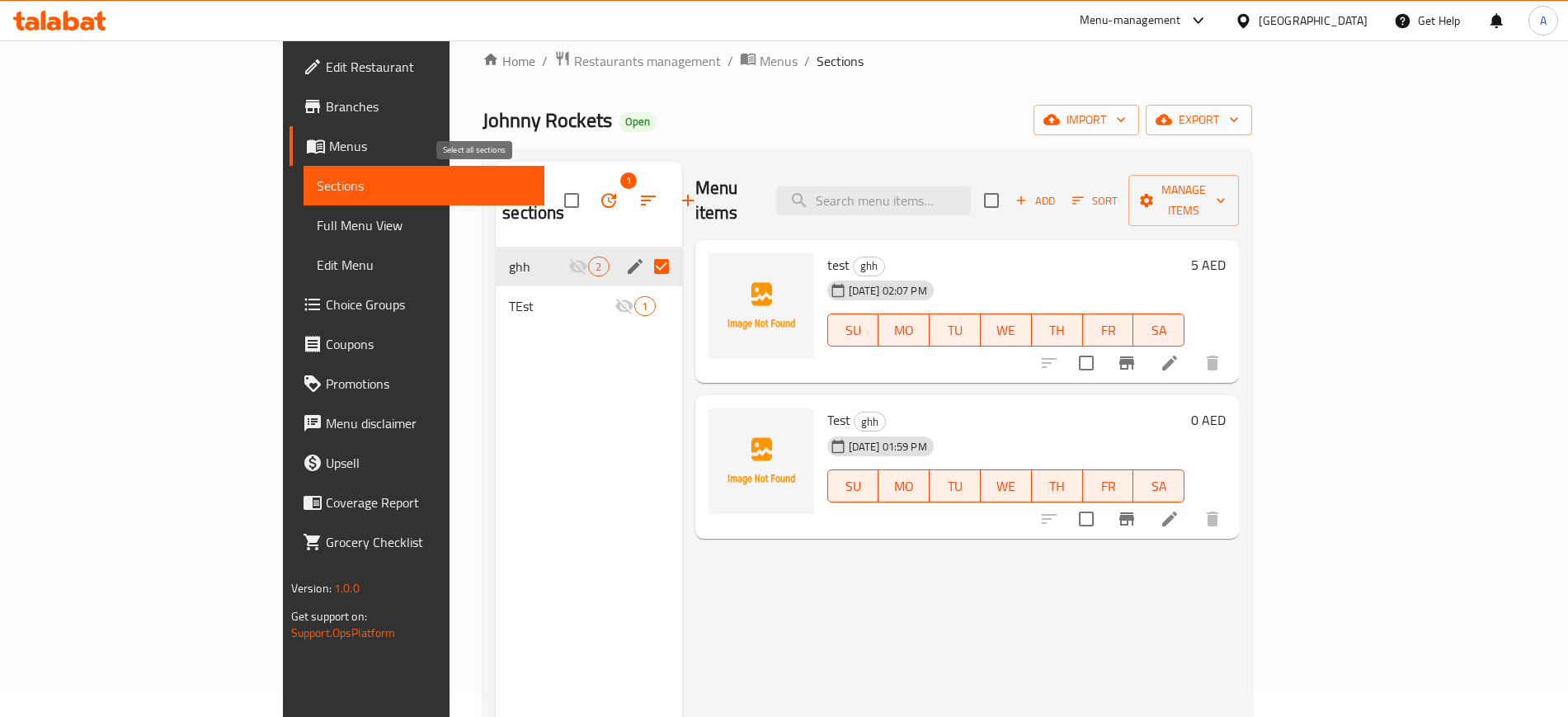
click at [554, 193] on input "checkbox" at bounding box center [571, 200] width 34 height 34
checkbox input "false"
click at [625, 257] on icon "edit" at bounding box center [635, 267] width 20 height 20
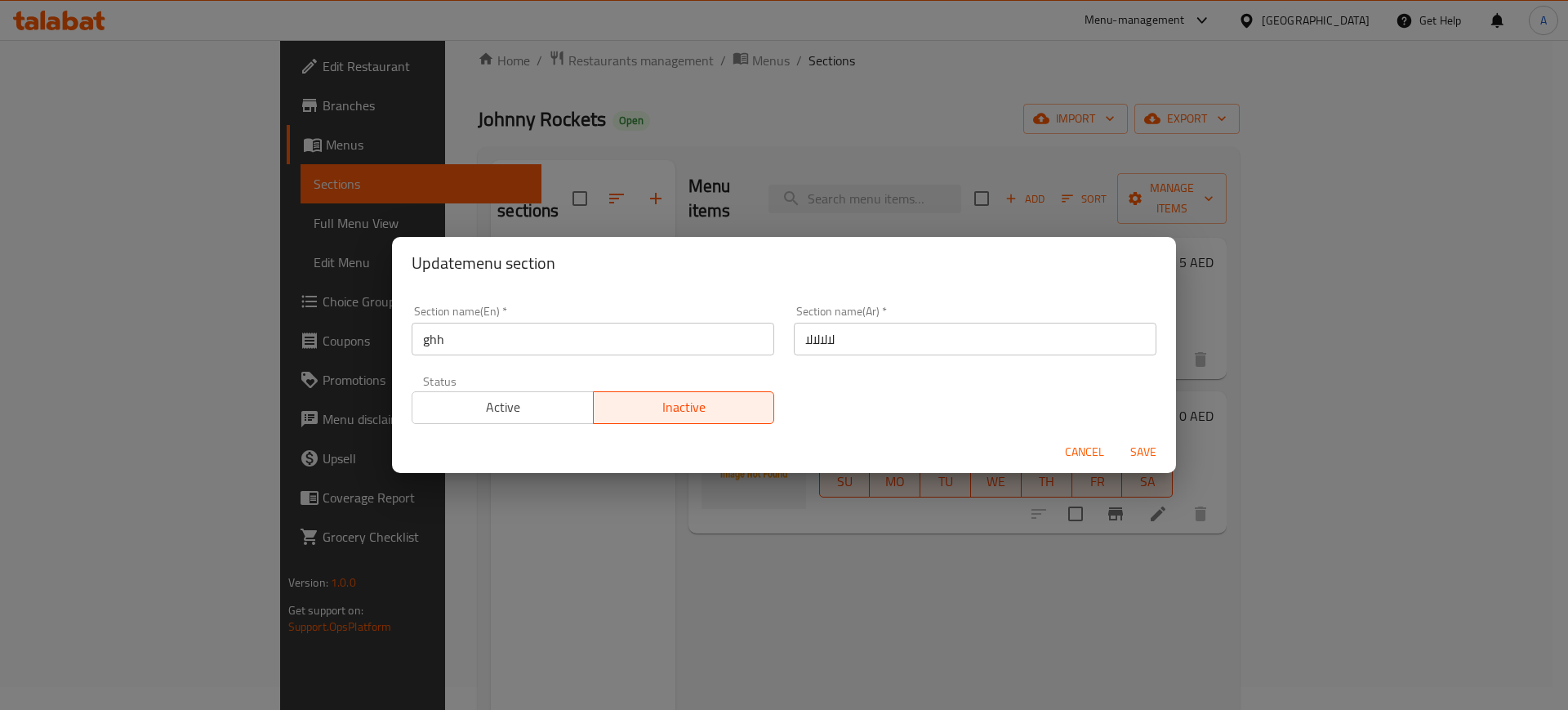
click at [880, 345] on input "لالالالا" at bounding box center [976, 339] width 363 height 32
click at [1078, 453] on span "Cancel" at bounding box center [1084, 452] width 39 height 21
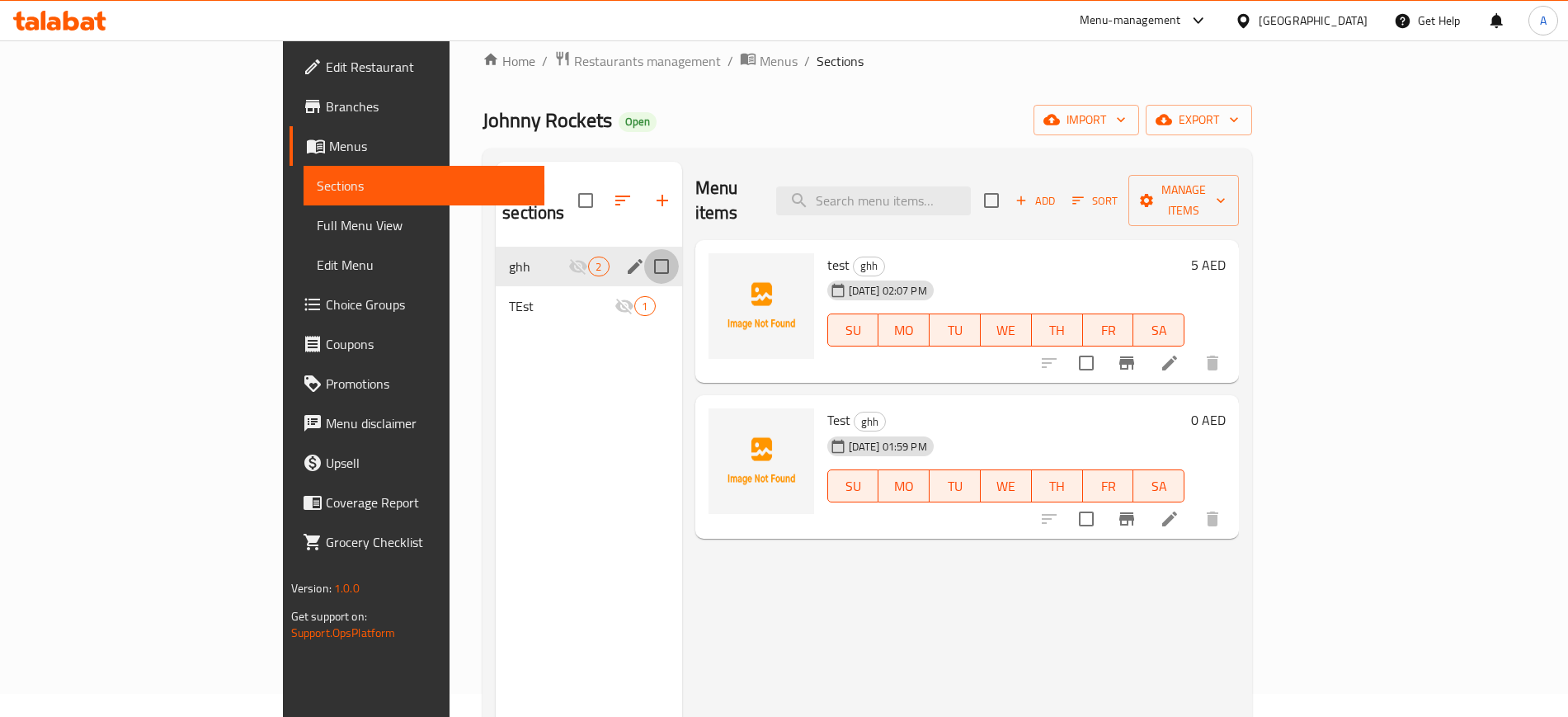
click at [644, 249] on input "Menu sections" at bounding box center [661, 266] width 34 height 34
checkbox input "true"
click at [601, 193] on icon "button" at bounding box center [609, 201] width 15 height 15
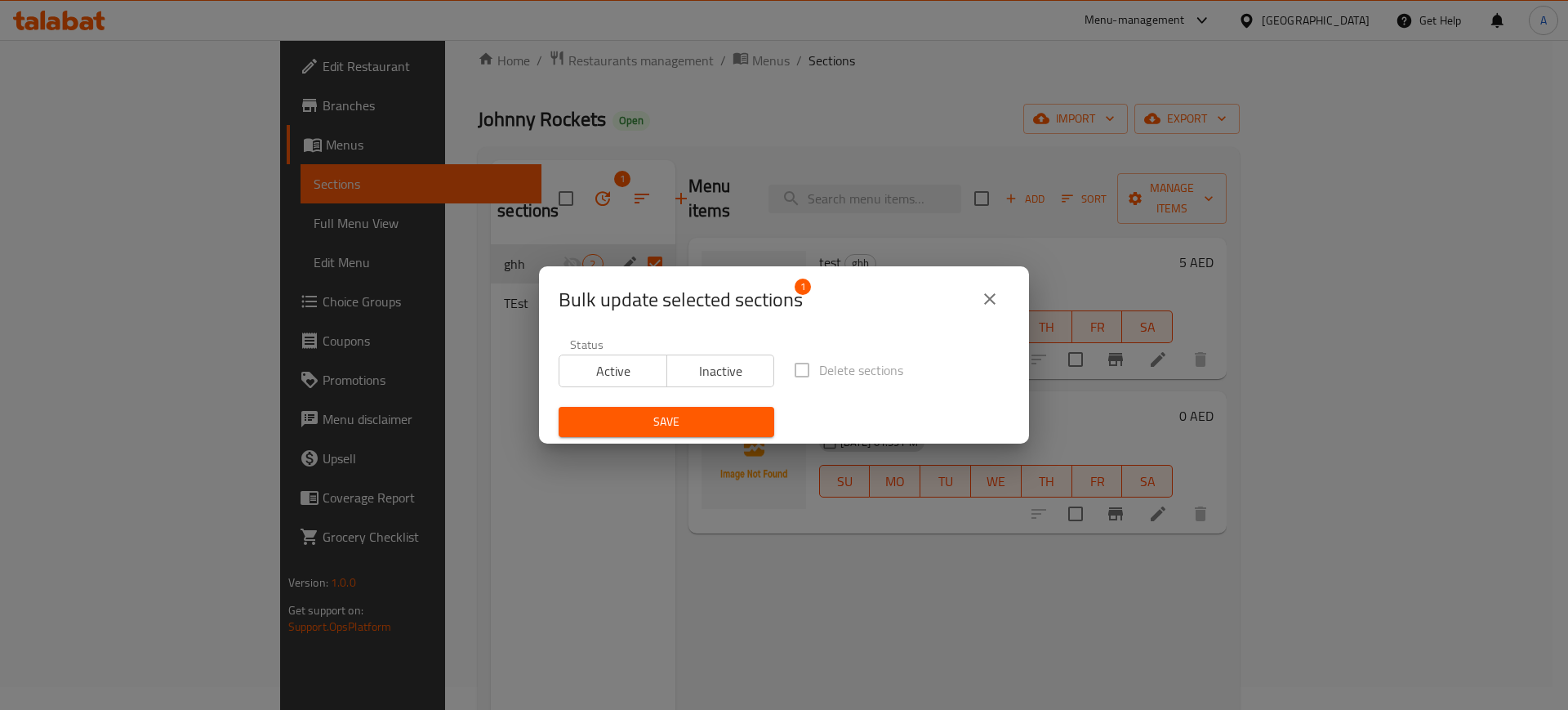
click at [879, 365] on span "Delete sections" at bounding box center [861, 370] width 84 height 20
click at [877, 367] on span "Delete sections" at bounding box center [861, 370] width 84 height 20
click at [980, 299] on icon "close" at bounding box center [990, 299] width 20 height 20
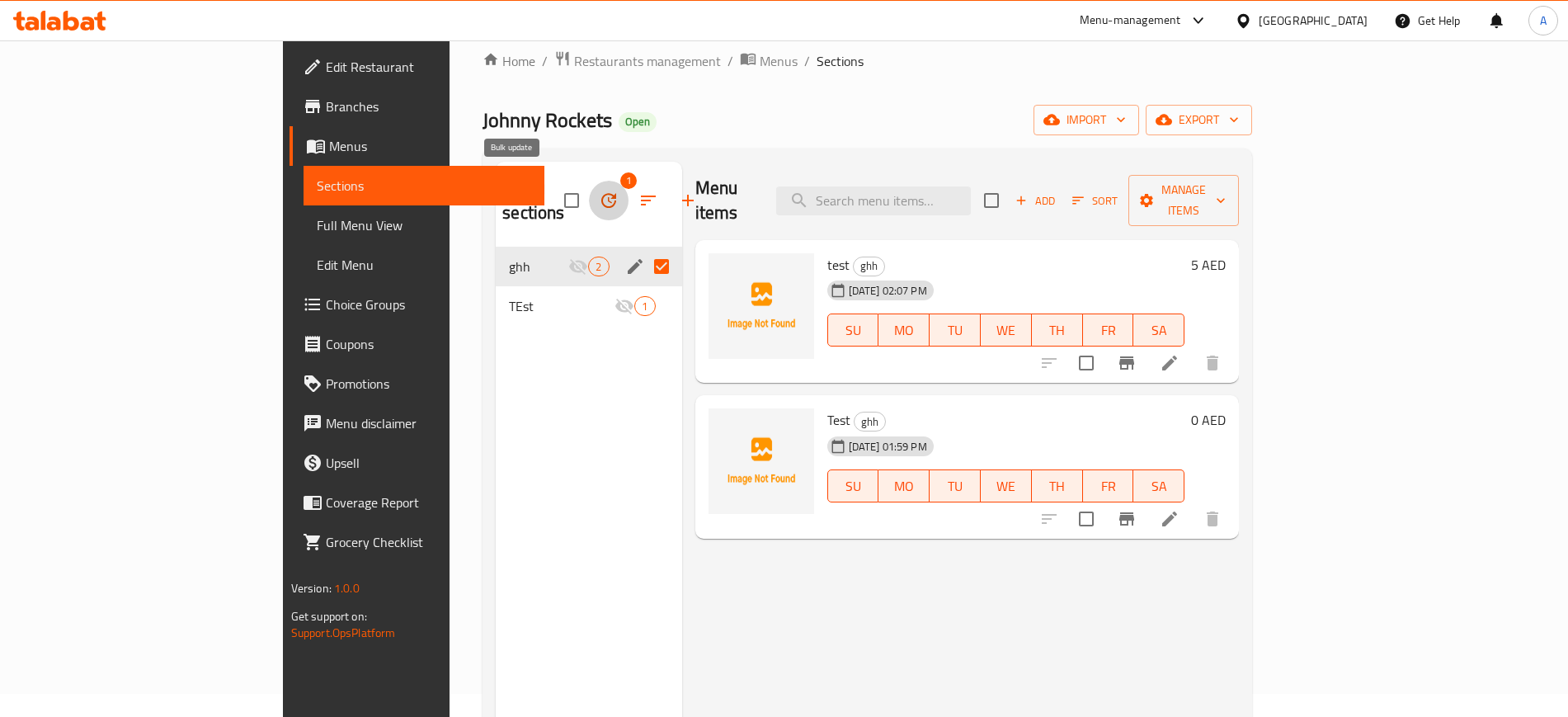
click at [599, 191] on icon "button" at bounding box center [609, 201] width 20 height 20
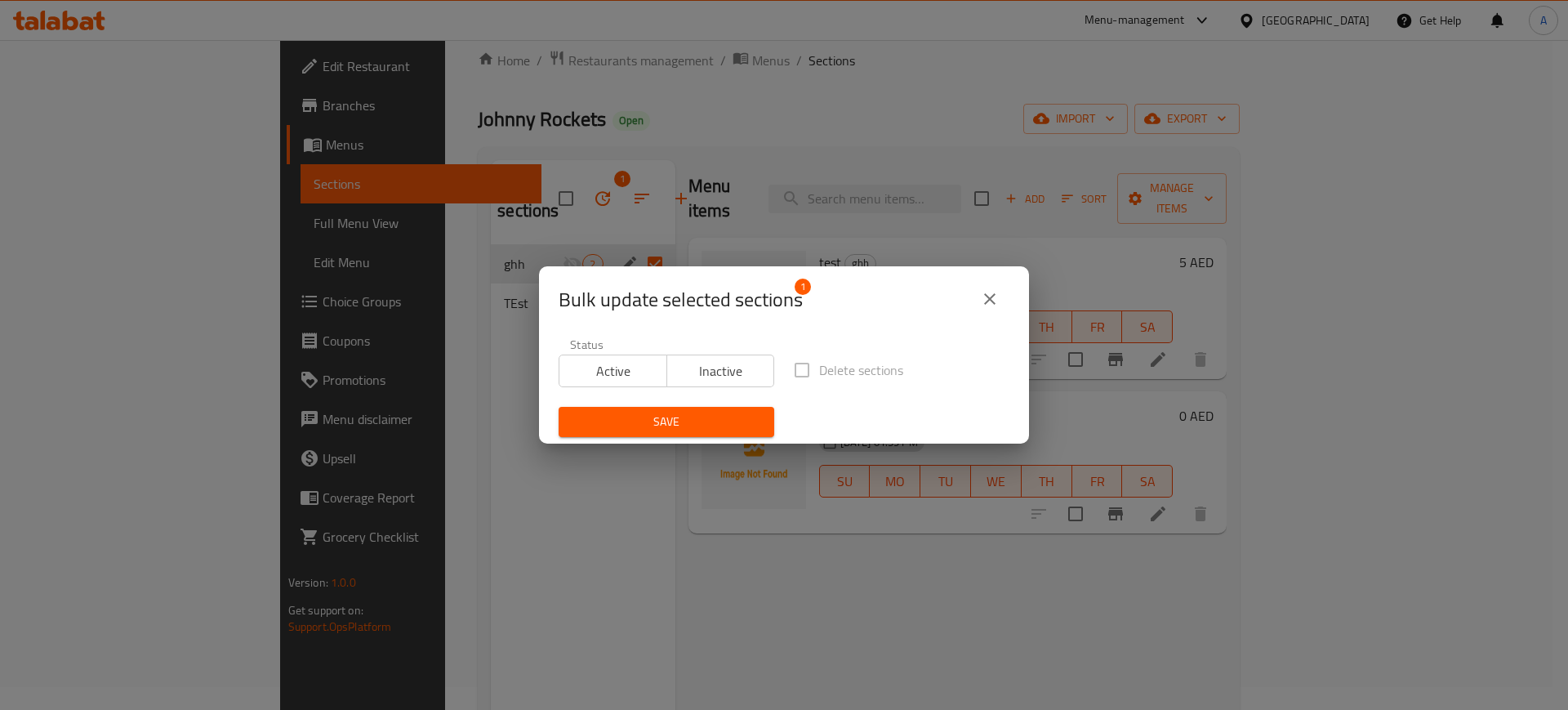
drag, startPoint x: 797, startPoint y: 369, endPoint x: 787, endPoint y: 372, distance: 10.4
click at [789, 371] on label "Delete sections" at bounding box center [844, 369] width 118 height 34
click at [621, 367] on span "Active" at bounding box center [613, 371] width 94 height 24
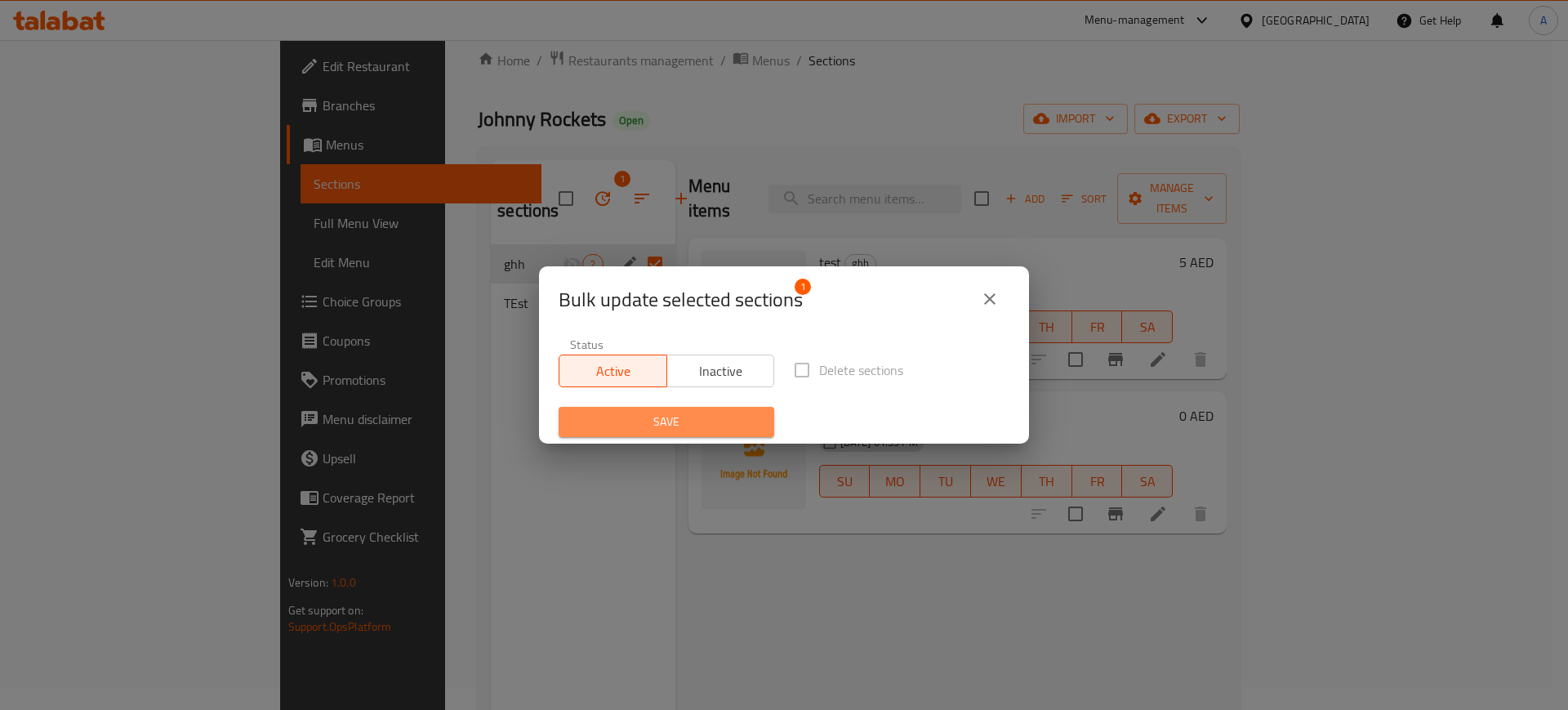
click at [714, 416] on span "Save" at bounding box center [666, 422] width 190 height 21
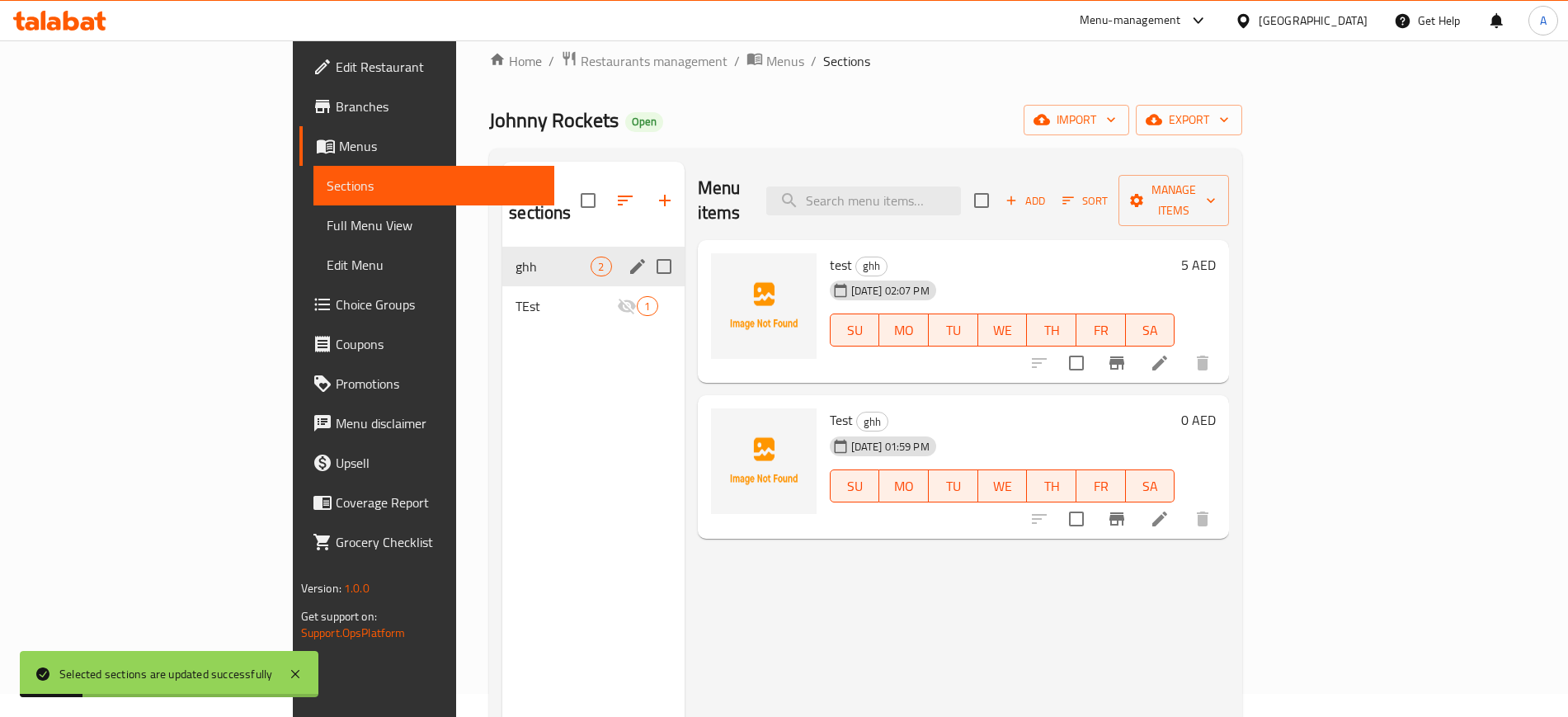
click at [646, 249] on input "Menu sections" at bounding box center [663, 266] width 34 height 34
checkbox input "true"
click at [605, 191] on icon "button" at bounding box center [615, 201] width 20 height 20
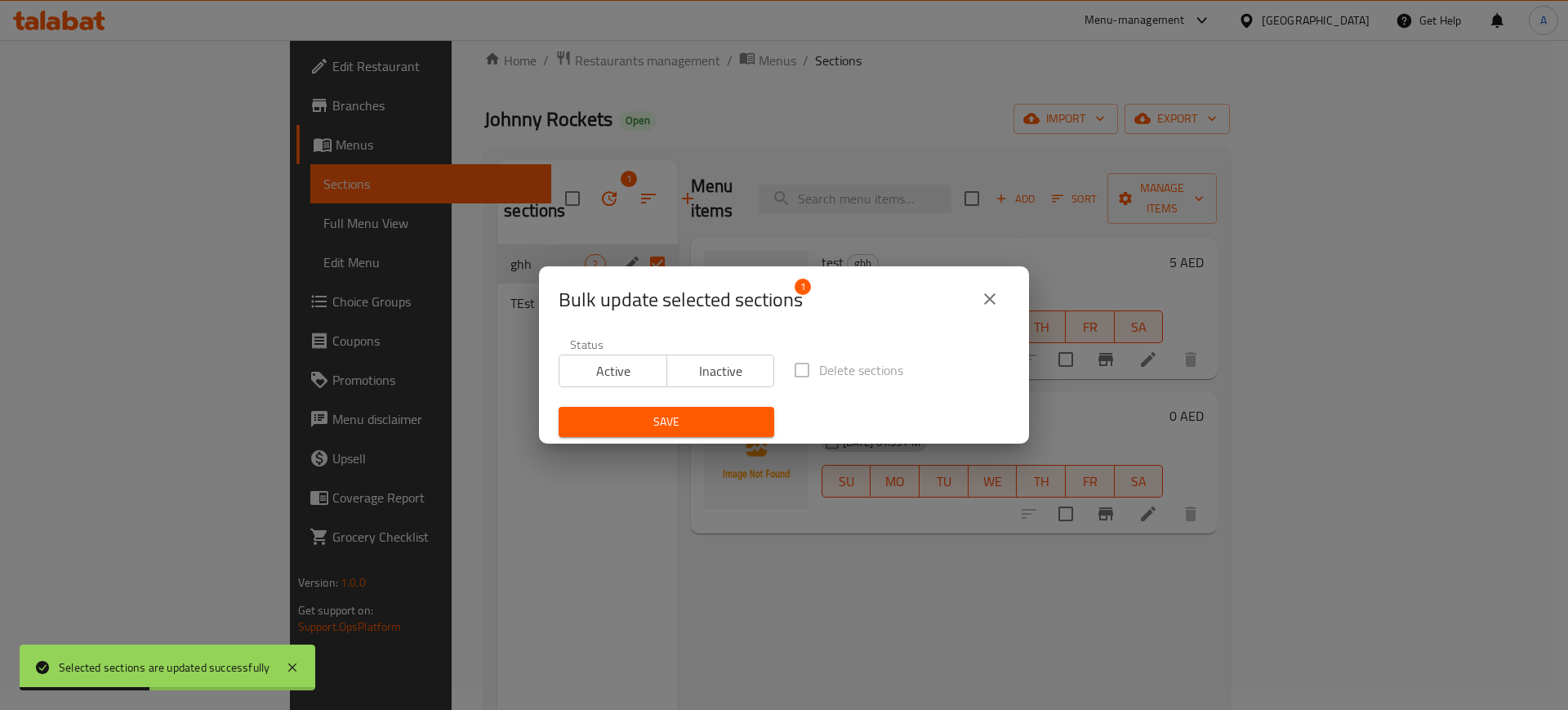
click at [803, 373] on label "Delete sections" at bounding box center [844, 369] width 118 height 34
click at [786, 365] on label "Delete sections" at bounding box center [844, 369] width 118 height 34
click at [787, 366] on label "Delete sections" at bounding box center [844, 369] width 118 height 34
click at [790, 366] on label "Delete sections" at bounding box center [844, 369] width 118 height 34
click at [716, 365] on span "Inactive" at bounding box center [721, 371] width 94 height 24
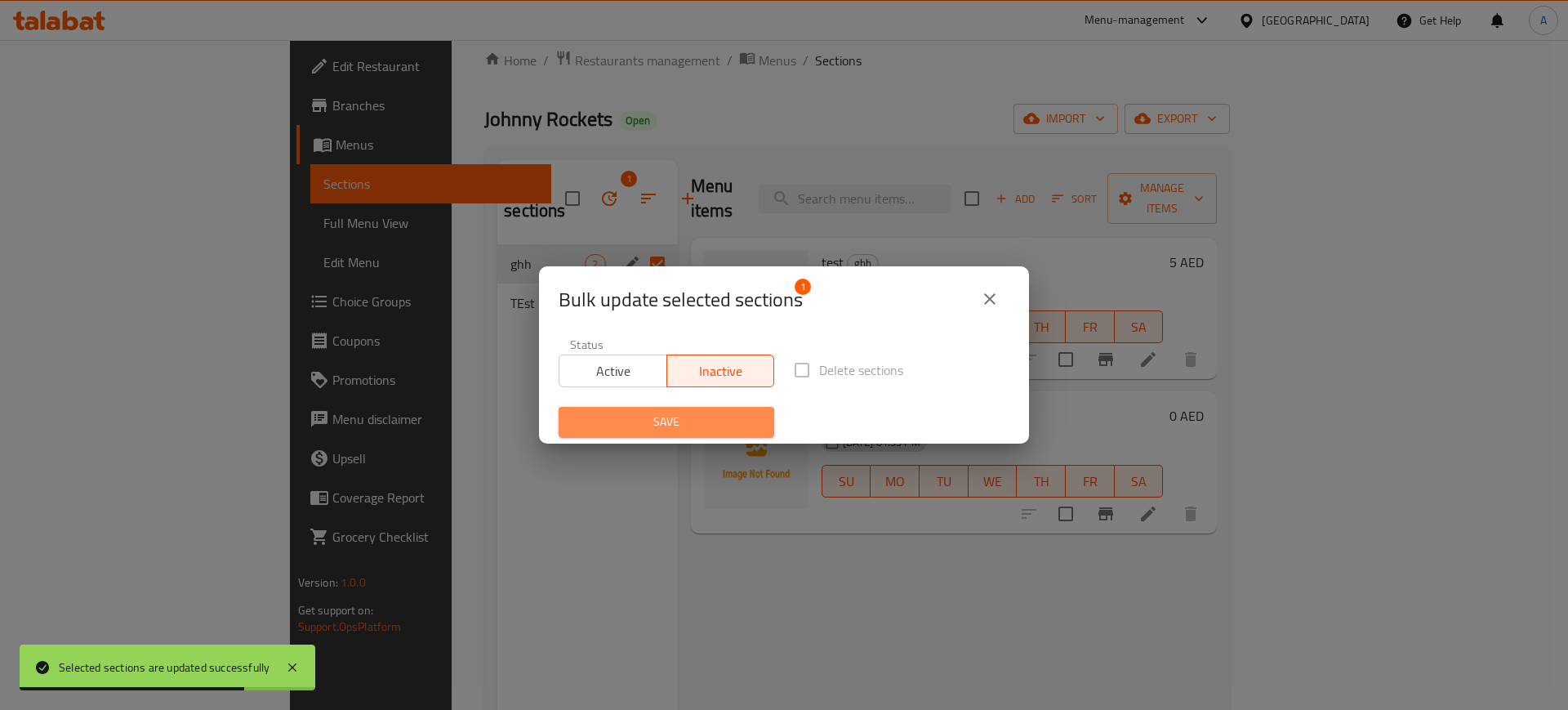
click at [707, 426] on span "Save" at bounding box center [666, 422] width 190 height 21
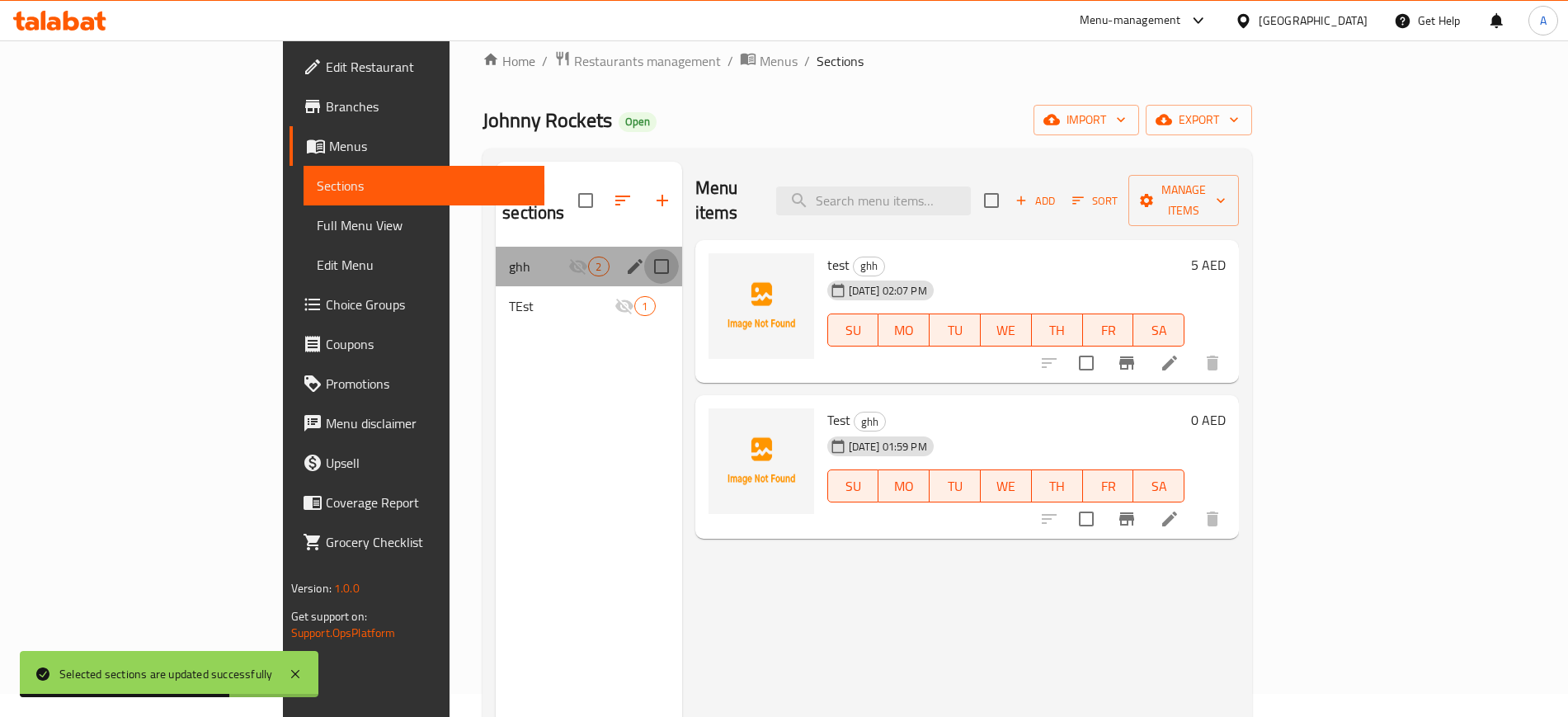
click at [644, 249] on input "Menu sections" at bounding box center [661, 266] width 34 height 34
checkbox input "true"
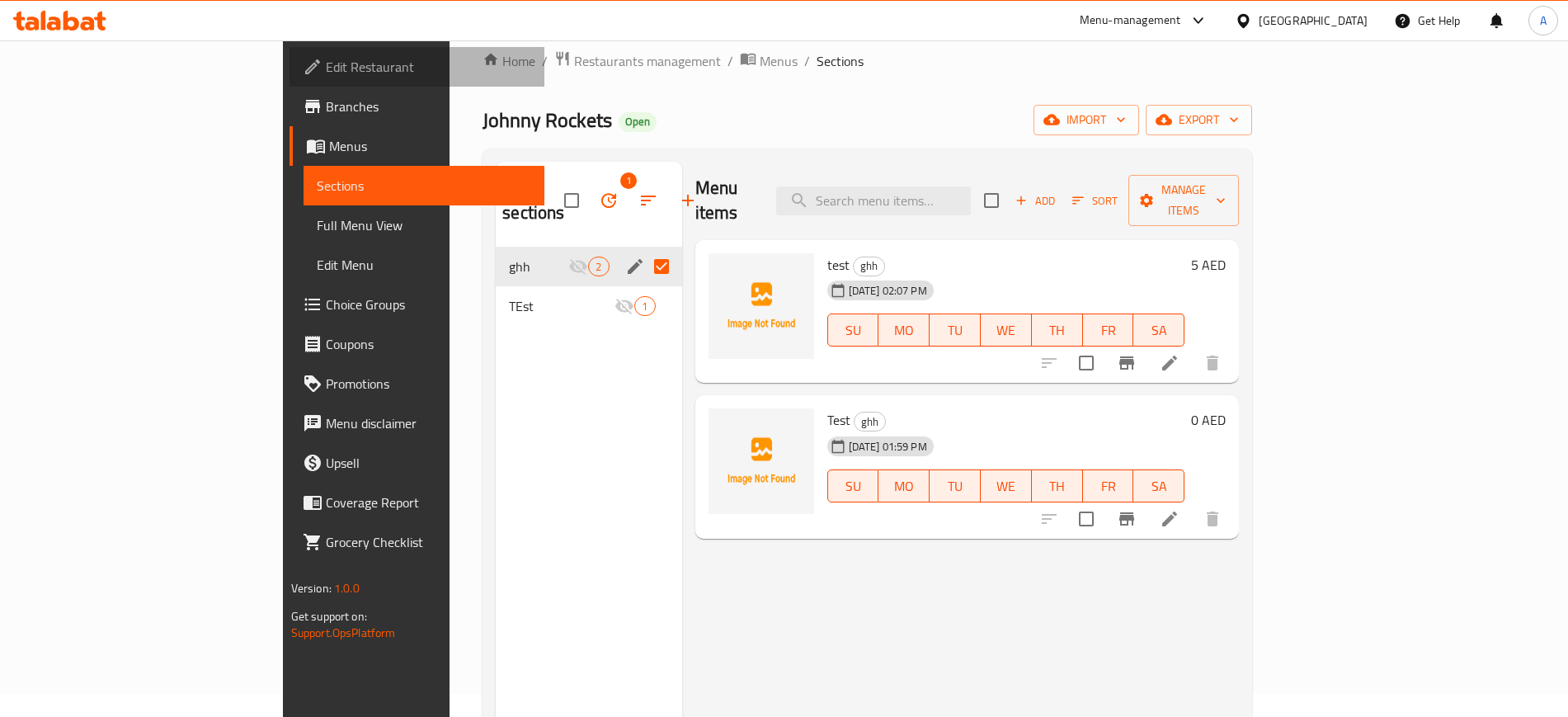
click at [289, 78] on link "Edit Restaurant" at bounding box center [416, 66] width 255 height 39
